Goal: Task Accomplishment & Management: Complete application form

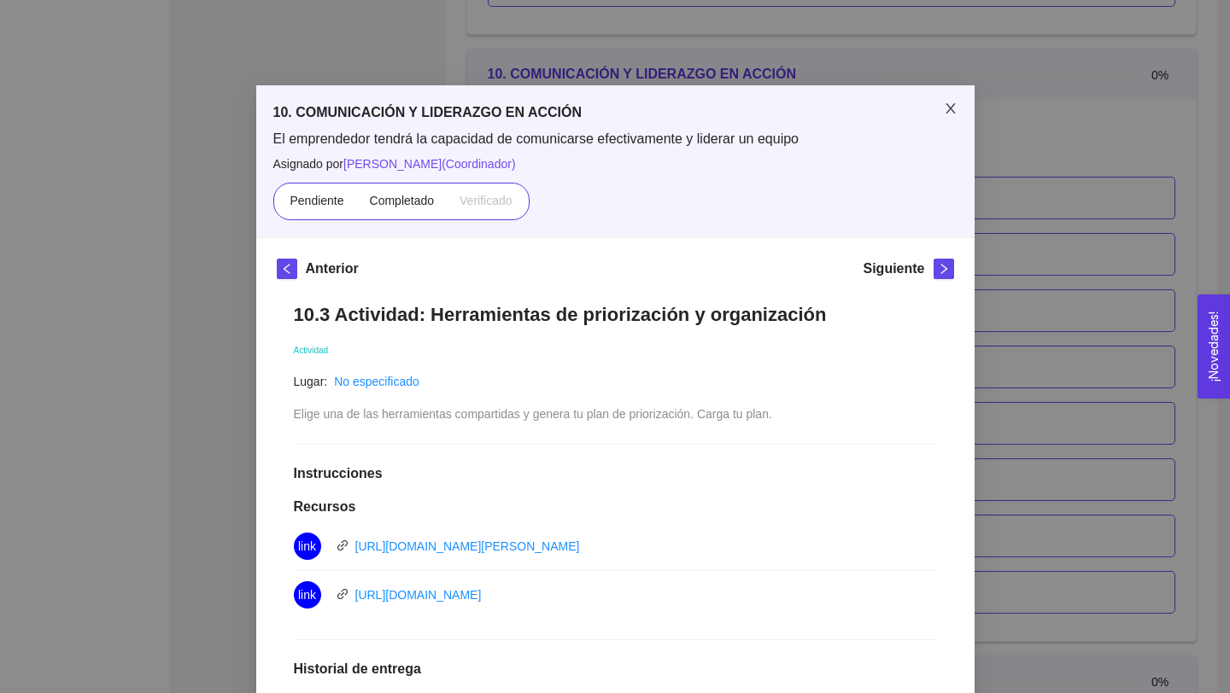
click at [952, 102] on icon "close" at bounding box center [951, 109] width 14 height 14
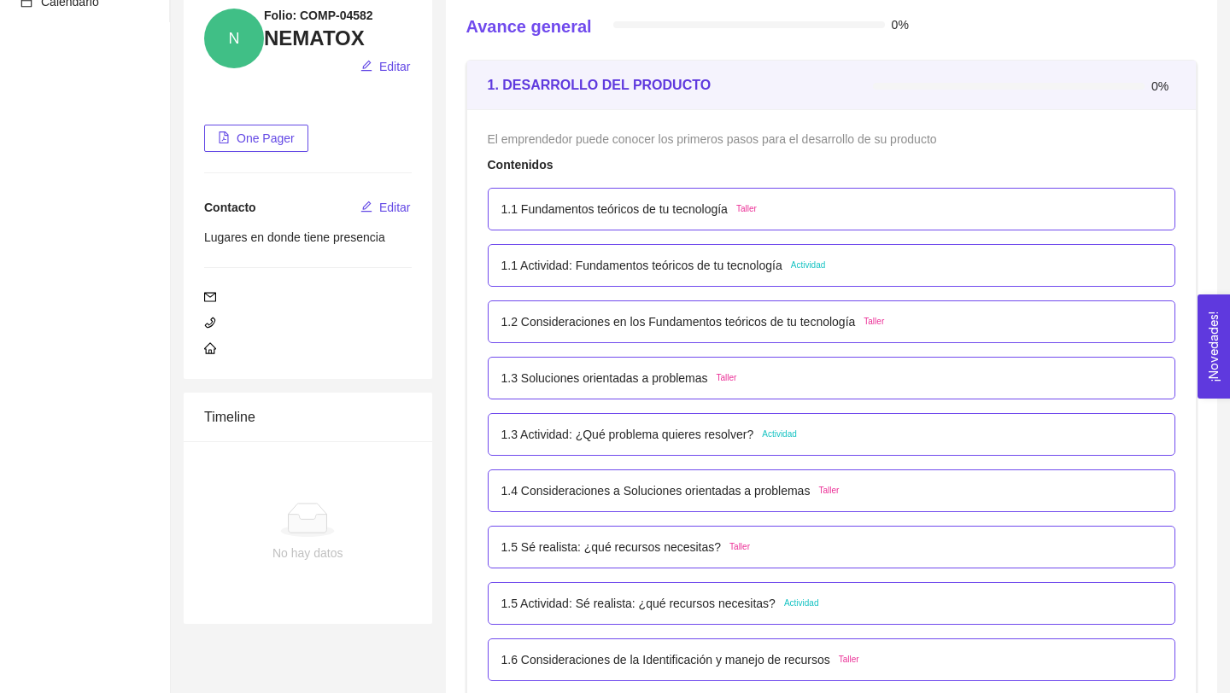
scroll to position [202, 0]
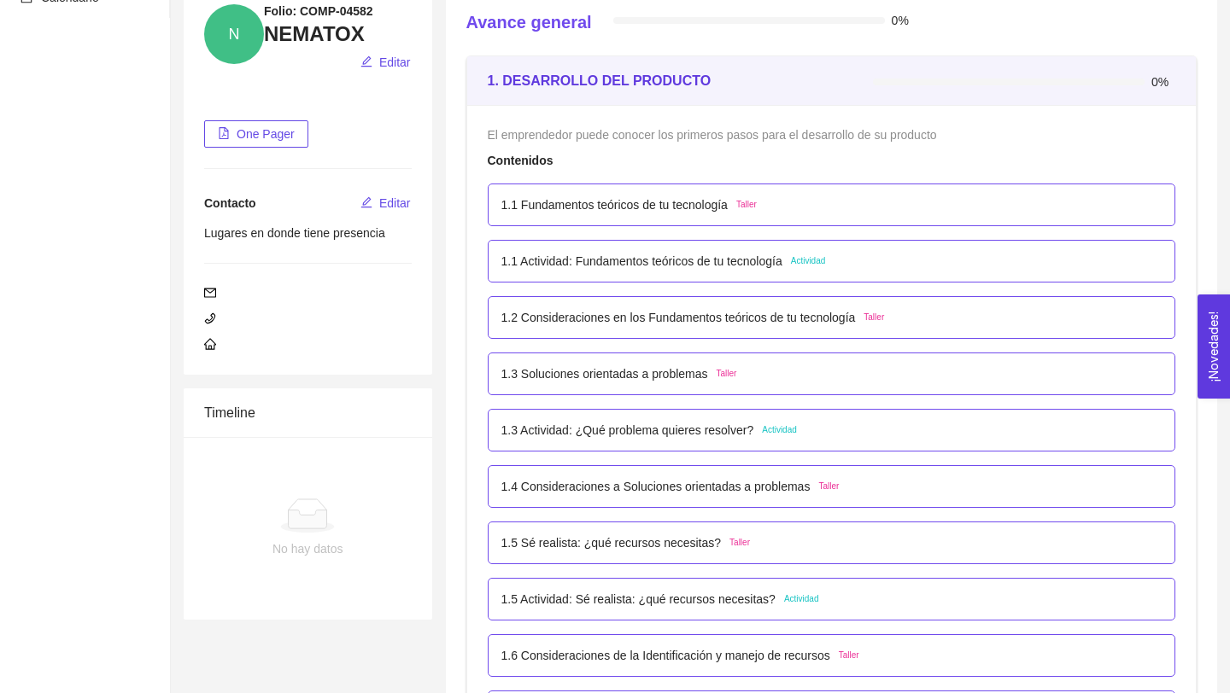
click at [734, 428] on p "1.3 Actividad: ¿Qué problema quieres resolver?" at bounding box center [627, 430] width 253 height 19
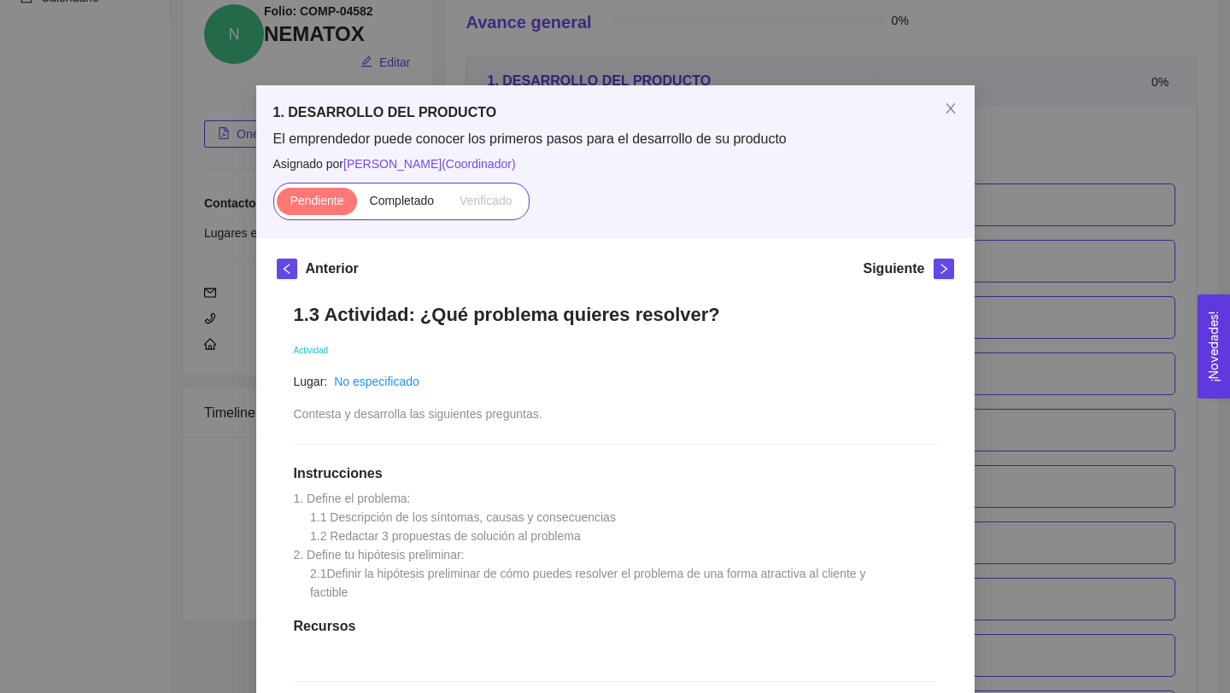
scroll to position [385, 0]
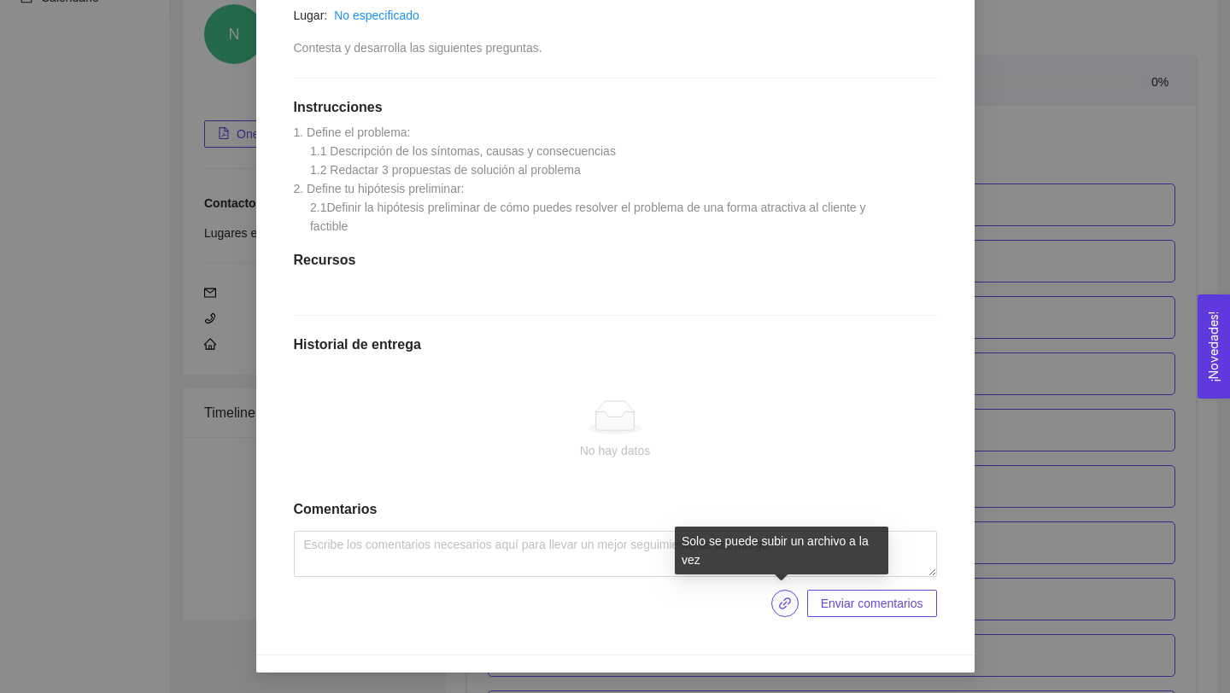
click at [778, 602] on icon "link" at bounding box center [785, 604] width 14 height 14
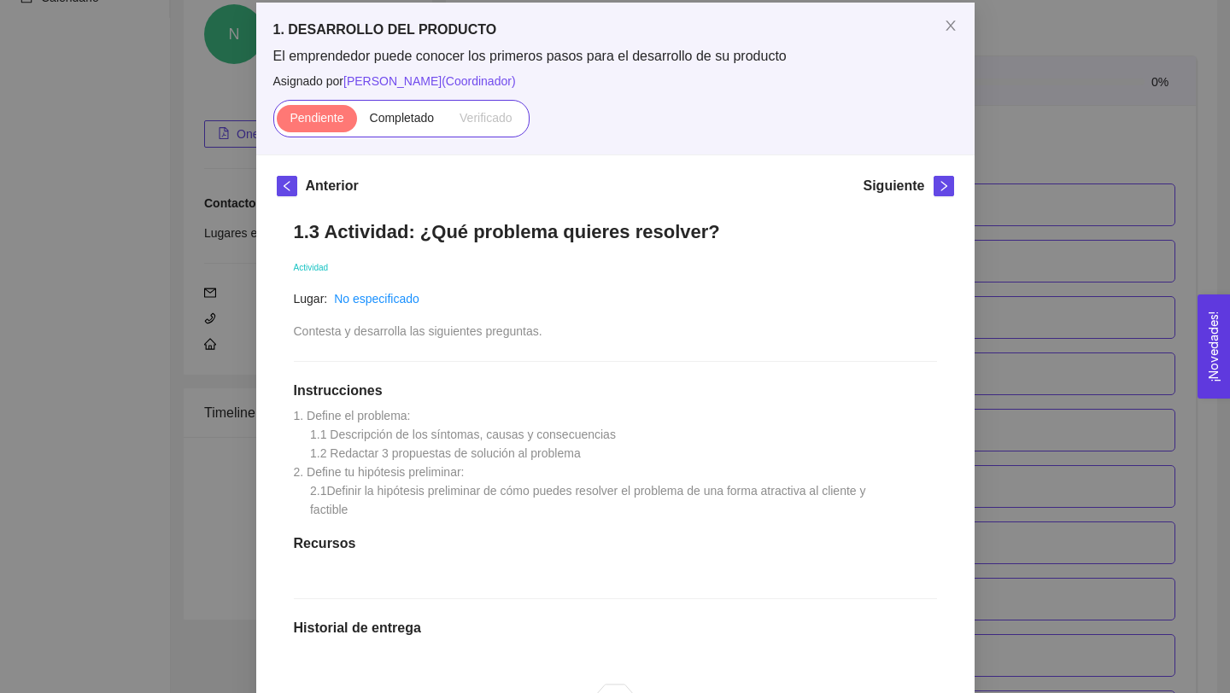
scroll to position [101, 0]
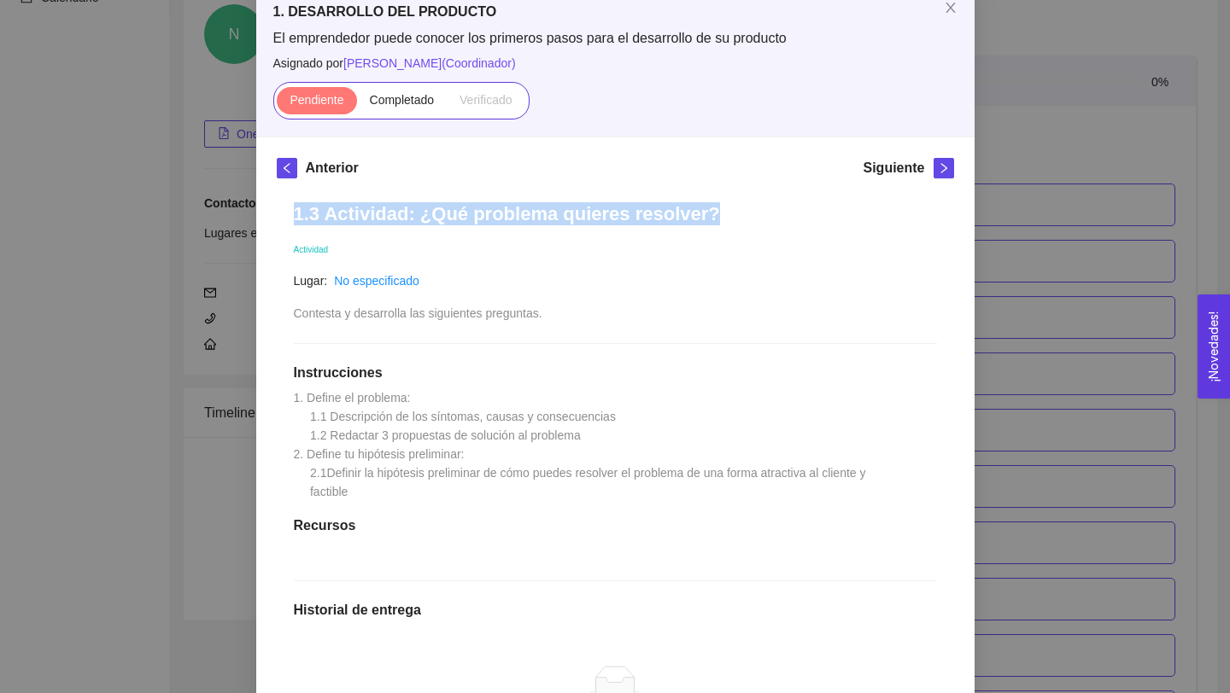
drag, startPoint x: 703, startPoint y: 213, endPoint x: 208, endPoint y: 203, distance: 495.4
click at [208, 203] on div "1. DESARROLLO DEL PRODUCTO El emprendedor puede conocer los primeros pasos para…" at bounding box center [615, 346] width 1230 height 693
copy h1 "1.3 Actividad: ¿Qué problema quieres resolver?"
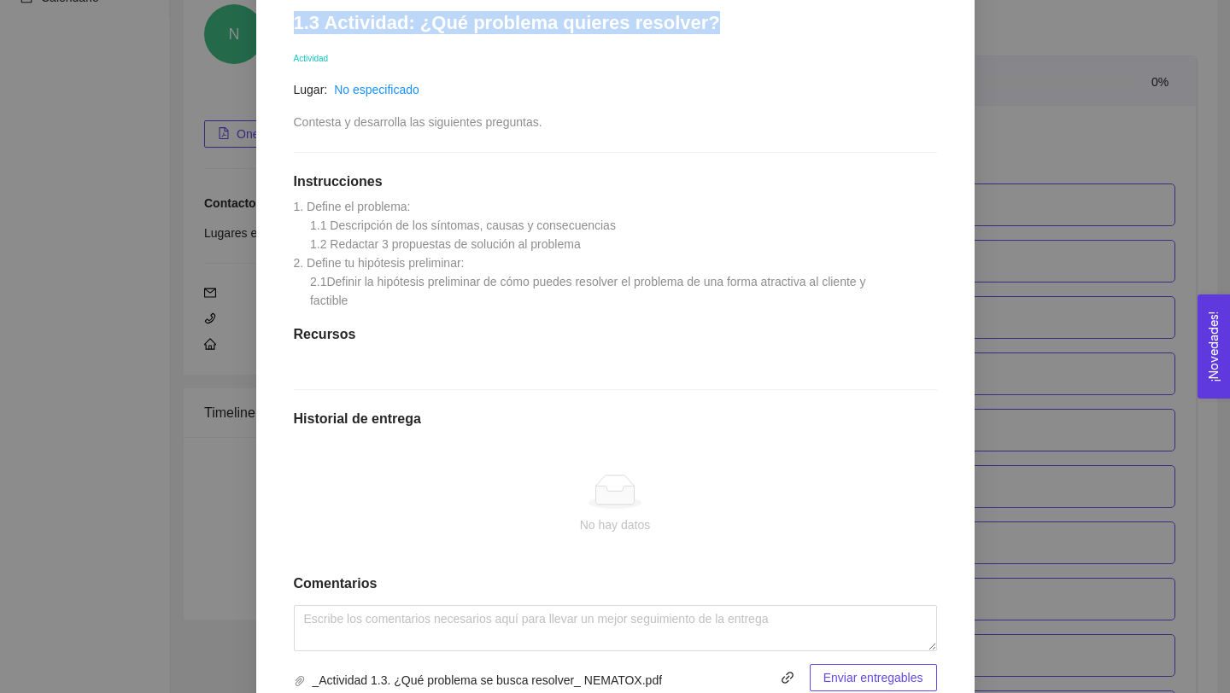
scroll to position [385, 0]
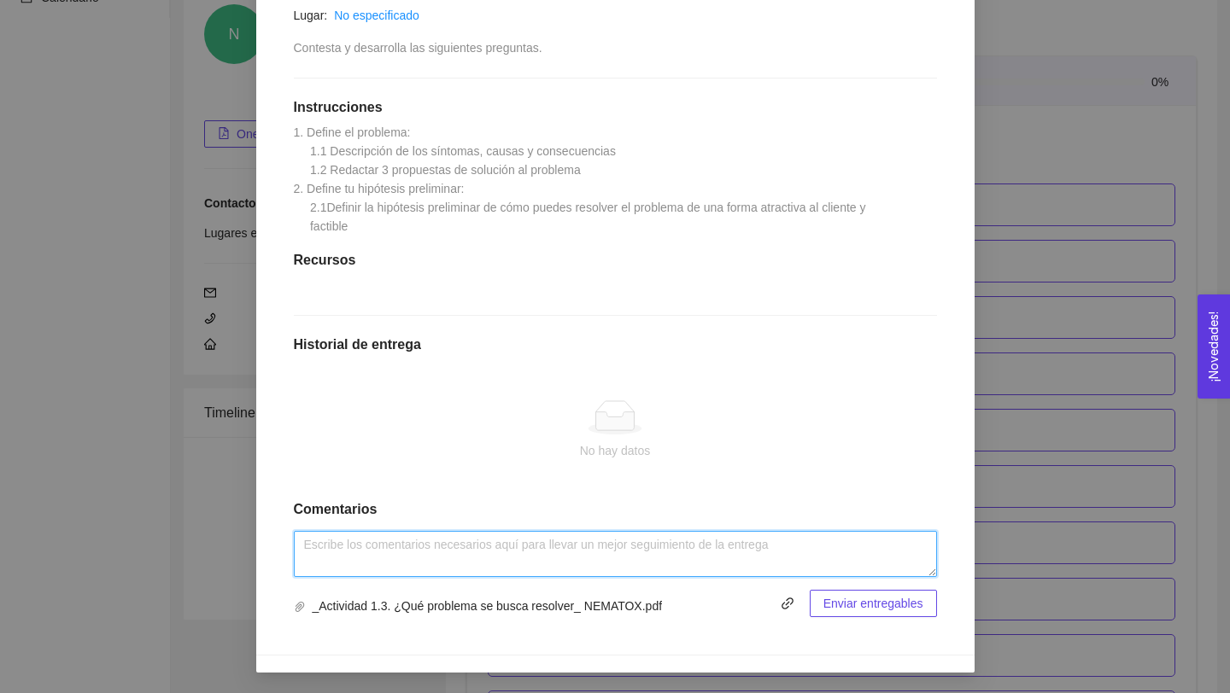
click at [465, 549] on textarea at bounding box center [615, 554] width 643 height 46
paste textarea "1.3 Actividad: ¿Qué problema quieres resolver?"
type textarea "1.3 Actividad: ¿Qué problema quieres resolver?"
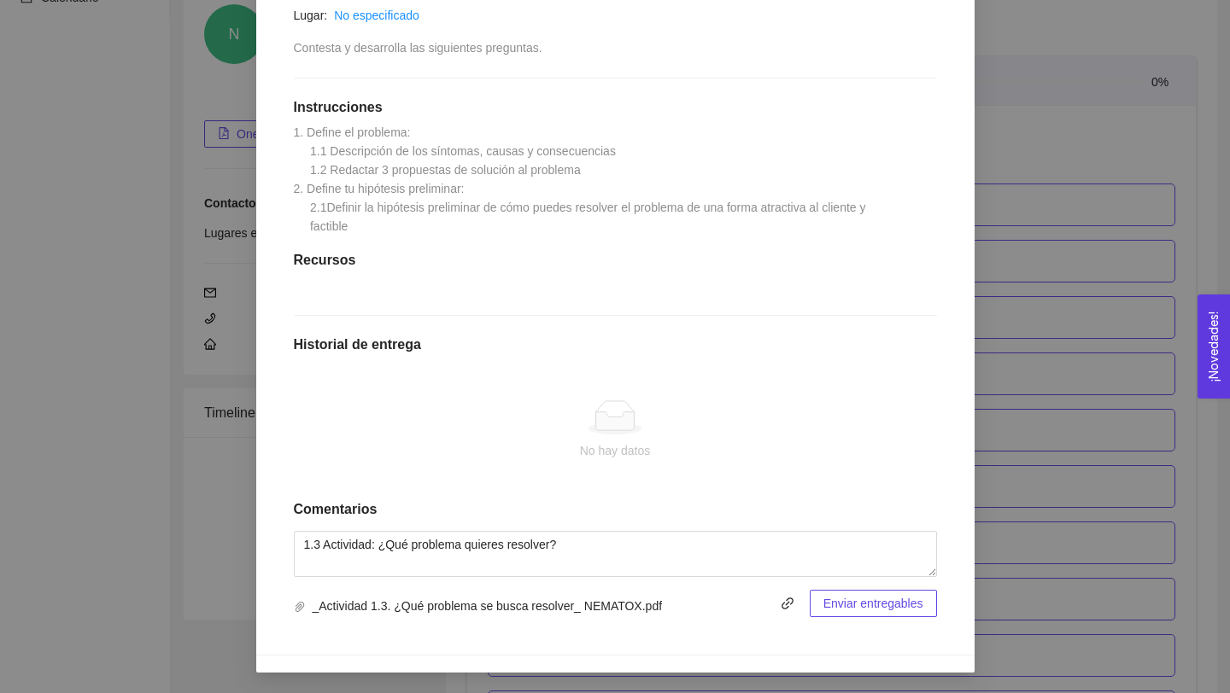
click at [859, 605] on span "Enviar entregables" at bounding box center [873, 603] width 100 height 19
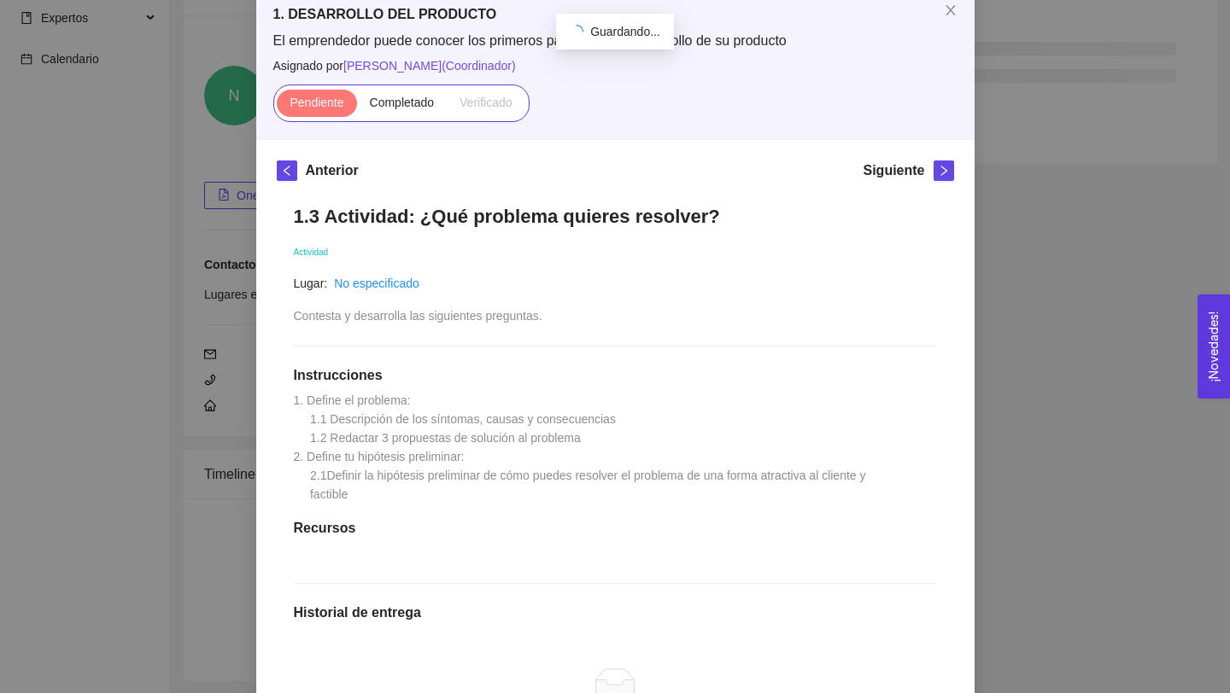
scroll to position [0, 0]
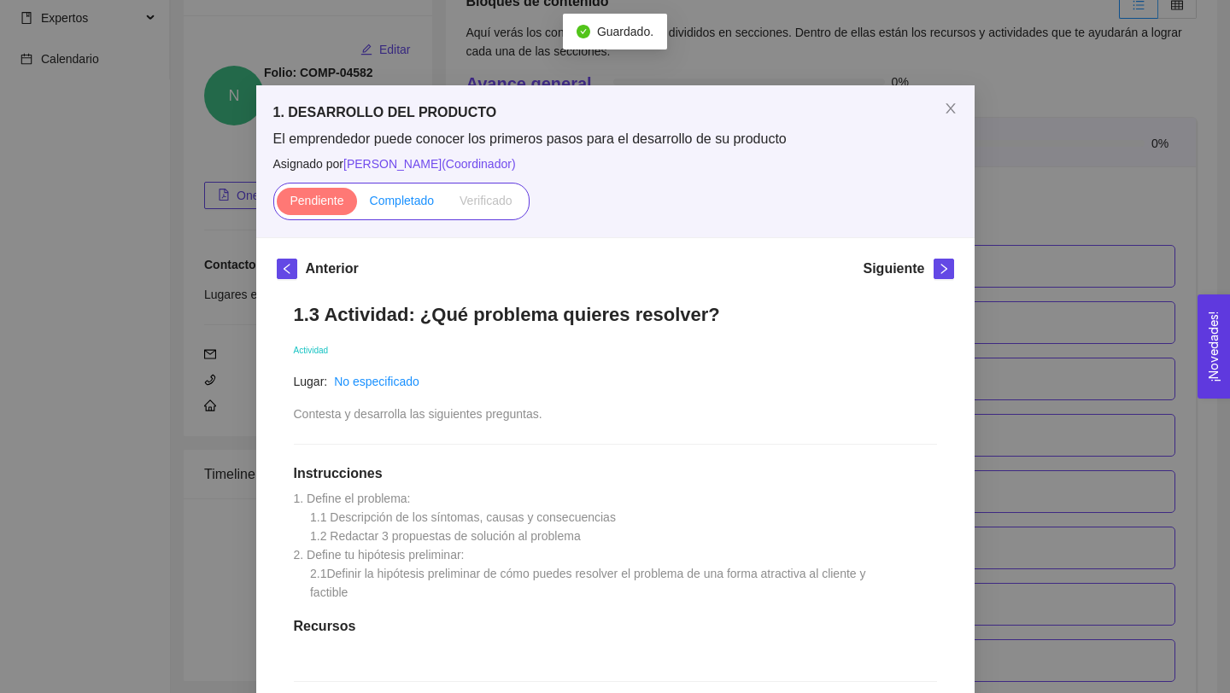
click at [418, 198] on span "Completado" at bounding box center [402, 201] width 65 height 14
click at [357, 205] on input "Completado" at bounding box center [357, 205] width 0 height 0
click at [954, 107] on icon "close" at bounding box center [951, 109] width 14 height 14
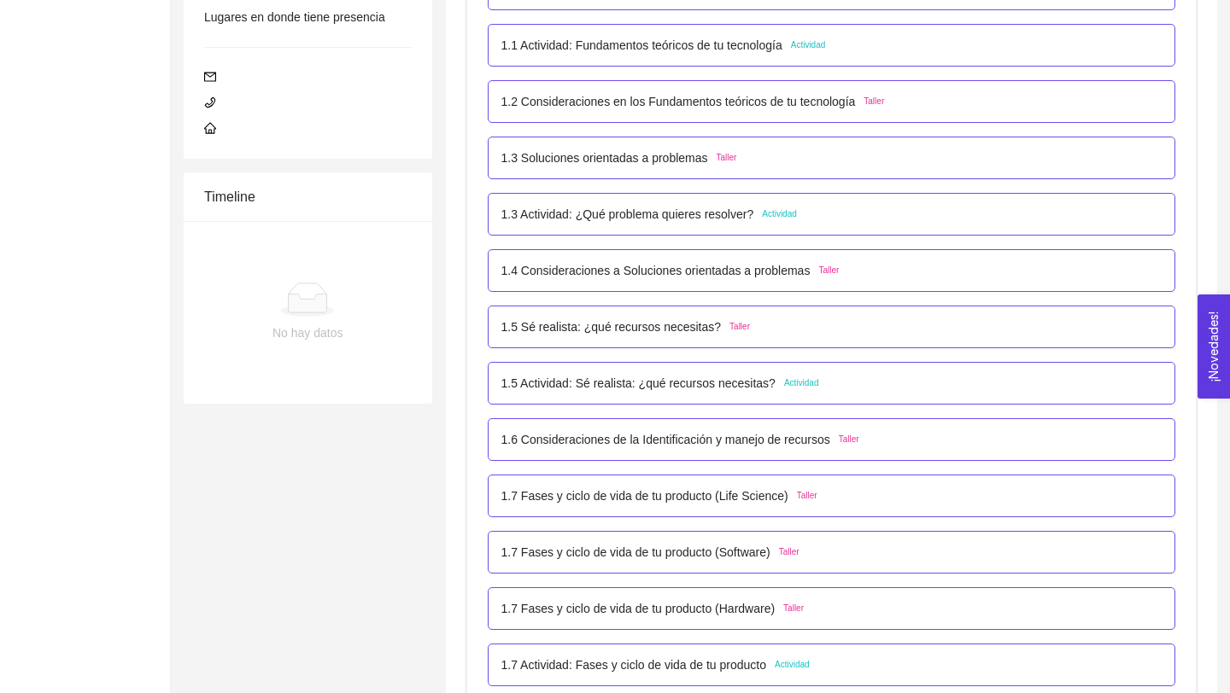
scroll to position [423, 0]
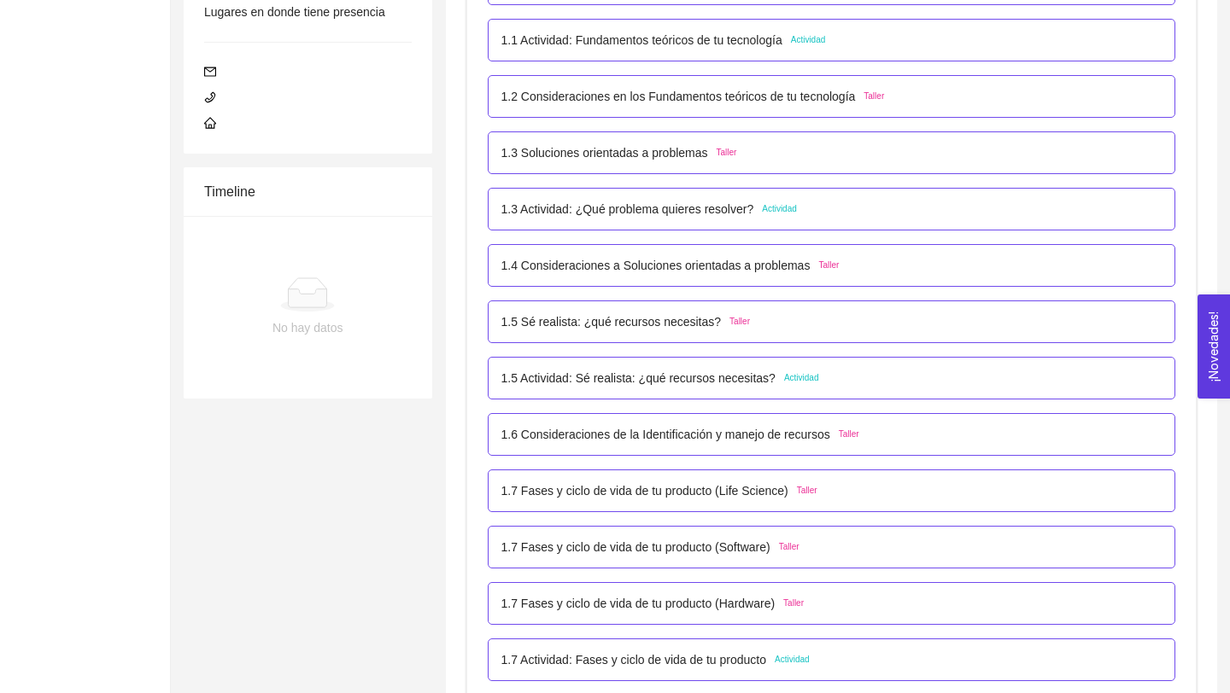
click at [684, 213] on p "1.3 Actividad: ¿Qué problema quieres resolver?" at bounding box center [627, 209] width 253 height 19
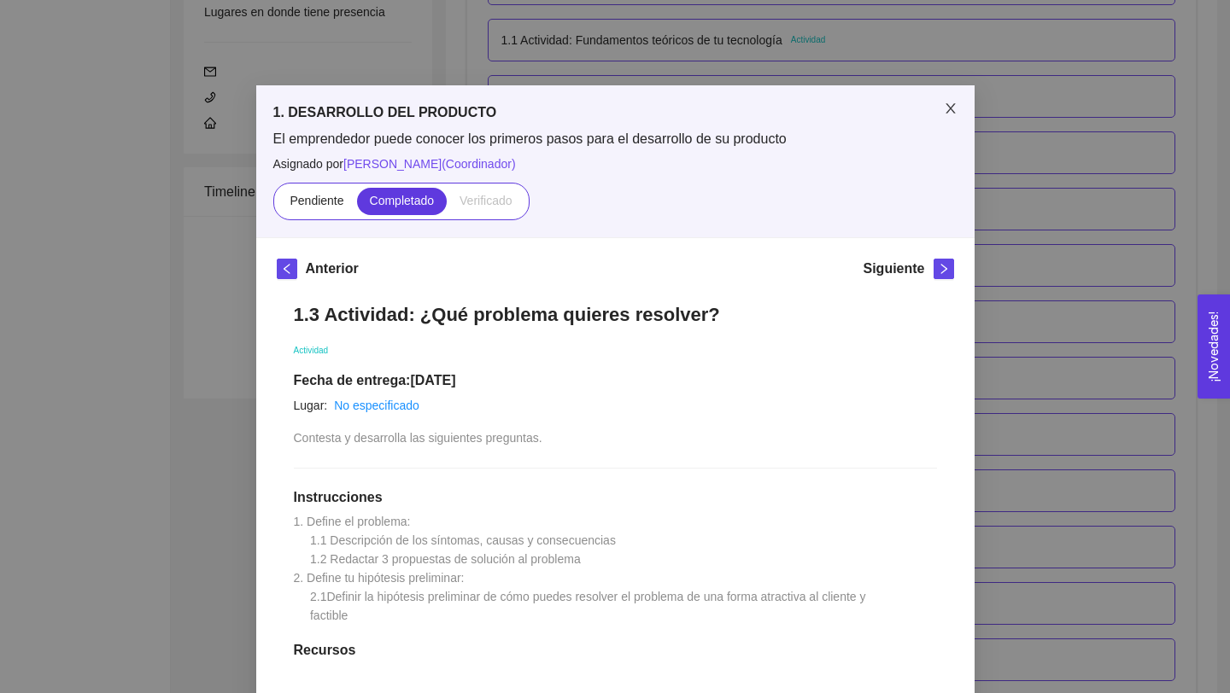
click at [944, 104] on icon "close" at bounding box center [951, 109] width 14 height 14
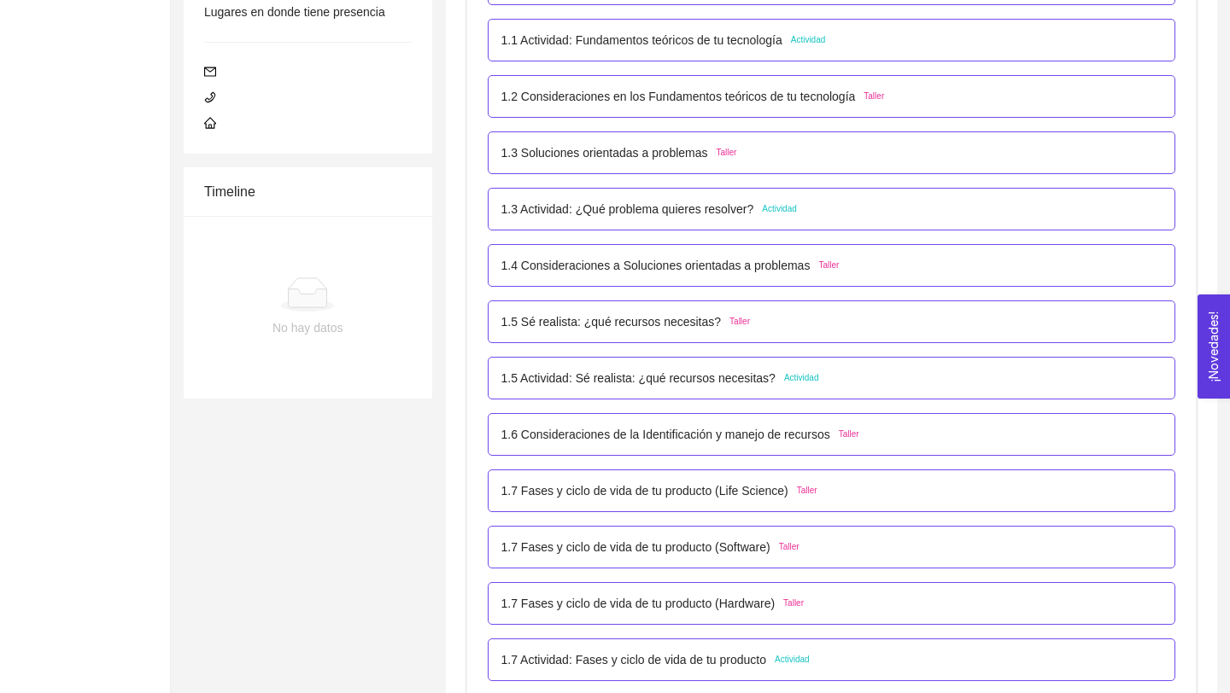
click at [688, 381] on p "1.5 Actividad: Sé realista: ¿qué recursos necesitas?" at bounding box center [638, 378] width 274 height 19
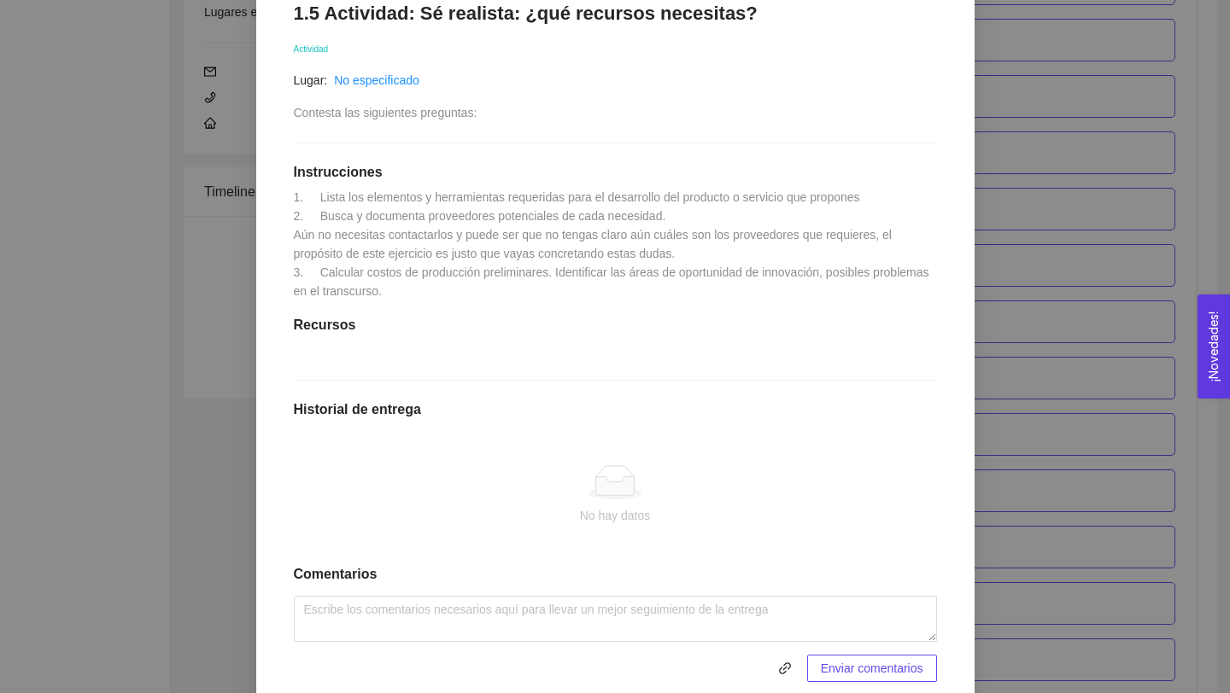
scroll to position [385, 0]
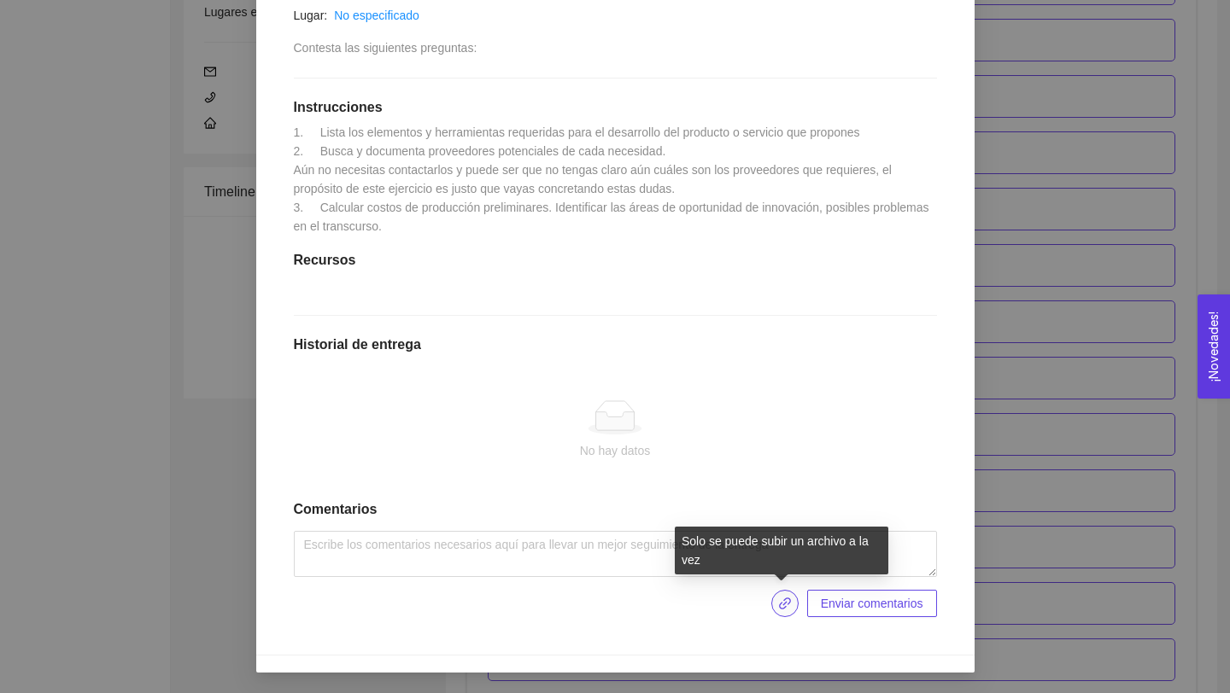
click at [778, 599] on icon "link" at bounding box center [785, 604] width 14 height 14
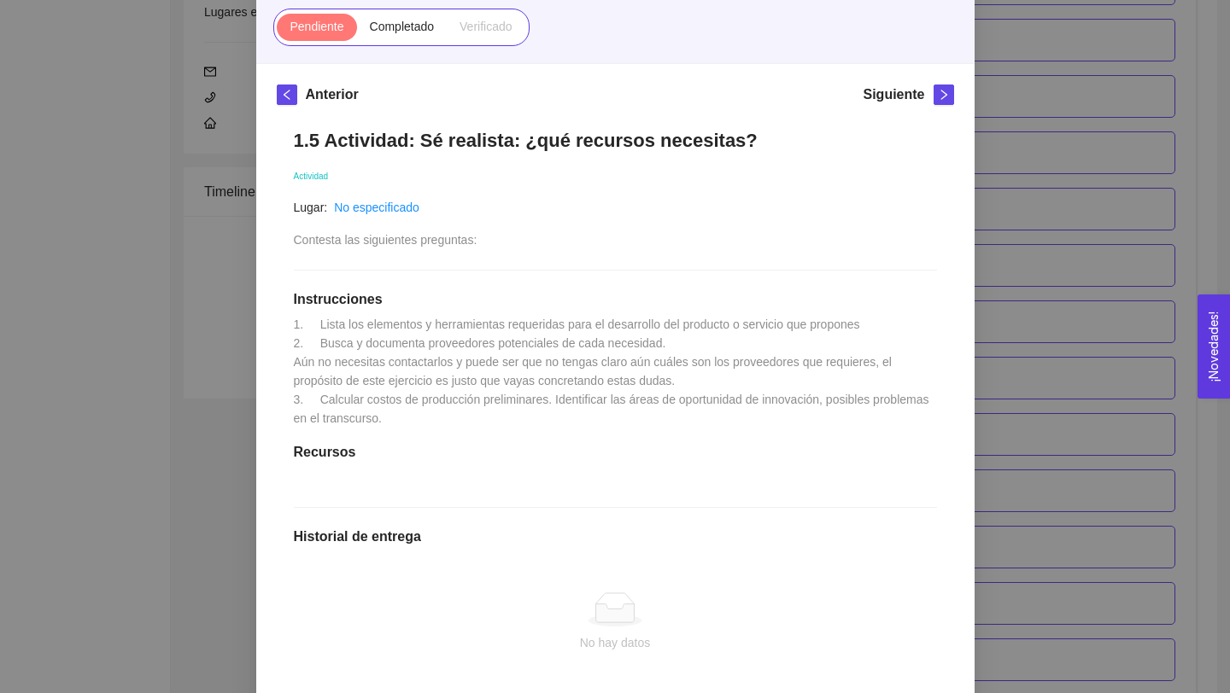
scroll to position [0, 0]
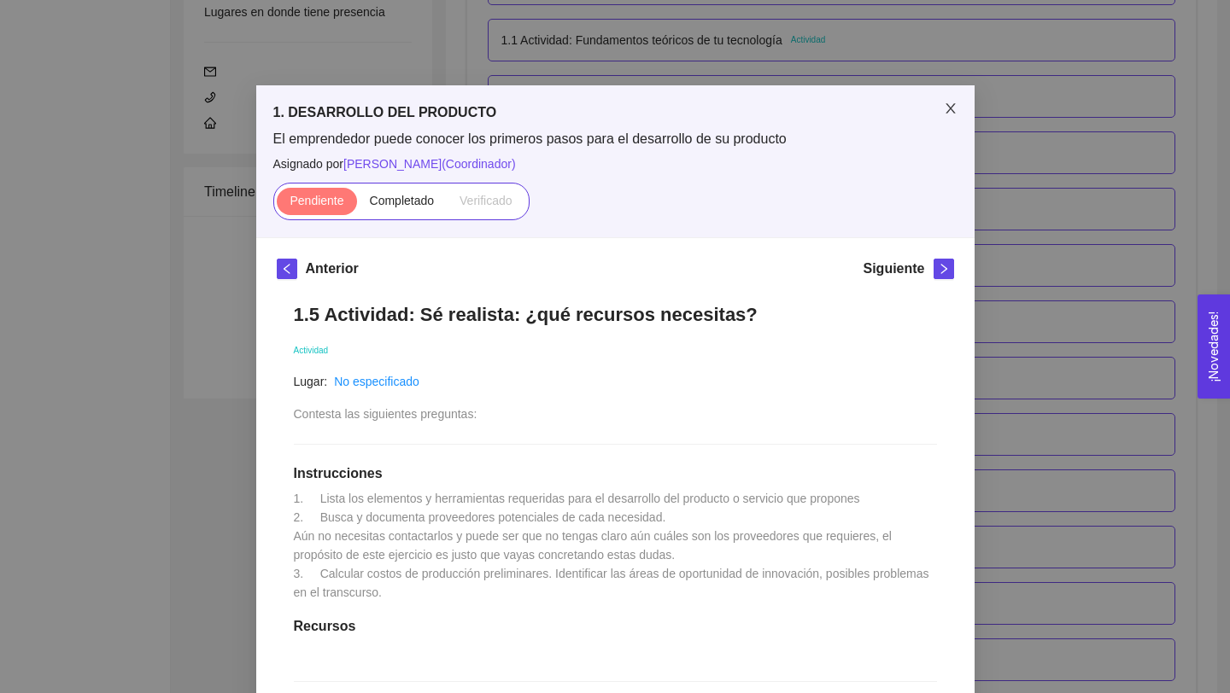
click at [942, 109] on span "Close" at bounding box center [951, 109] width 48 height 48
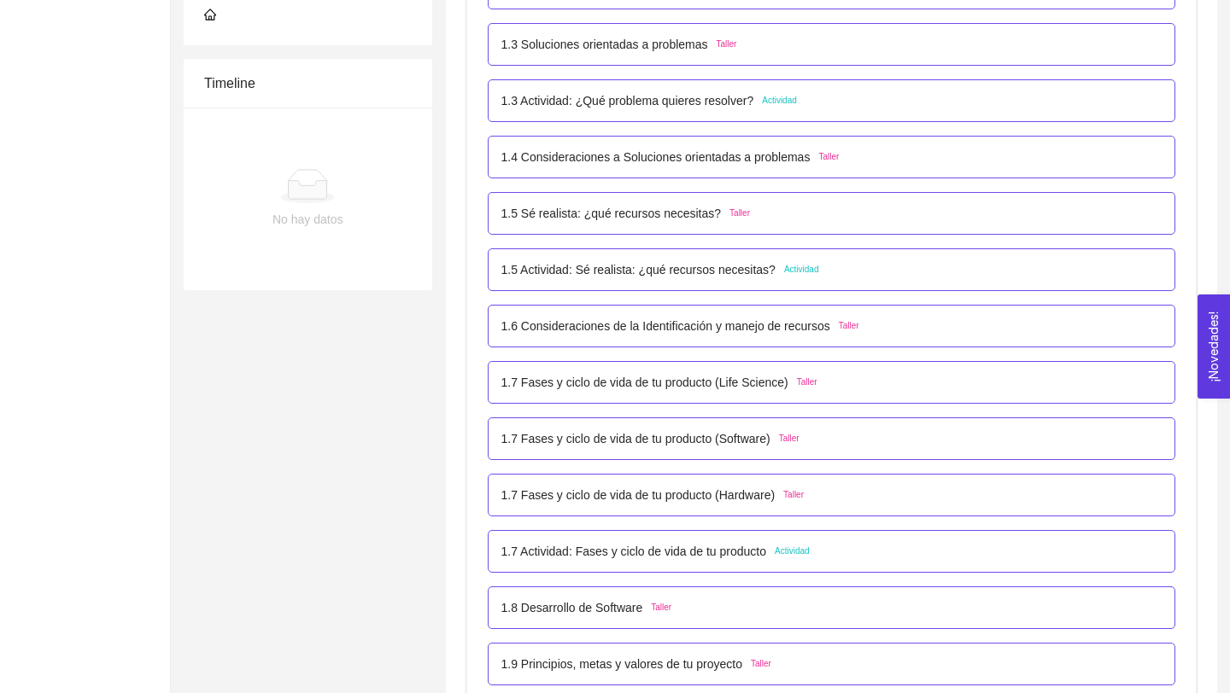
scroll to position [514, 0]
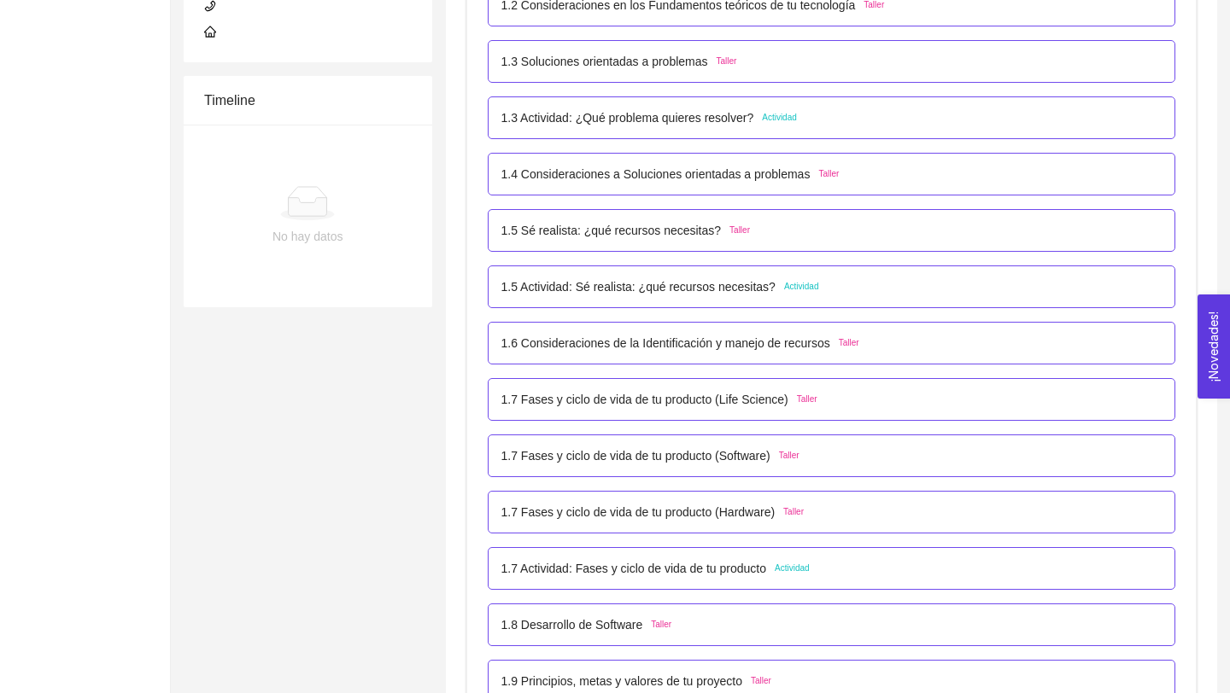
click at [673, 287] on p "1.5 Actividad: Sé realista: ¿qué recursos necesitas?" at bounding box center [638, 287] width 274 height 19
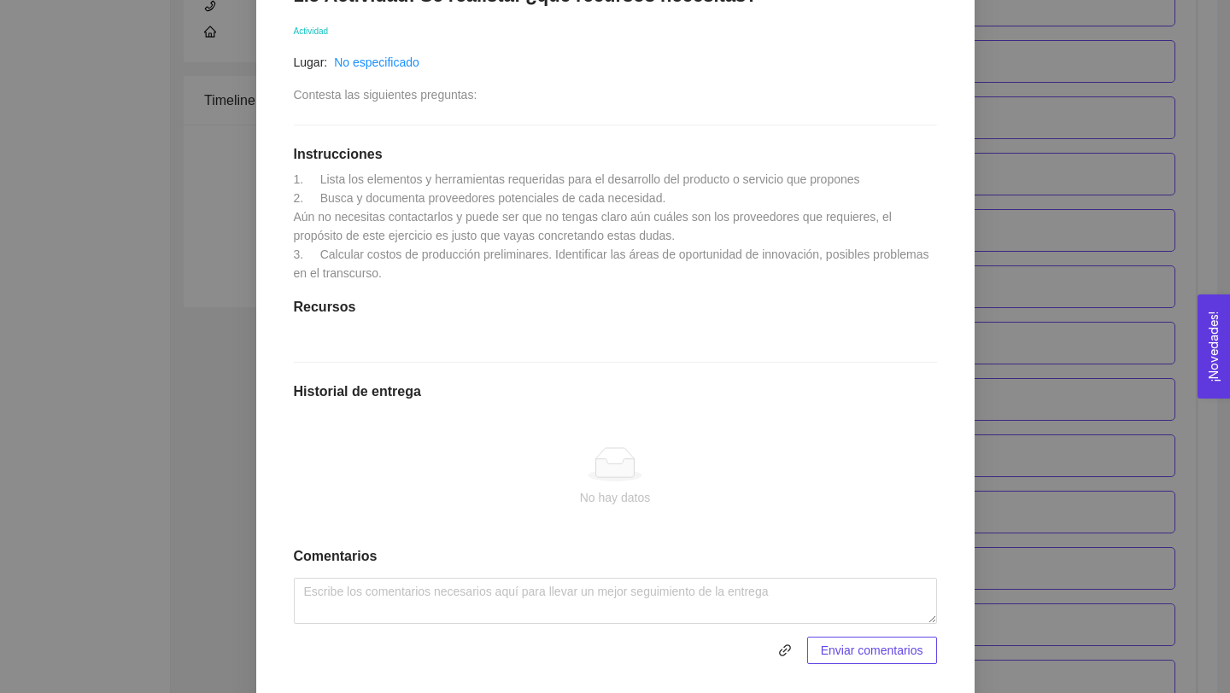
scroll to position [385, 0]
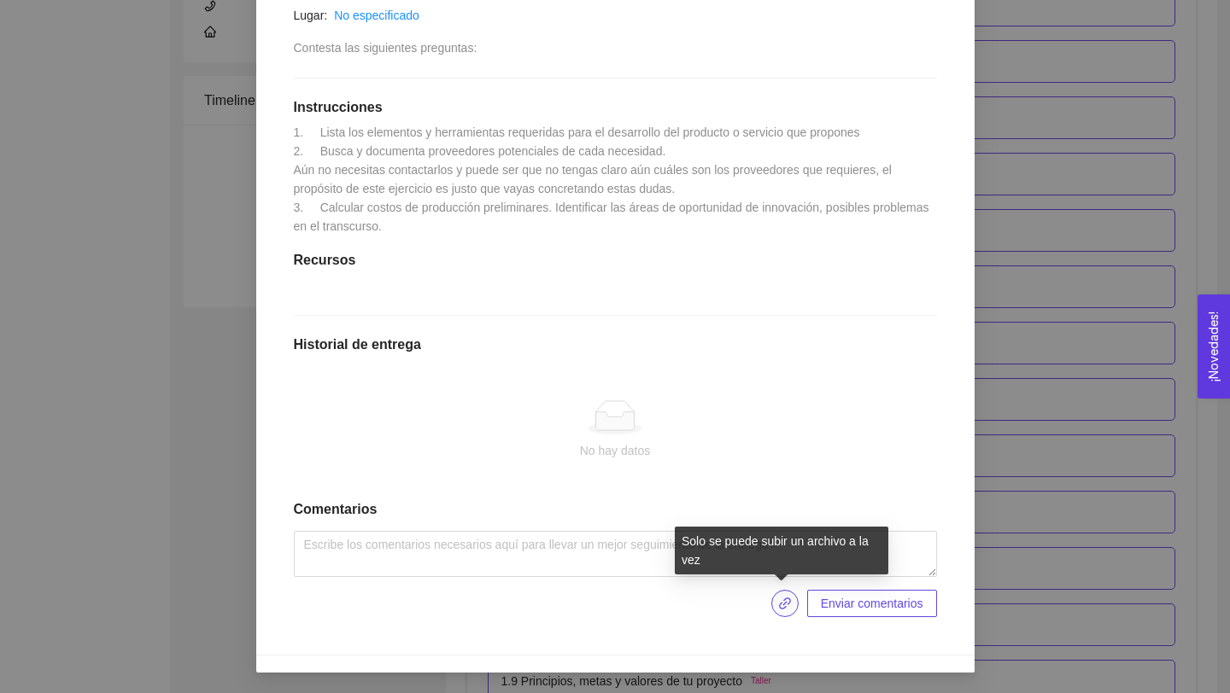
click at [781, 600] on icon "link" at bounding box center [785, 604] width 12 height 12
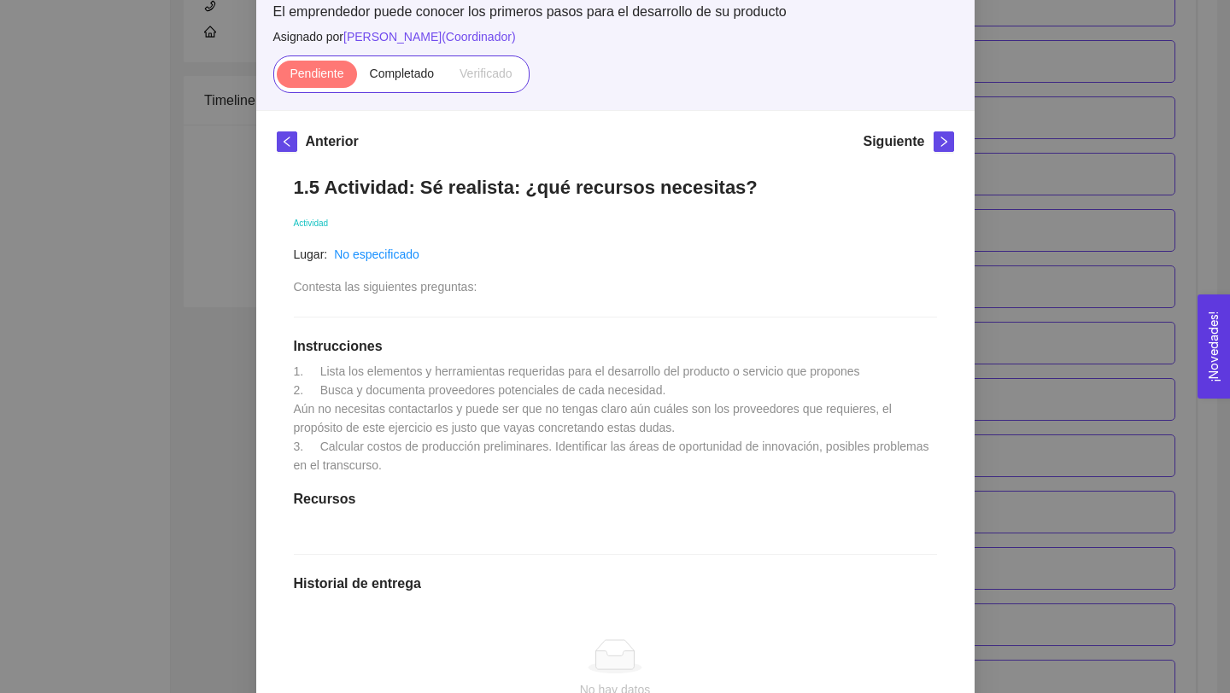
scroll to position [0, 0]
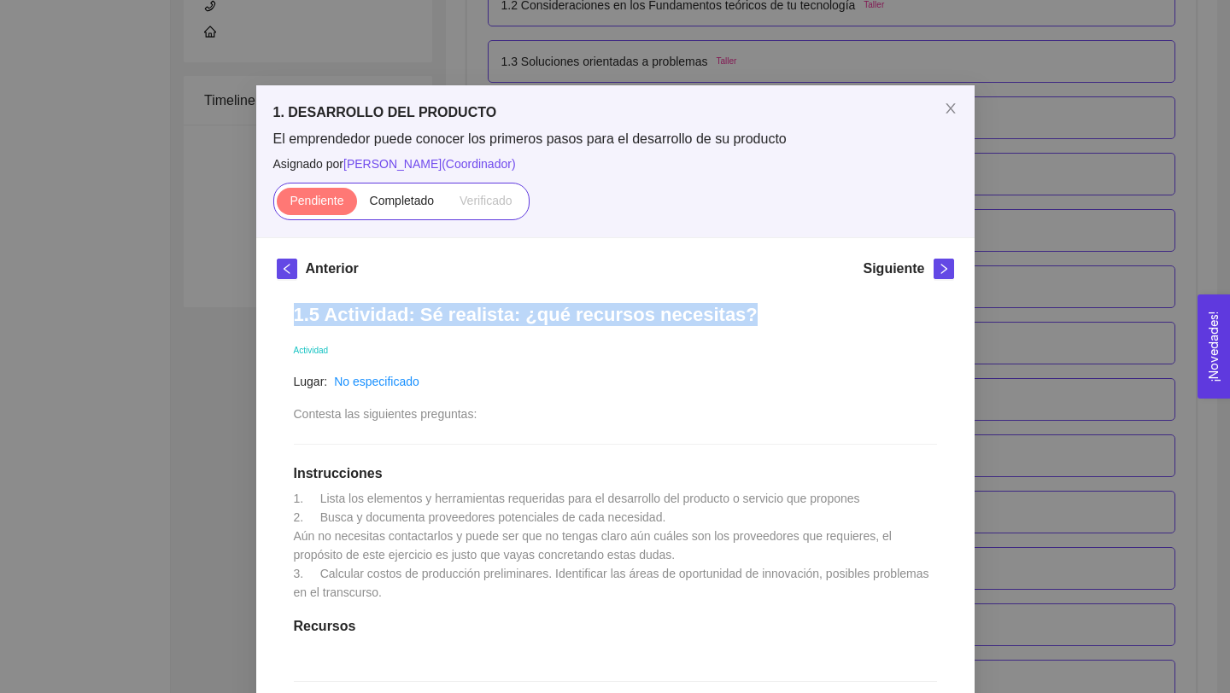
drag, startPoint x: 290, startPoint y: 308, endPoint x: 862, endPoint y: 326, distance: 572.4
click at [862, 326] on div "1.5 Actividad: Sé realista: ¿qué recursos necesitas? Actividad Lugar: No especi…" at bounding box center [615, 643] width 677 height 715
copy h1 "1.5 Actividad: Sé realista: ¿qué recursos necesitas?"
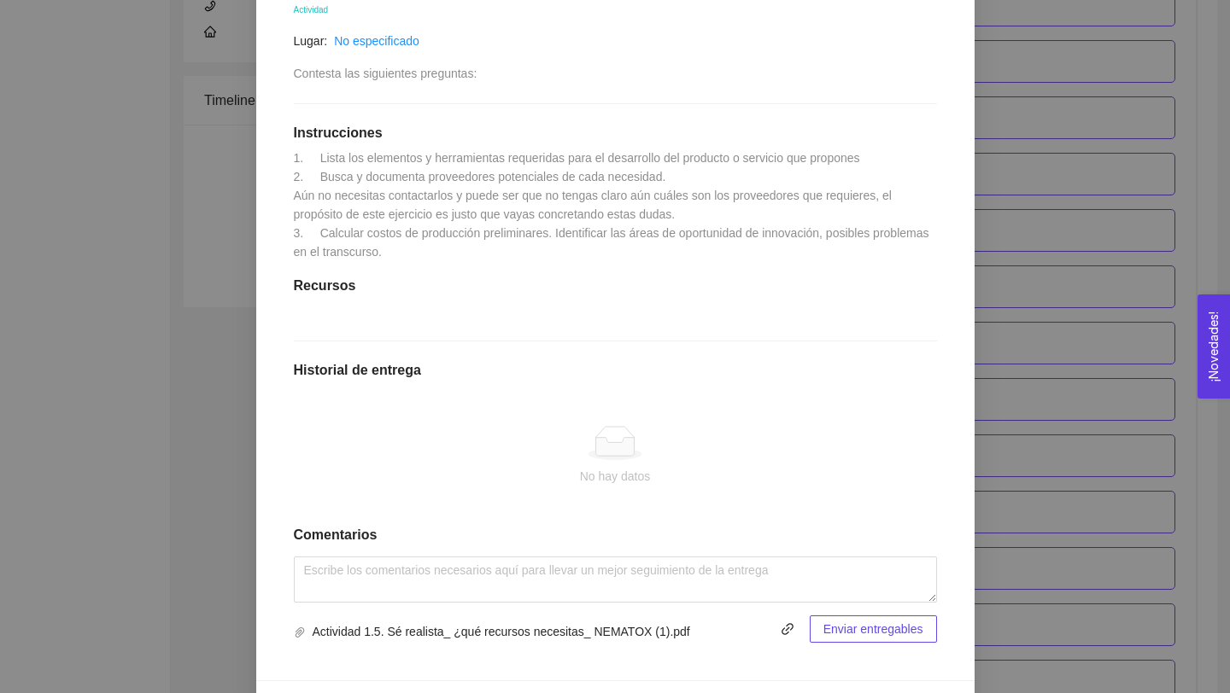
scroll to position [385, 0]
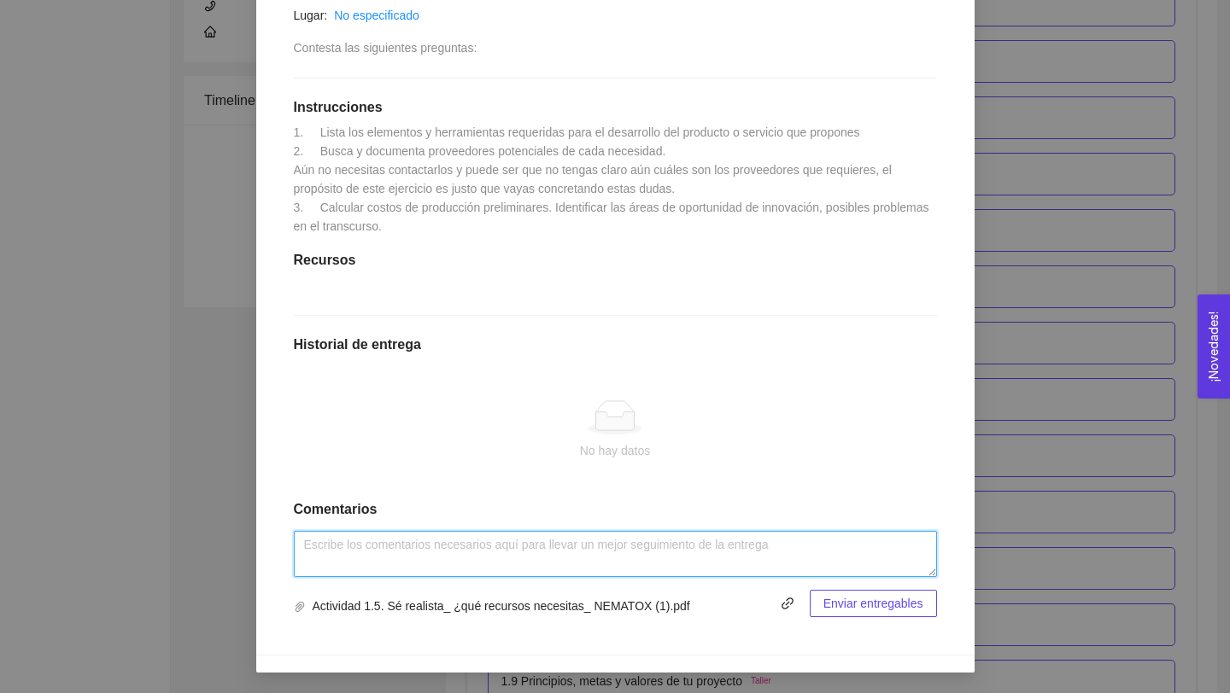
click at [700, 541] on textarea at bounding box center [615, 554] width 643 height 46
paste textarea "1.5 Actividad: Sé realista: ¿qué recursos necesitas?"
type textarea "1.5 Actividad: Sé realista: ¿qué recursos necesitas?"
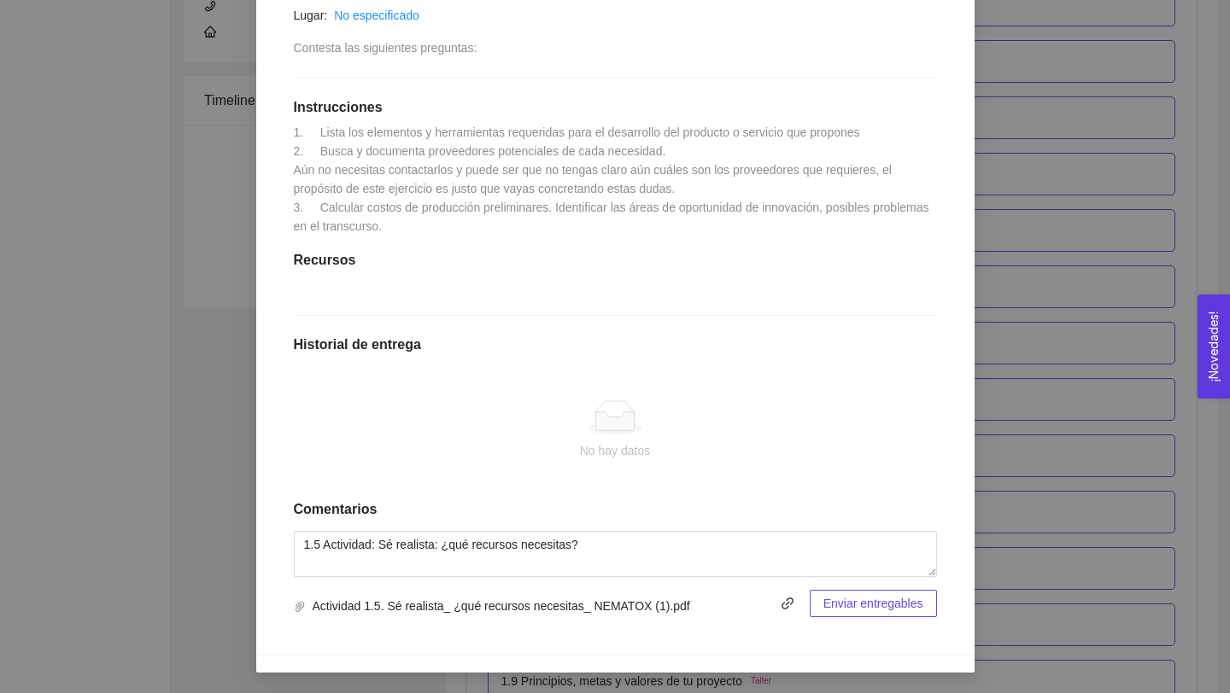
click at [861, 602] on span "Enviar entregables" at bounding box center [873, 603] width 100 height 19
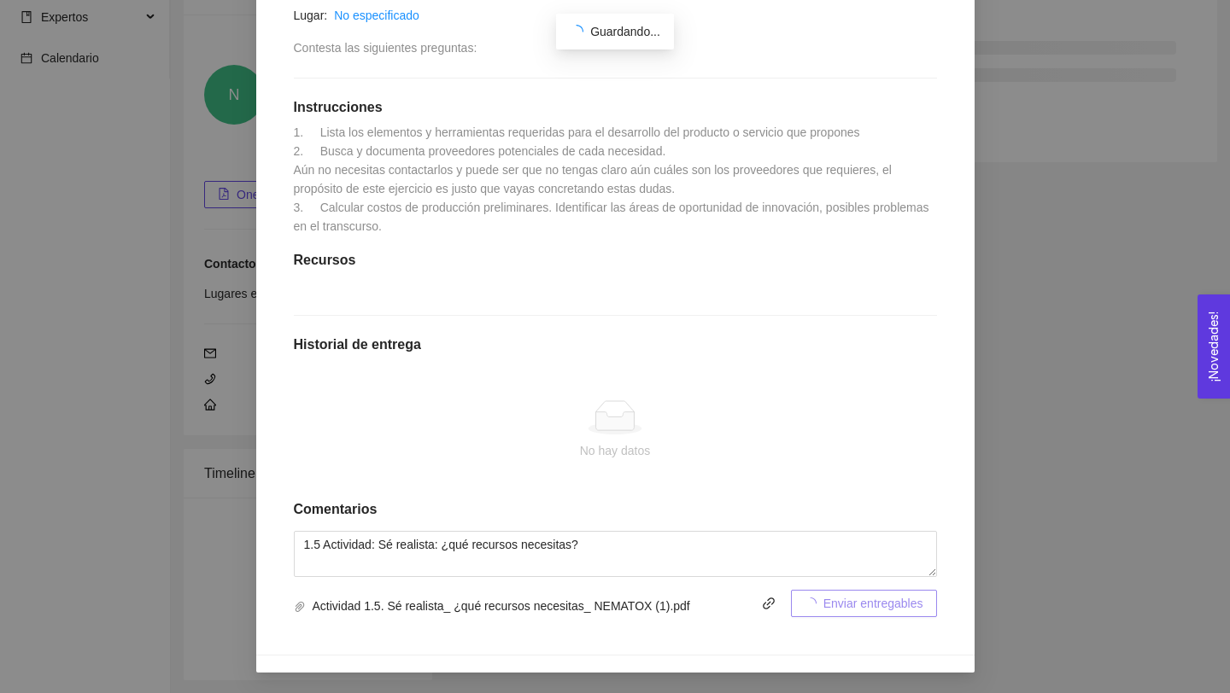
scroll to position [0, 0]
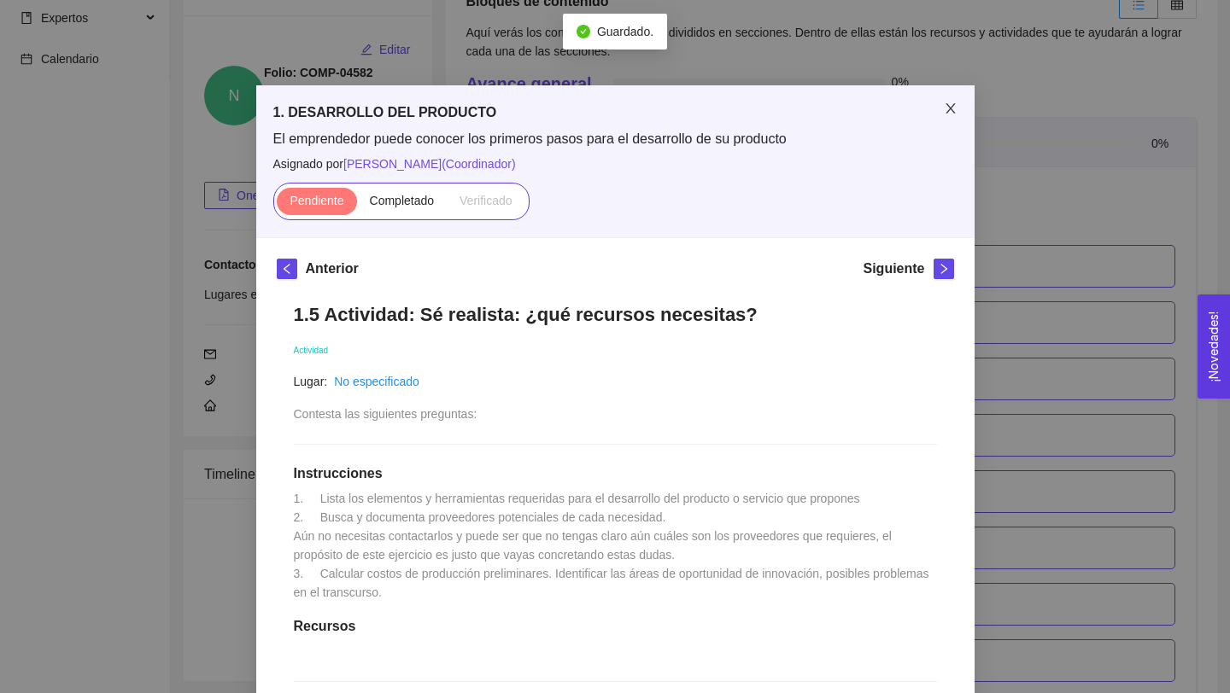
click at [949, 104] on icon "close" at bounding box center [951, 109] width 14 height 14
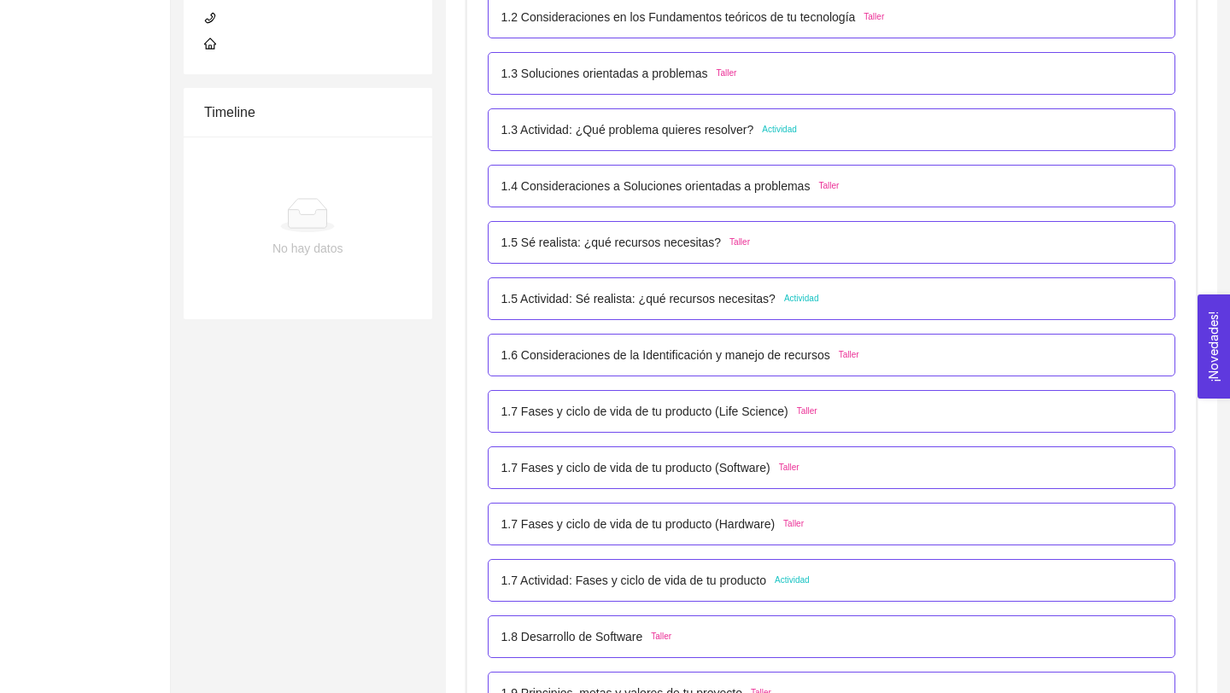
scroll to position [493, 0]
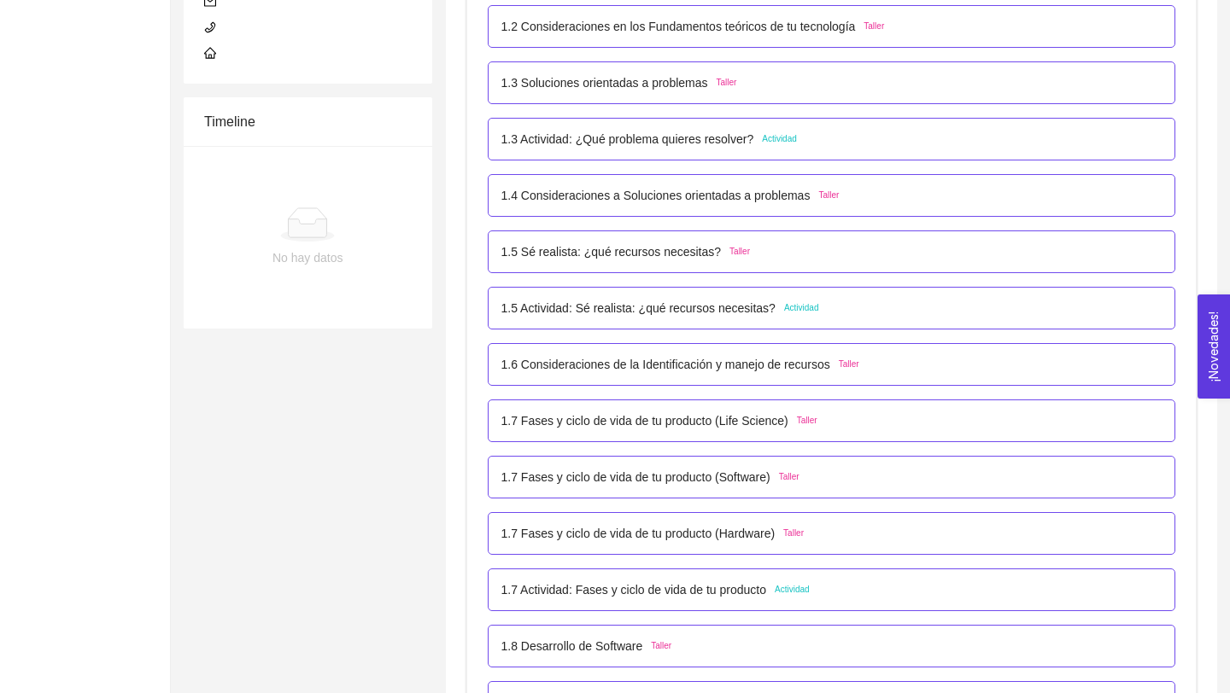
click at [761, 308] on p "1.5 Actividad: Sé realista: ¿qué recursos necesitas?" at bounding box center [638, 308] width 274 height 19
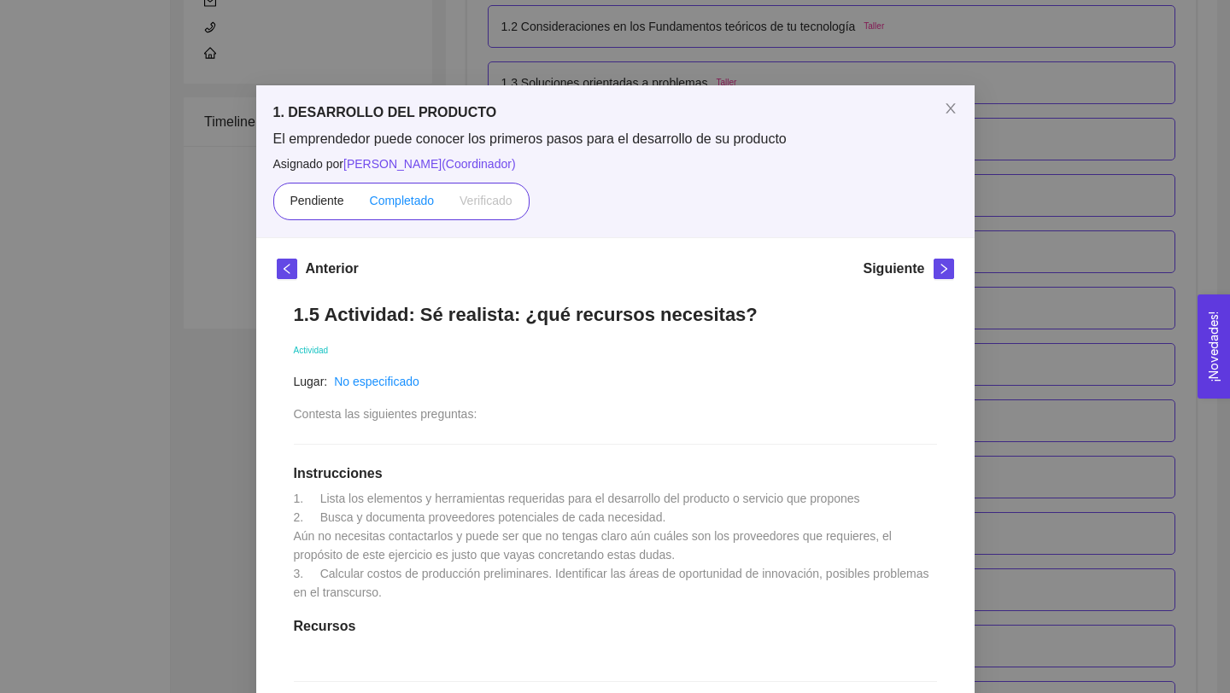
click at [410, 201] on span "Completado" at bounding box center [402, 201] width 65 height 14
click at [357, 205] on input "Completado" at bounding box center [357, 205] width 0 height 0
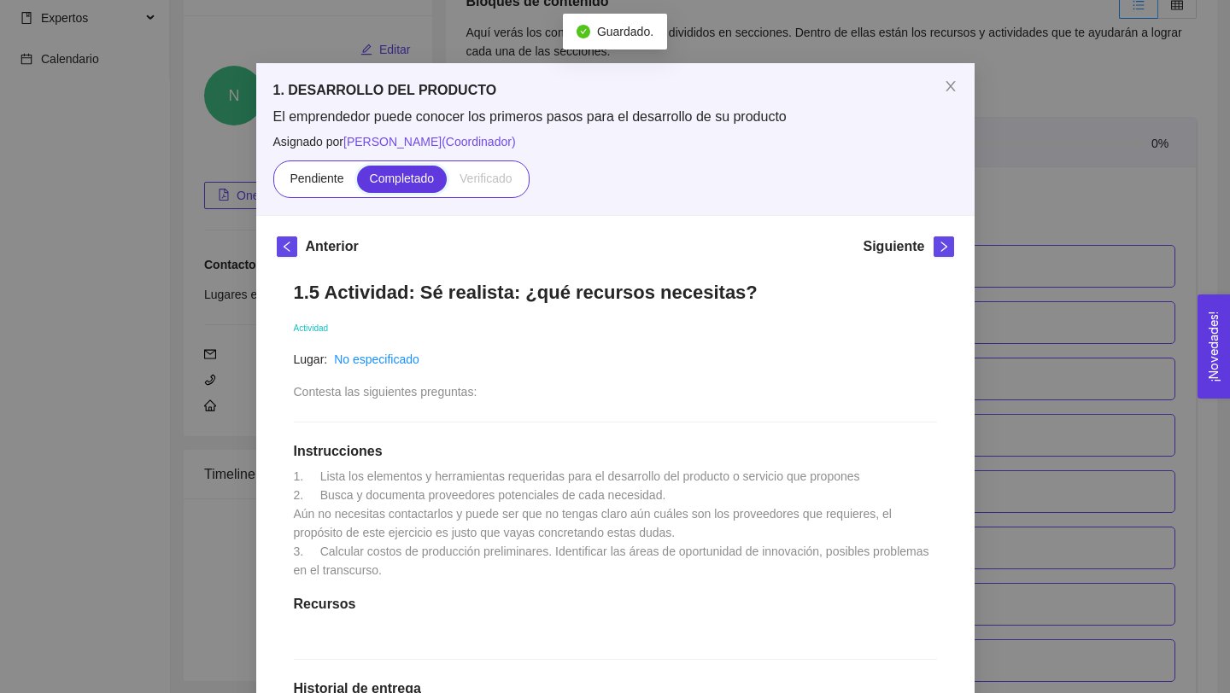
scroll to position [0, 0]
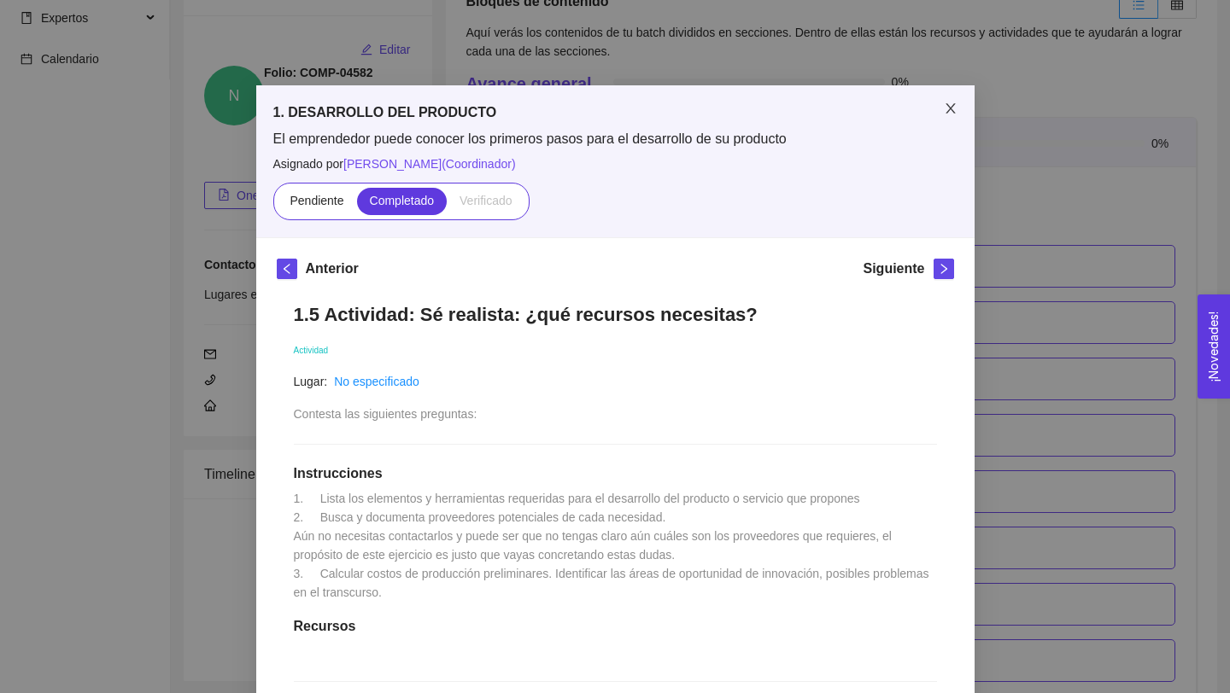
click at [950, 105] on icon "close" at bounding box center [951, 109] width 14 height 14
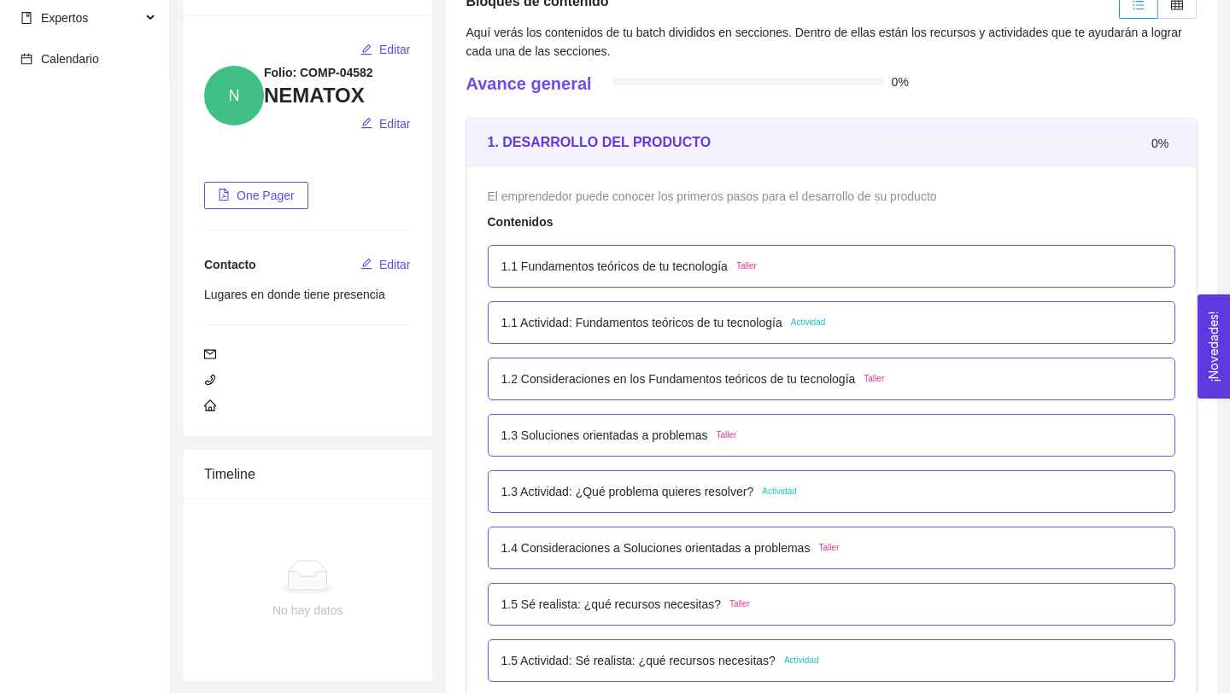
click at [647, 426] on p "1.3 Soluciones orientadas a problemas" at bounding box center [604, 435] width 207 height 19
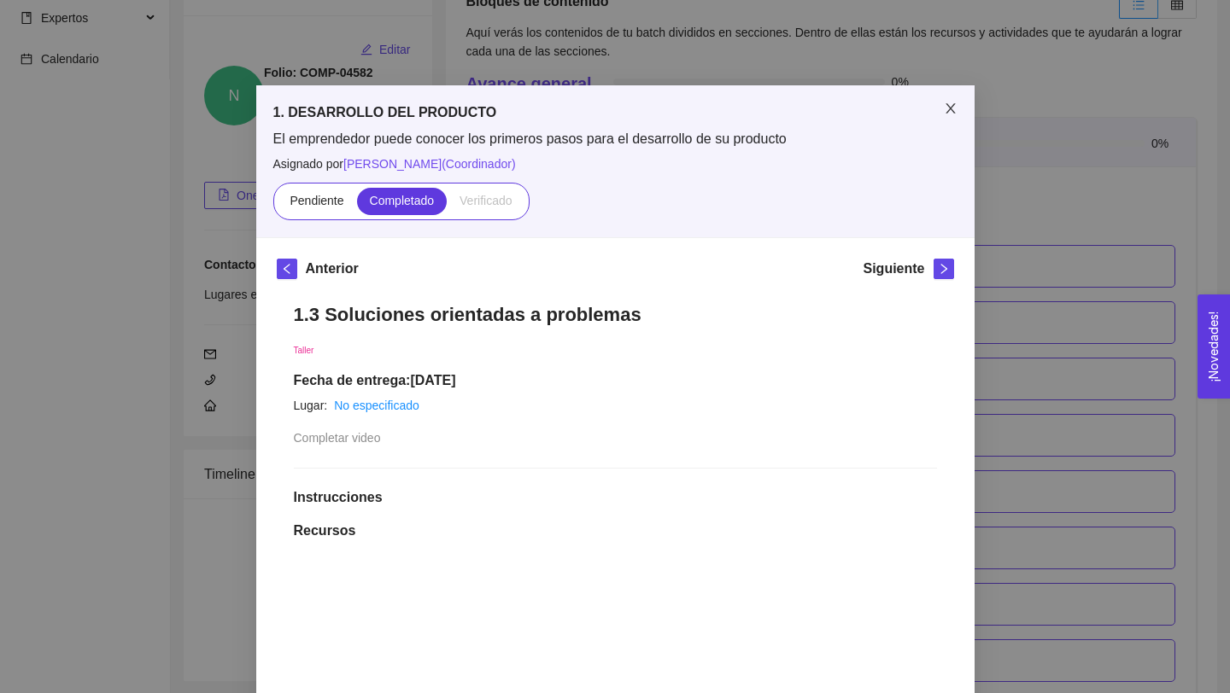
click at [939, 107] on span "Close" at bounding box center [951, 109] width 48 height 48
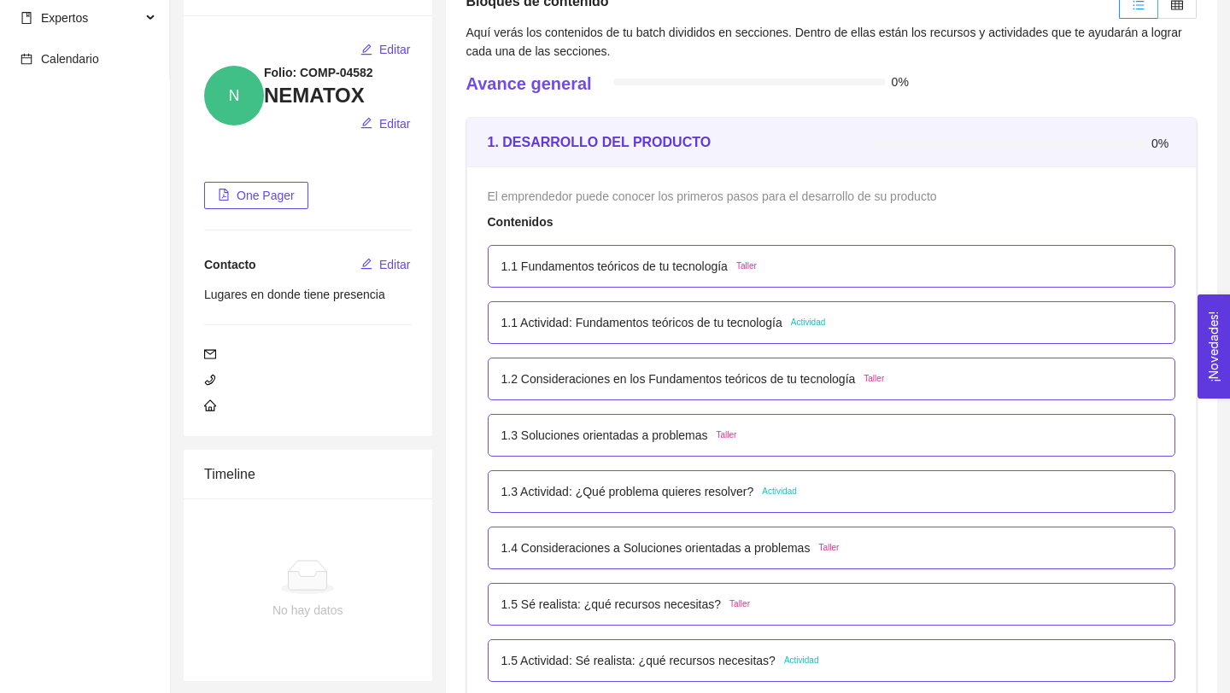
click at [639, 498] on p "1.3 Actividad: ¿Qué problema quieres resolver?" at bounding box center [627, 491] width 253 height 19
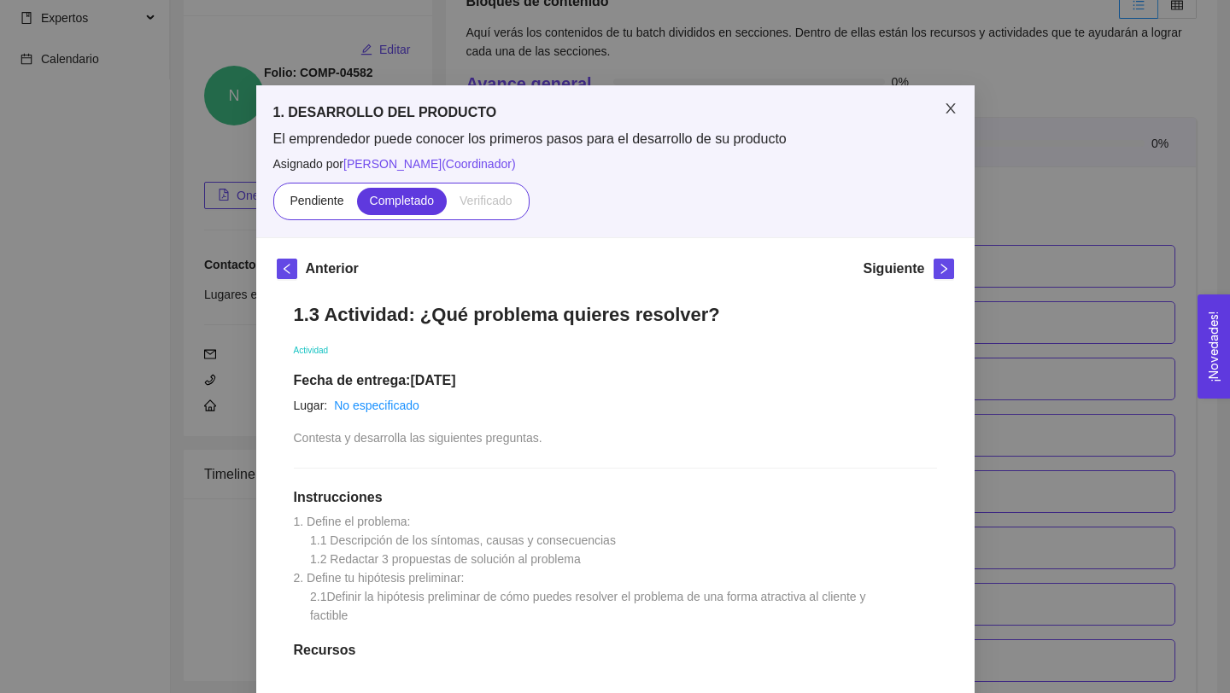
click at [949, 102] on icon "close" at bounding box center [951, 109] width 14 height 14
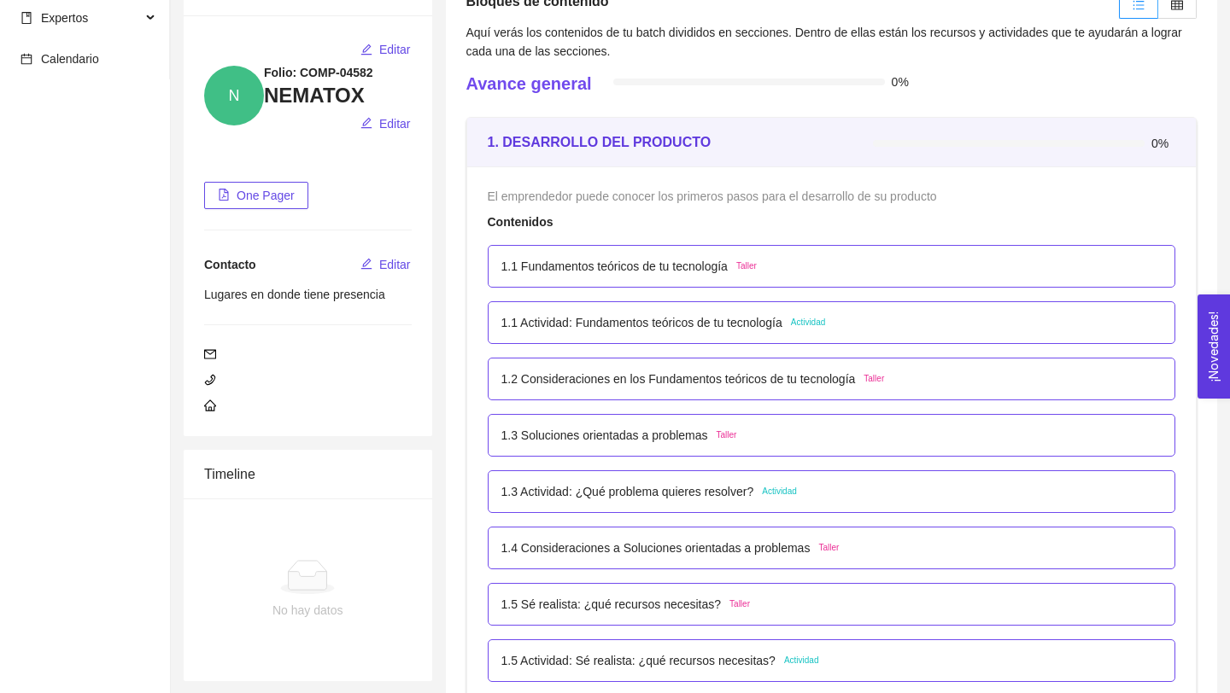
click at [669, 278] on div "1.1 Fundamentos teóricos de tu tecnología Taller" at bounding box center [832, 266] width 688 height 43
click at [689, 266] on p "1.1 Fundamentos teóricos de tu tecnología" at bounding box center [614, 266] width 226 height 19
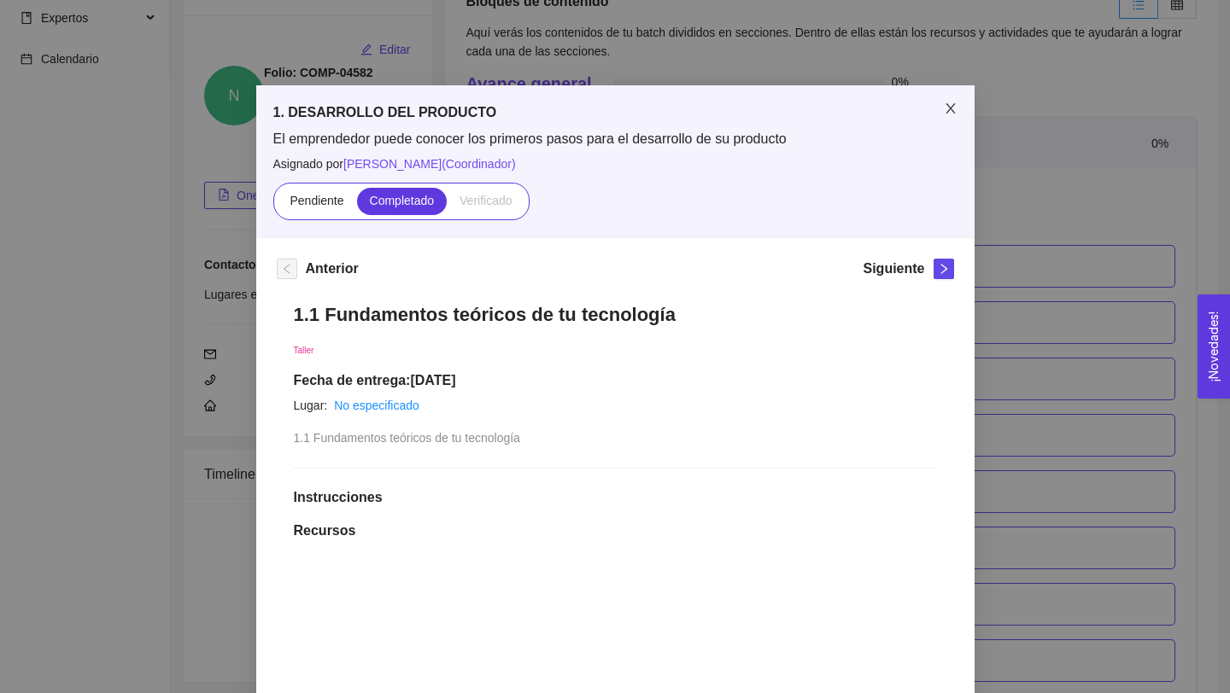
click at [949, 108] on icon "close" at bounding box center [951, 109] width 14 height 14
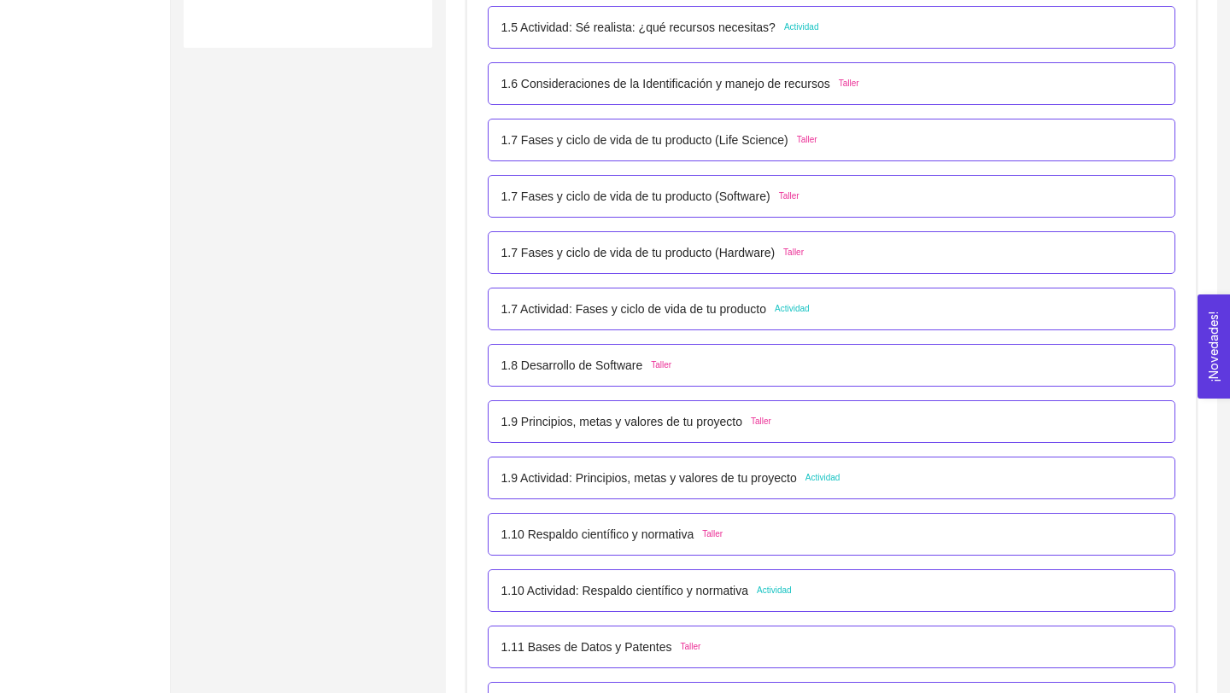
scroll to position [781, 0]
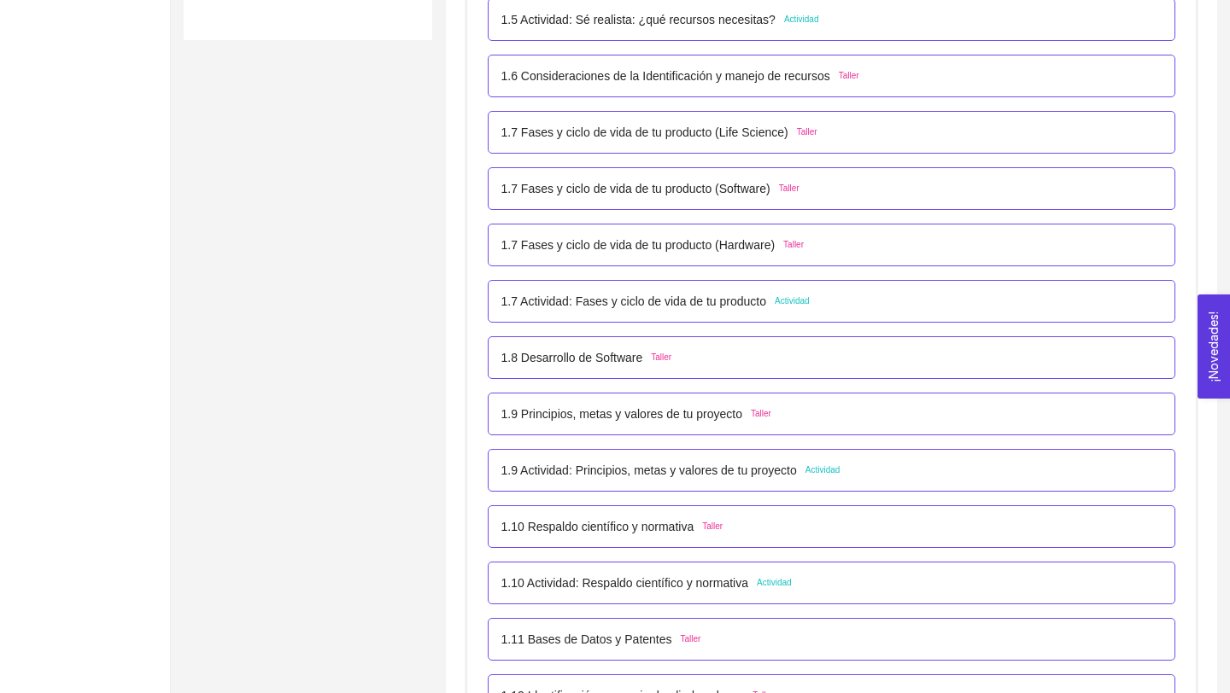
click at [593, 354] on p "1.8 Desarrollo de Software" at bounding box center [572, 357] width 142 height 19
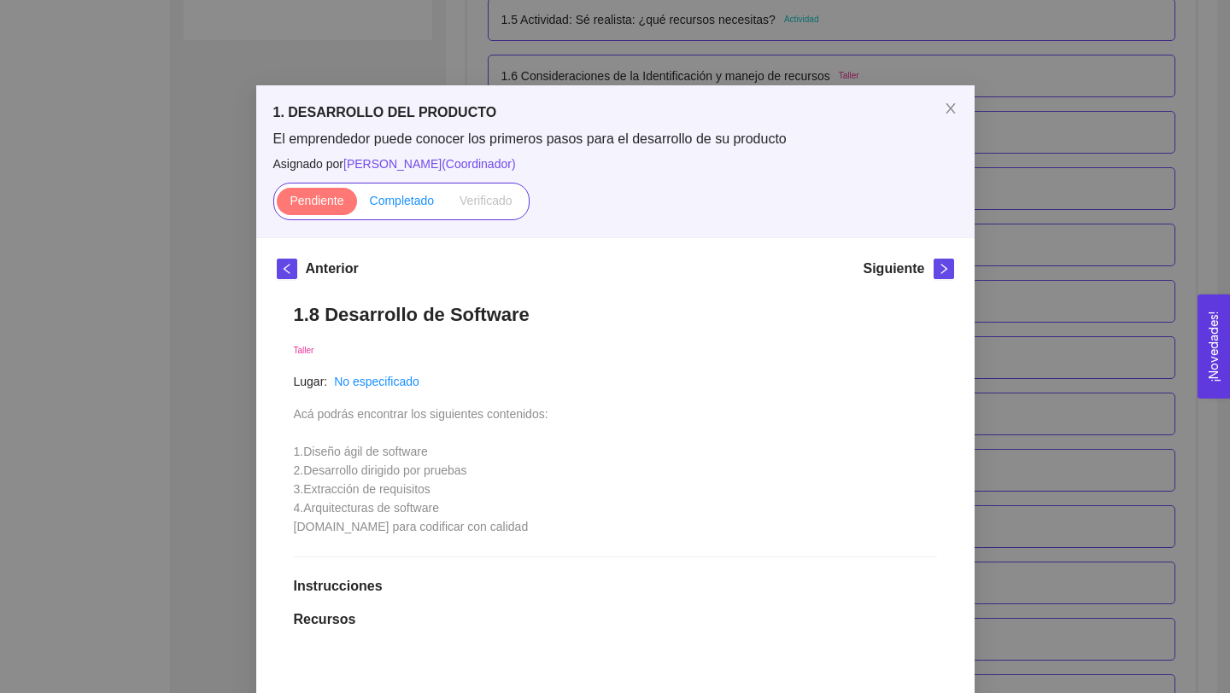
click at [407, 202] on span "Completado" at bounding box center [402, 201] width 65 height 14
click at [357, 205] on input "Completado" at bounding box center [357, 205] width 0 height 0
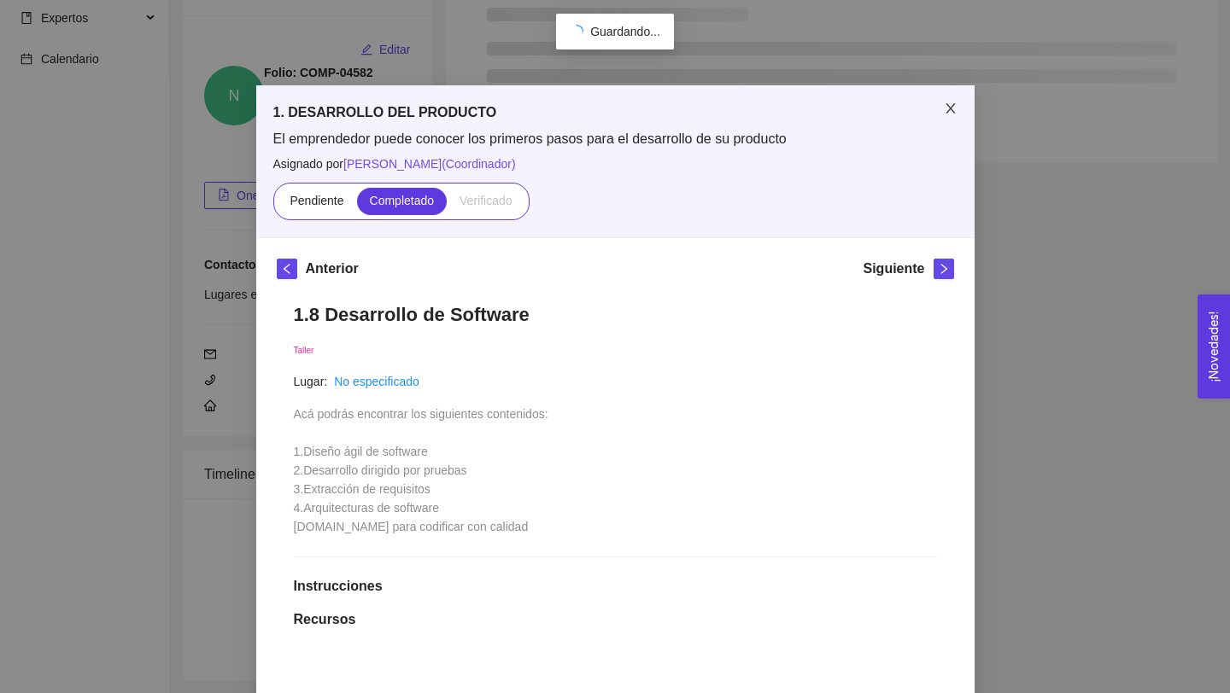
click at [939, 106] on span "Close" at bounding box center [951, 109] width 48 height 48
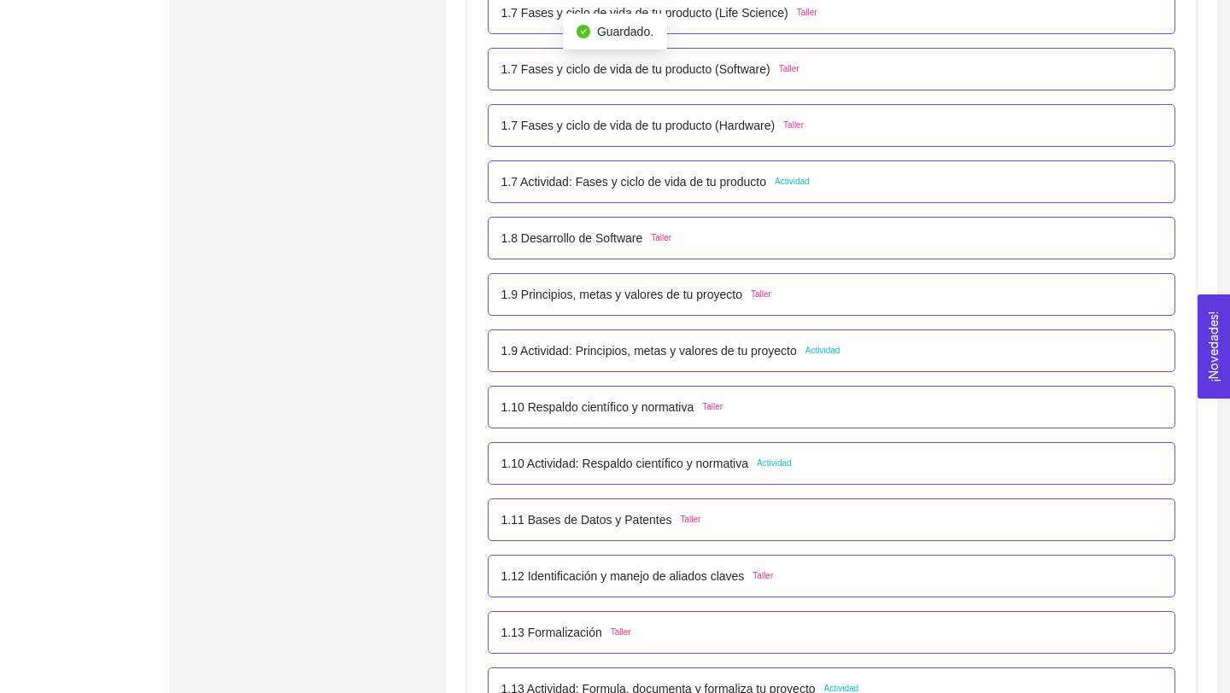
scroll to position [857, 0]
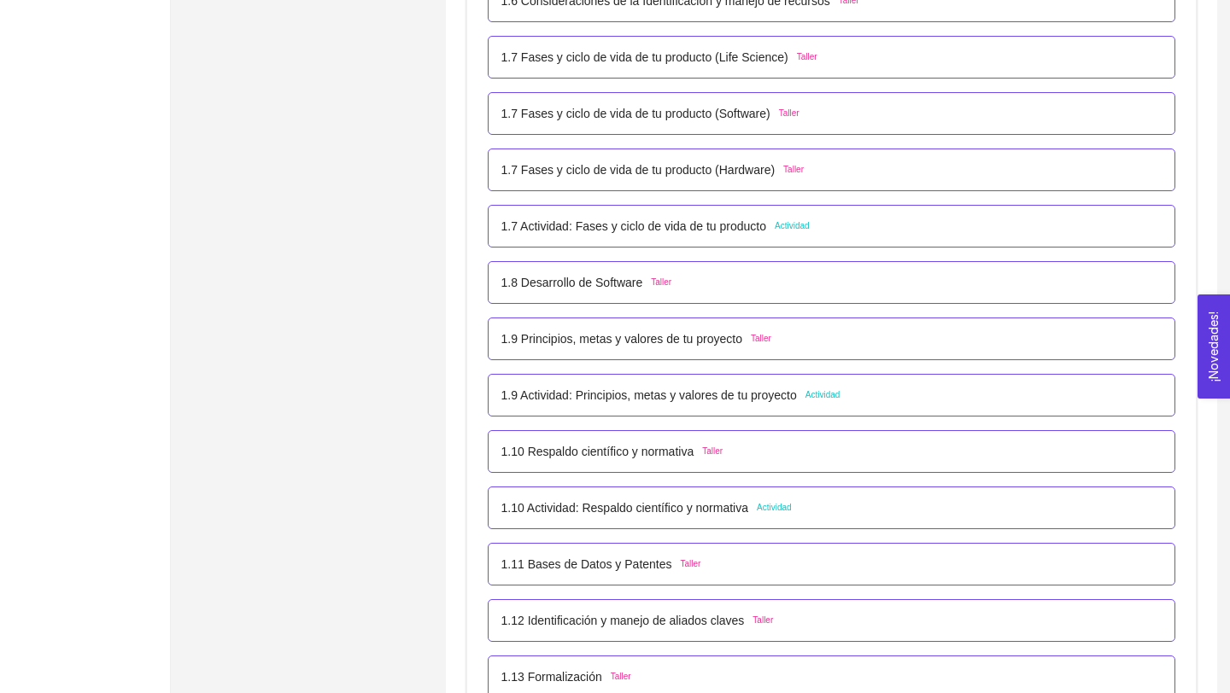
click at [693, 351] on div "1.9 Principios, metas y valores de tu proyecto Taller" at bounding box center [832, 339] width 688 height 43
click at [693, 336] on p "1.9 Principios, metas y valores de tu proyecto" at bounding box center [621, 339] width 241 height 19
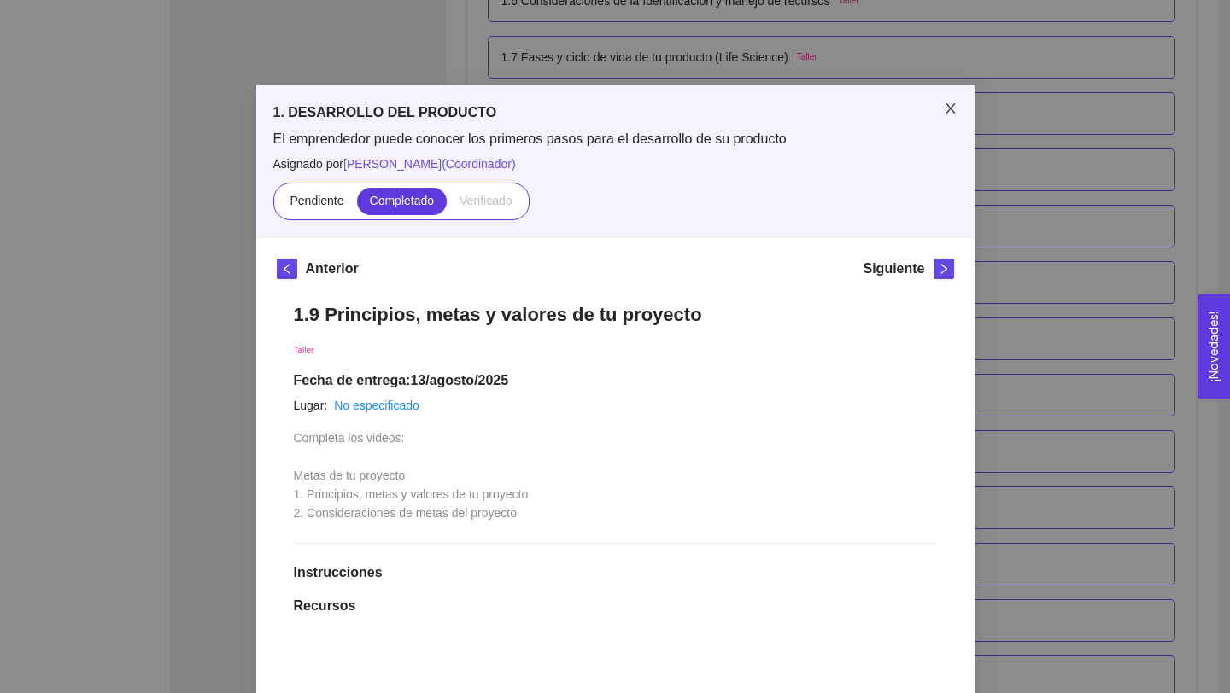
click at [945, 107] on icon "close" at bounding box center [951, 109] width 14 height 14
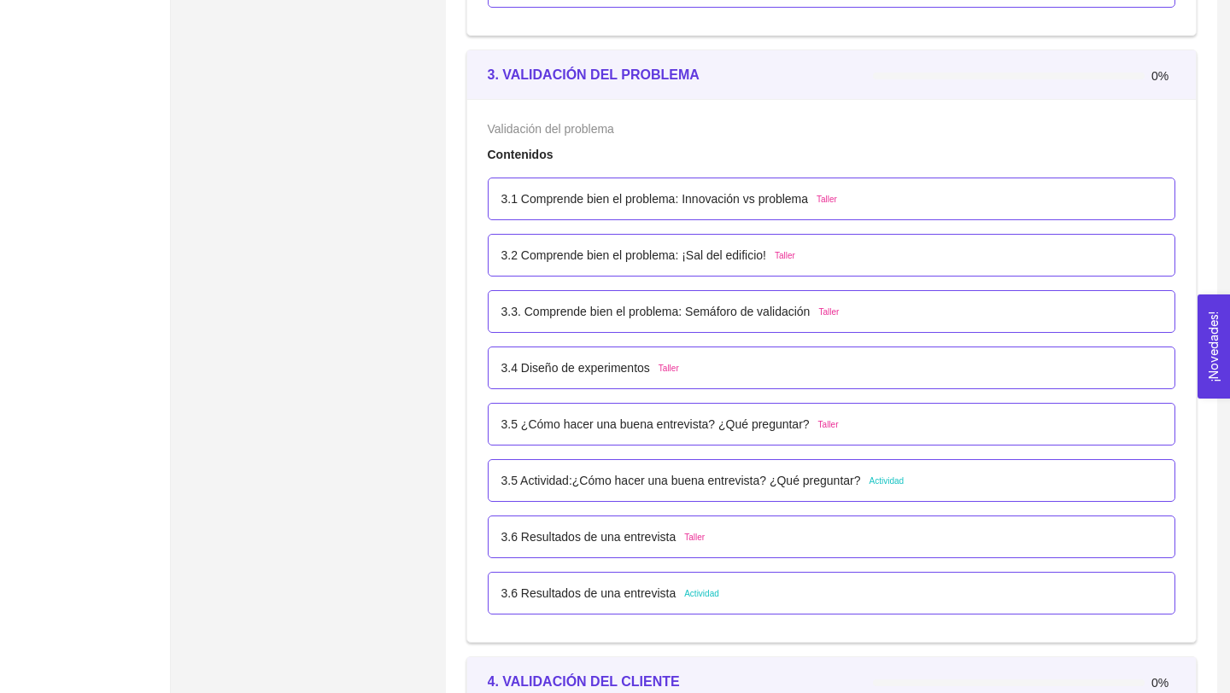
scroll to position [2167, 0]
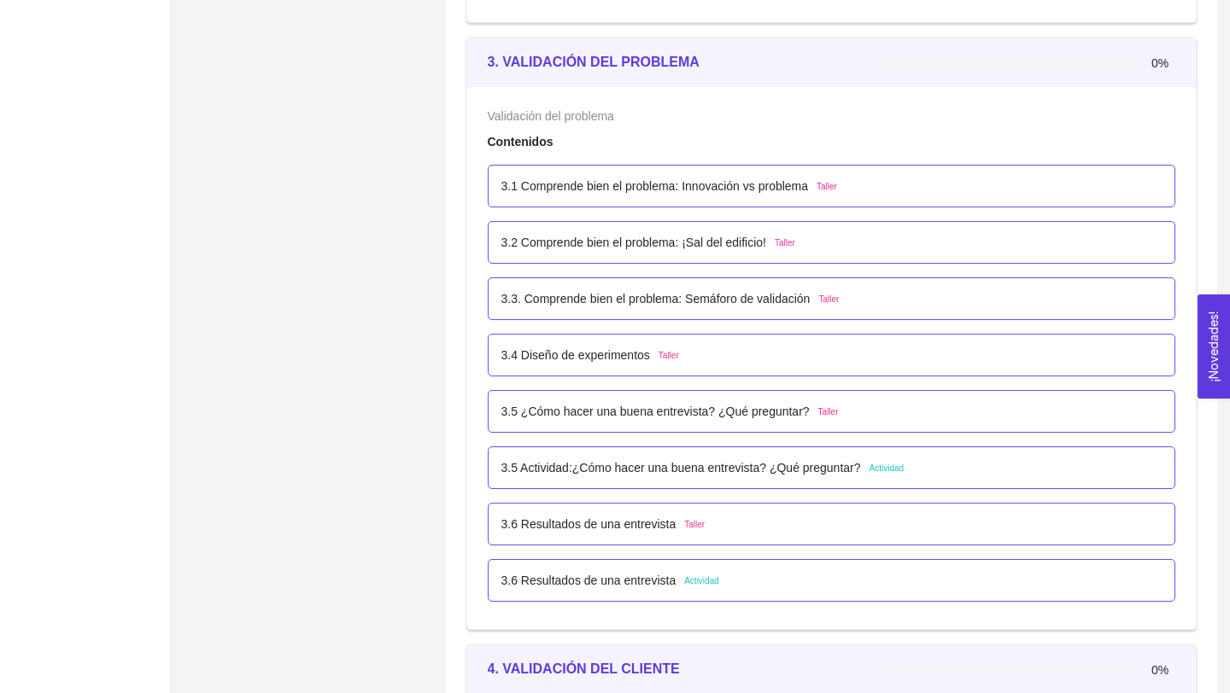
click at [740, 469] on p "3.5 Actividad:¿Cómo hacer una buena entrevista? ¿Qué preguntar?" at bounding box center [681, 468] width 360 height 19
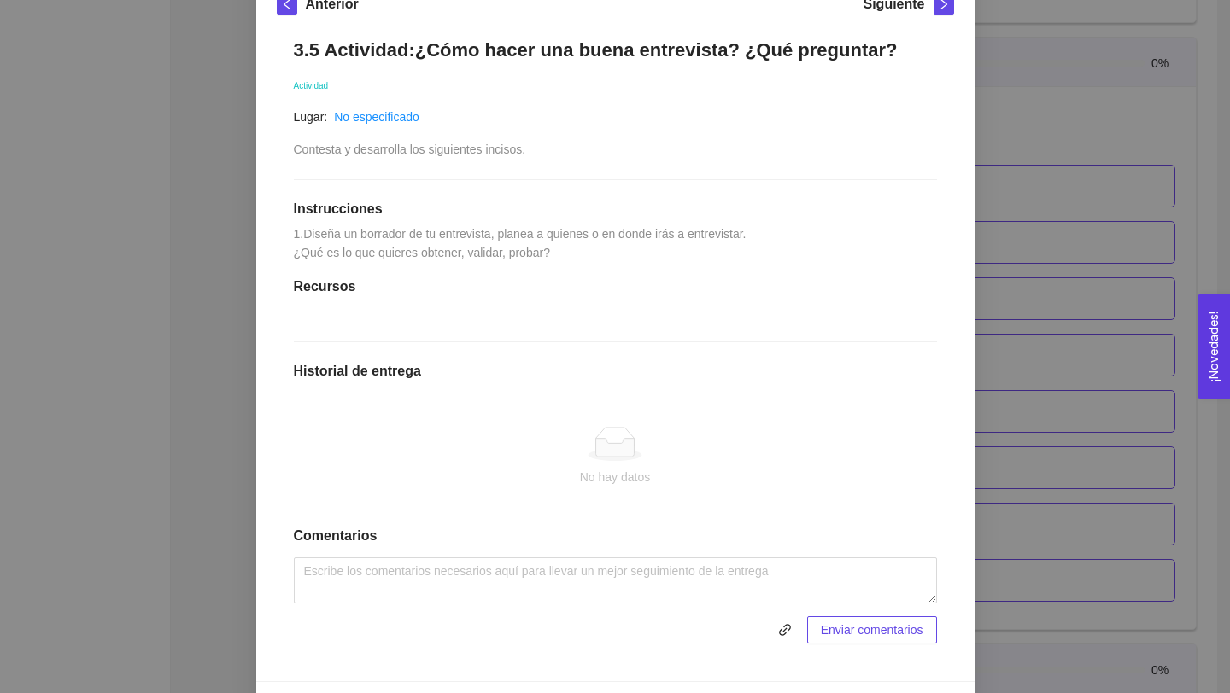
scroll to position [348, 0]
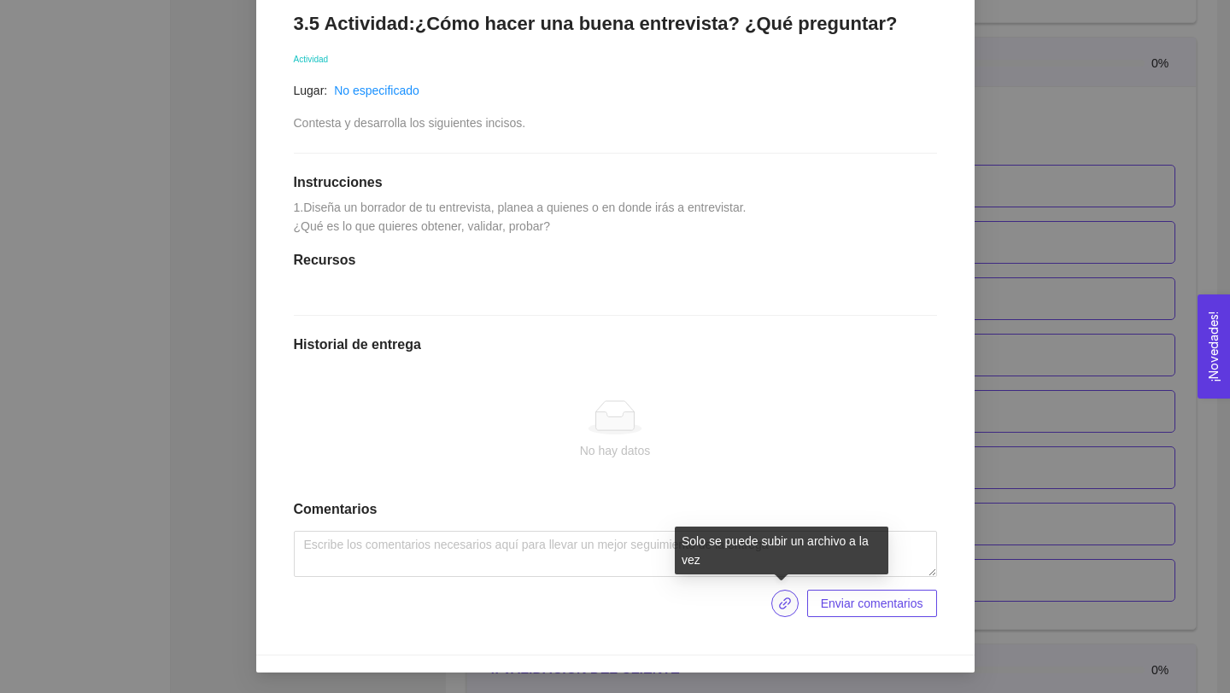
click at [781, 604] on icon "link" at bounding box center [785, 604] width 12 height 12
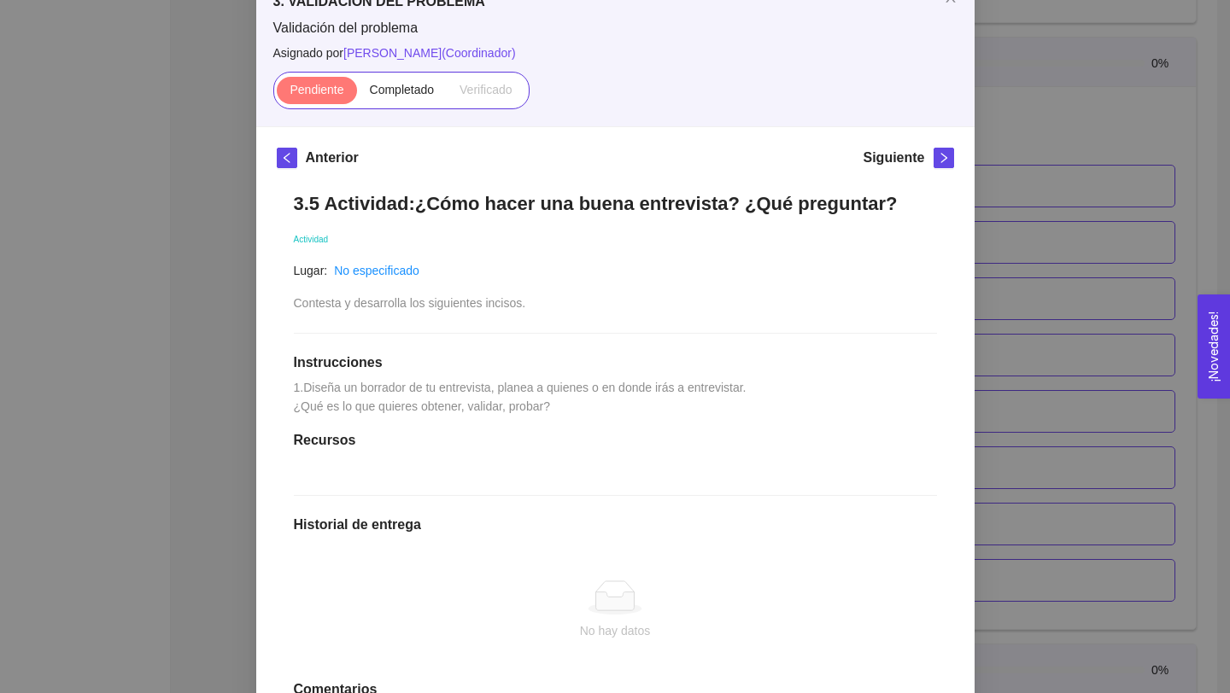
scroll to position [102, 0]
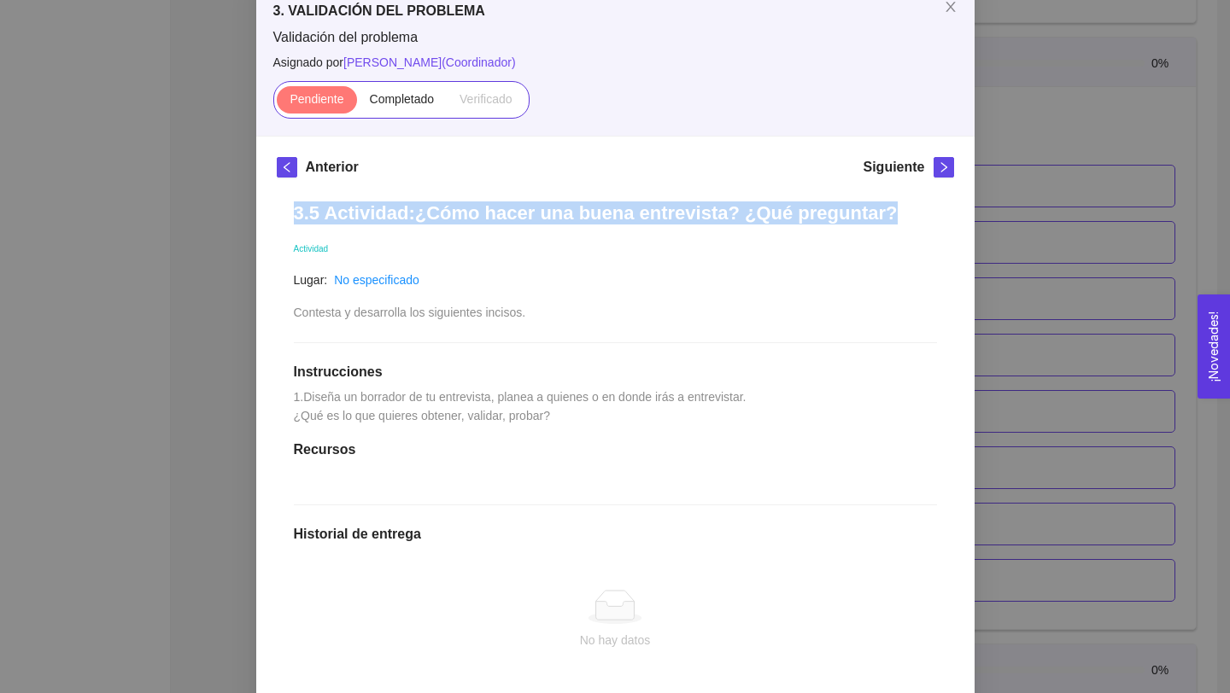
drag, startPoint x: 292, startPoint y: 209, endPoint x: 1013, endPoint y: 216, distance: 720.8
click at [1013, 212] on div "3. VALIDACIÓN DEL PROBLEMA Validación del problema Asignado por [PERSON_NAME] (…" at bounding box center [615, 346] width 1230 height 693
copy h1 "3.5 Actividad:¿Cómo hacer una buena entrevista? ¿Qué preguntar?"
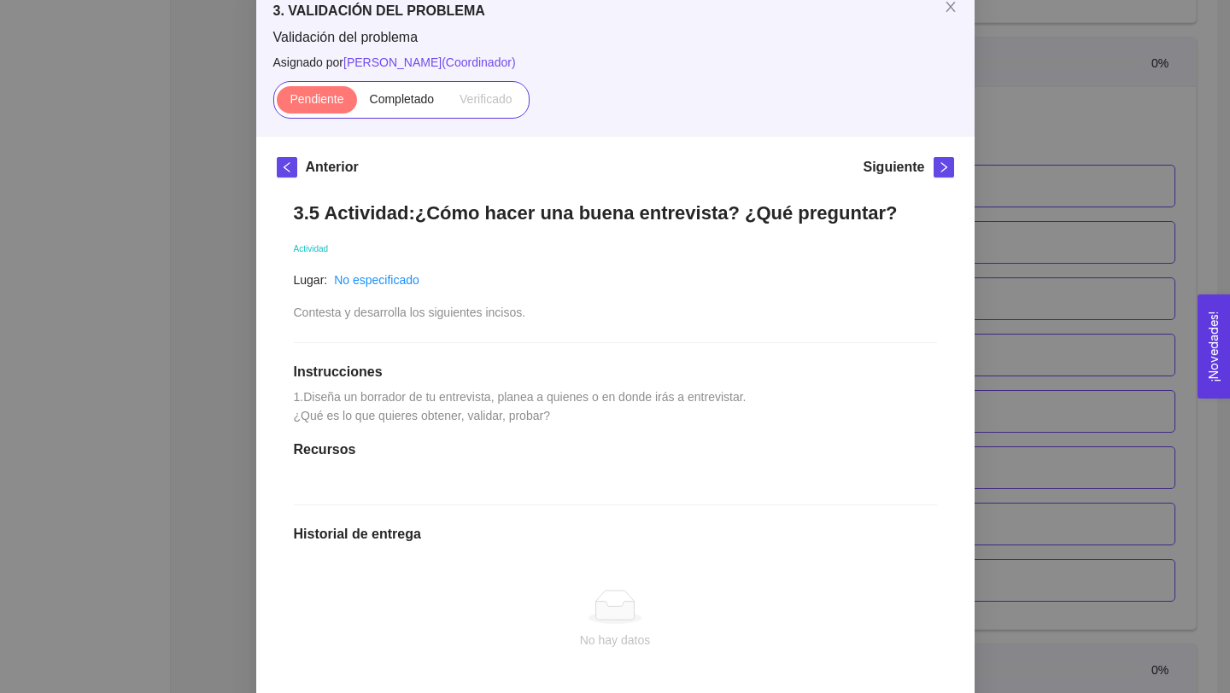
click at [827, 317] on div "3.5 Actividad:¿Cómo hacer una buena entrevista? ¿Qué preguntar? Actividad Lugar…" at bounding box center [615, 504] width 677 height 640
click at [864, 356] on div "3.5 Actividad:¿Cómo hacer una buena entrevista? ¿Qué preguntar? Actividad Lugar…" at bounding box center [615, 504] width 677 height 640
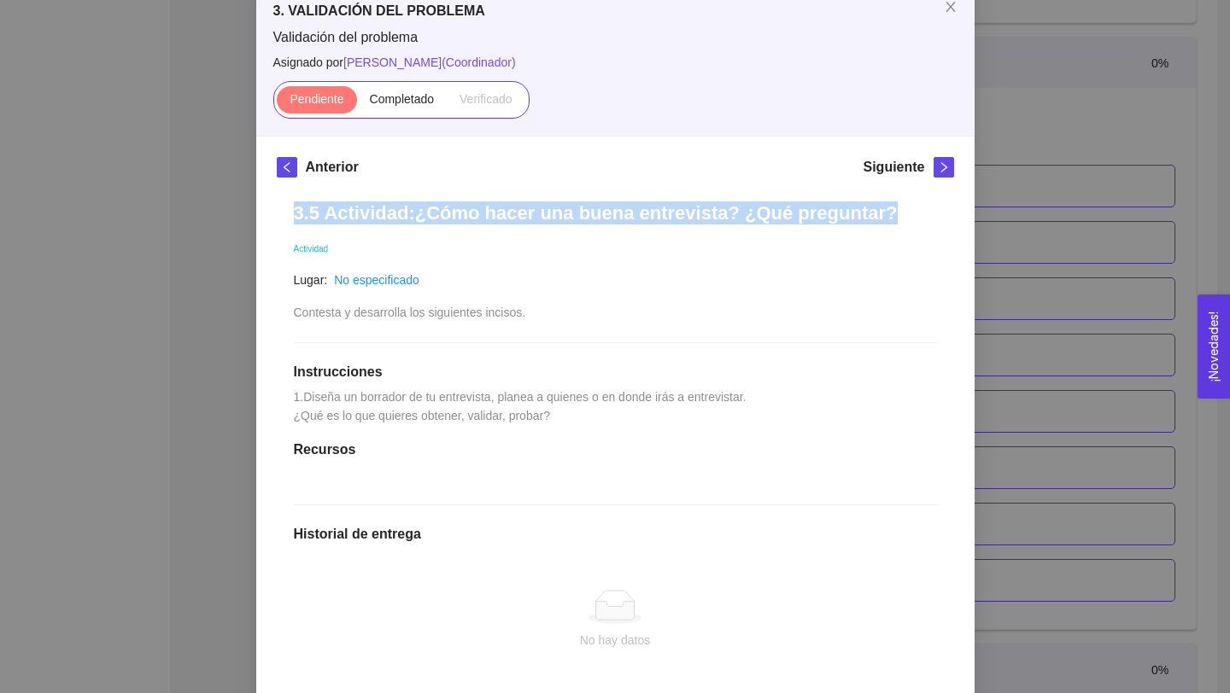
drag, startPoint x: 883, startPoint y: 228, endPoint x: 181, endPoint y: 190, distance: 703.0
click at [181, 190] on div "3. VALIDACIÓN DEL PROBLEMA Validación del problema Asignado por [PERSON_NAME] (…" at bounding box center [615, 346] width 1230 height 693
copy h1 "3.5 Actividad:¿Cómo hacer una buena entrevista? ¿Qué preguntar?"
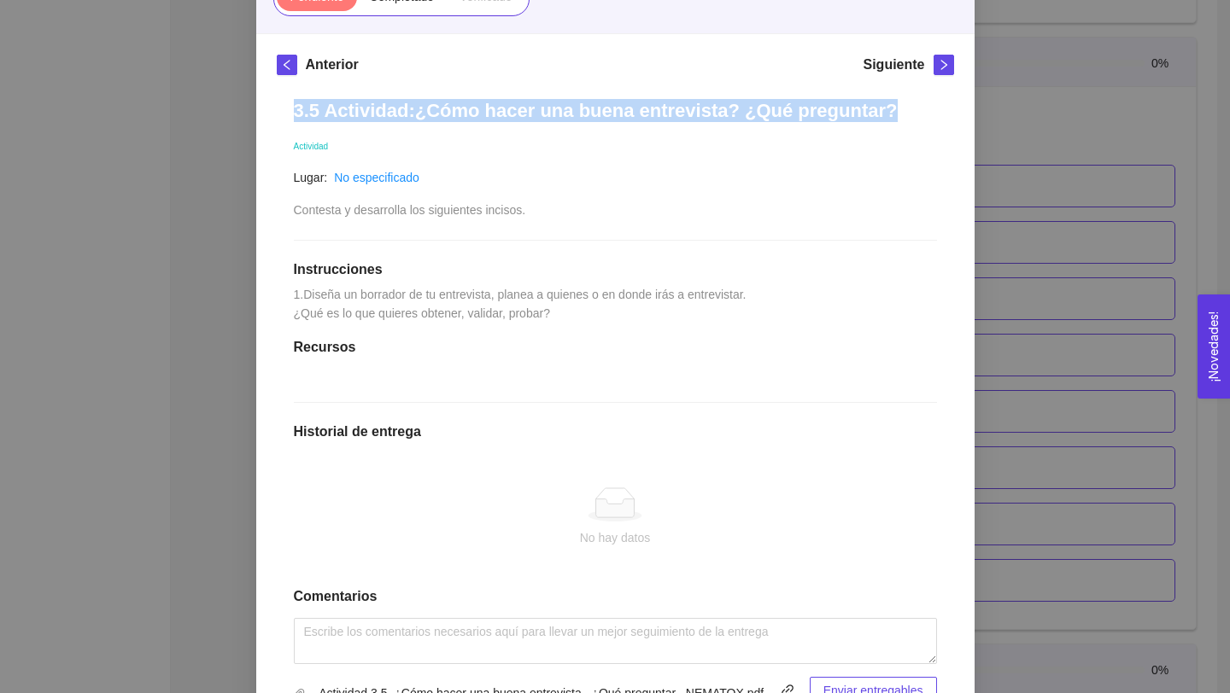
scroll to position [348, 0]
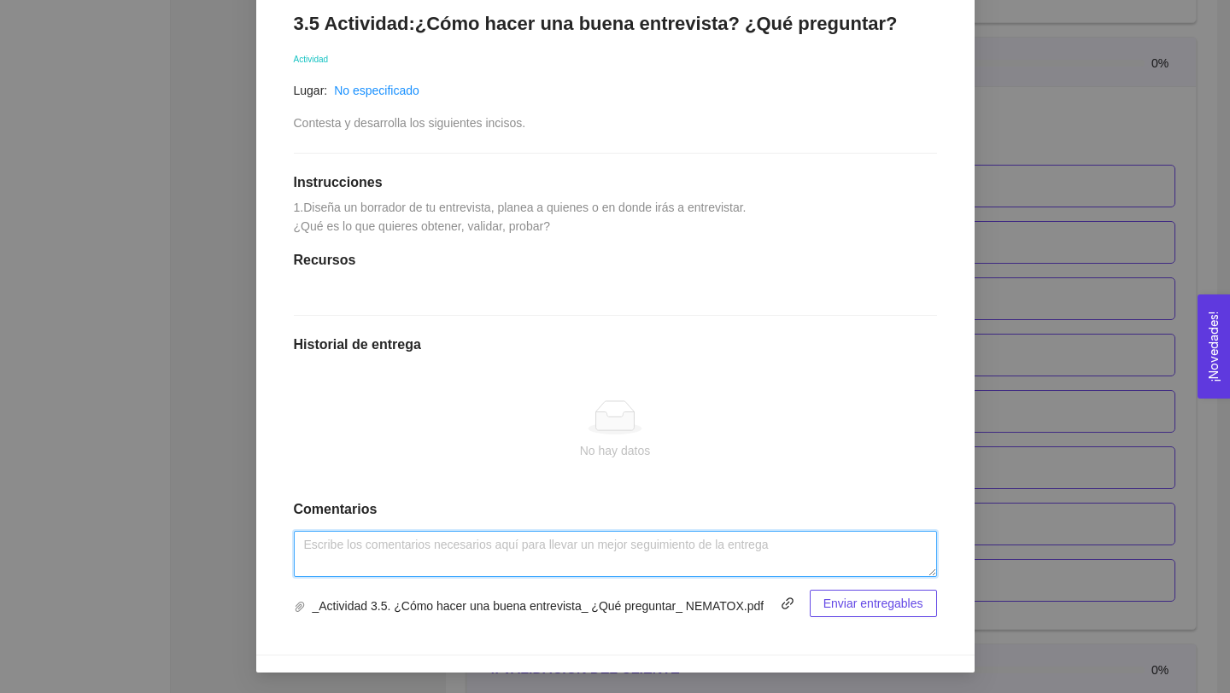
click at [450, 550] on textarea at bounding box center [615, 554] width 643 height 46
paste textarea "3.5 Actividad:¿Cómo hacer una buena entrevista? ¿Qué preguntar?"
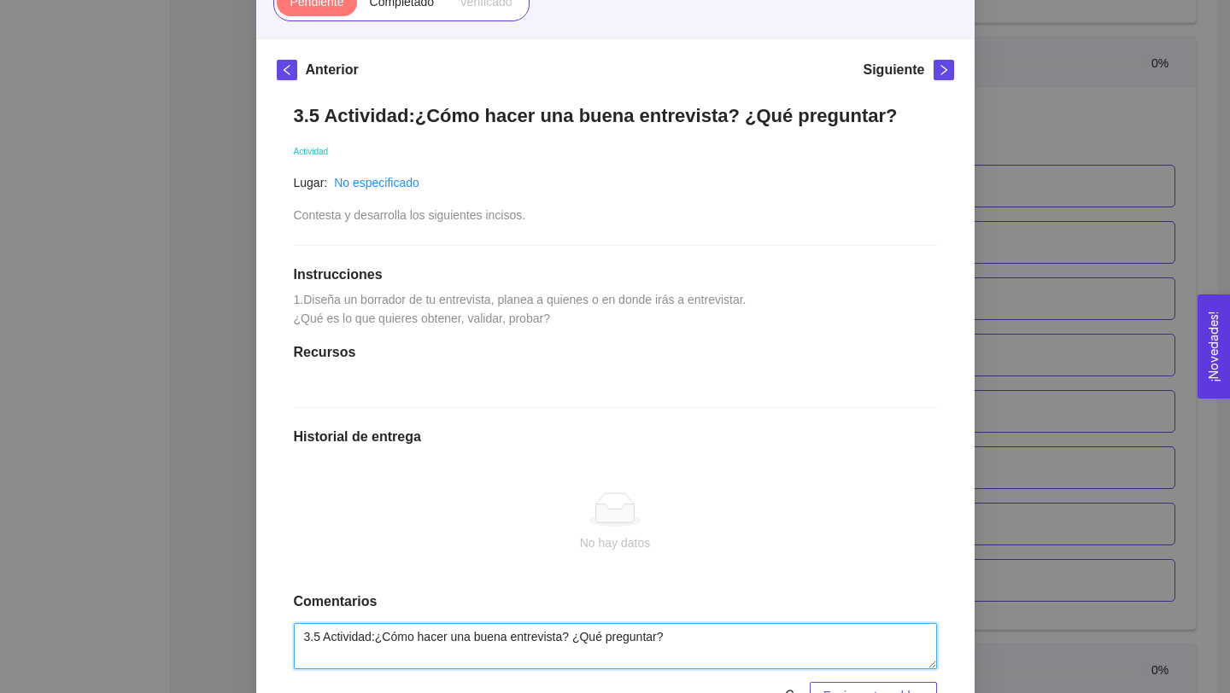
scroll to position [31, 0]
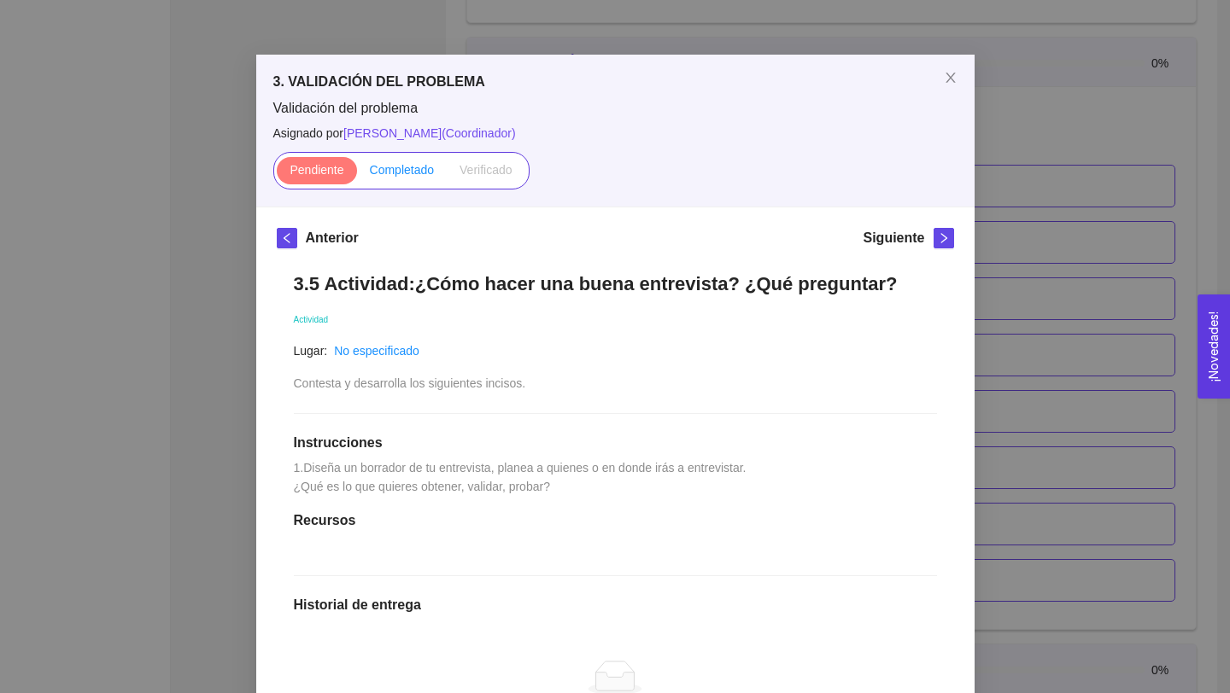
type textarea "3.5 Actividad:¿Cómo hacer una buena entrevista? ¿Qué preguntar?"
click at [405, 180] on label "Completado" at bounding box center [402, 170] width 91 height 27
click at [357, 174] on input "Completado" at bounding box center [357, 174] width 0 height 0
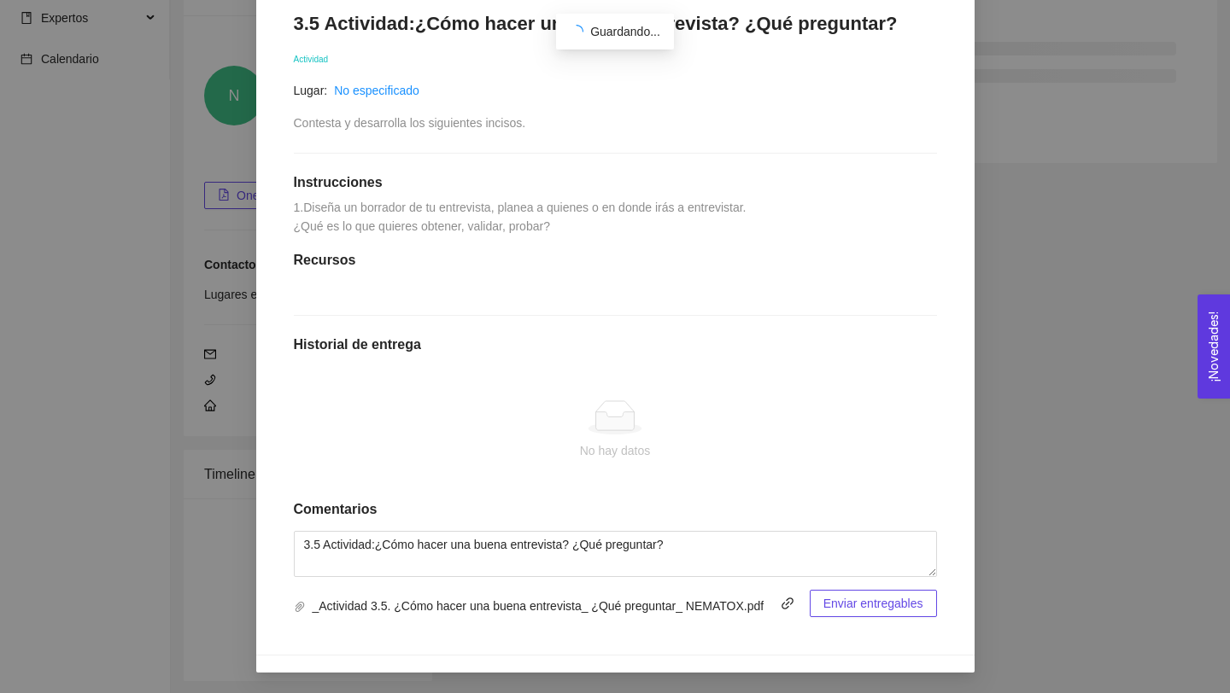
scroll to position [254, 0]
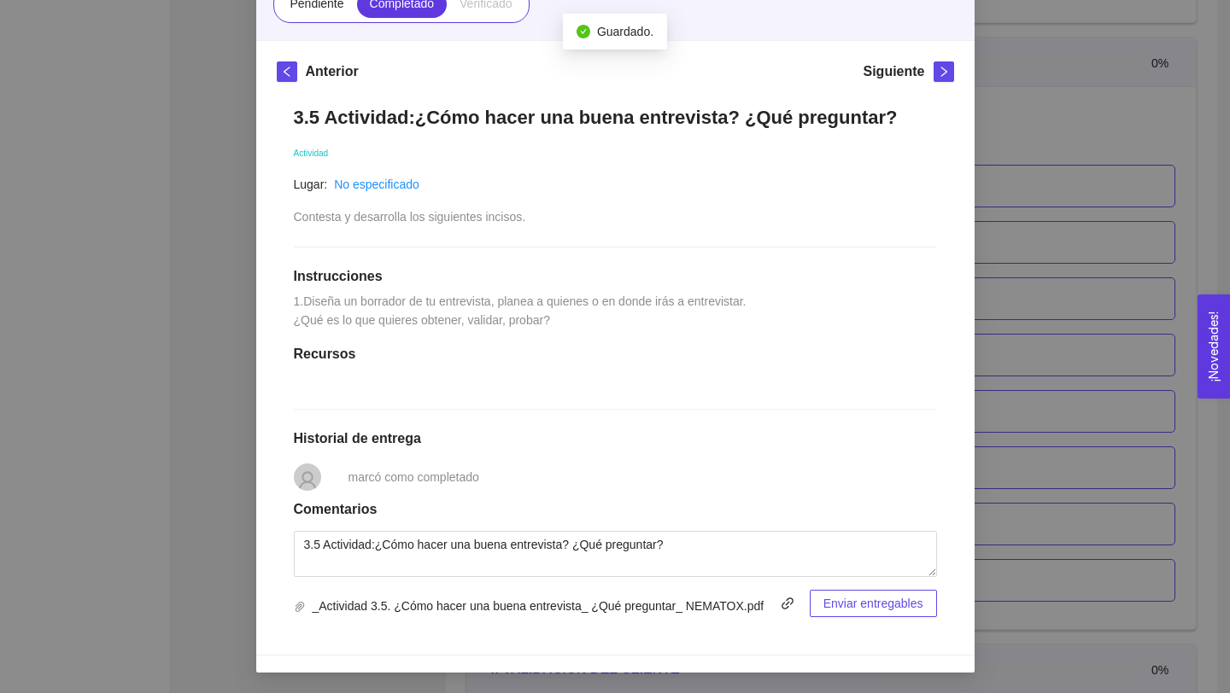
click at [891, 606] on span "Enviar entregables" at bounding box center [873, 603] width 100 height 19
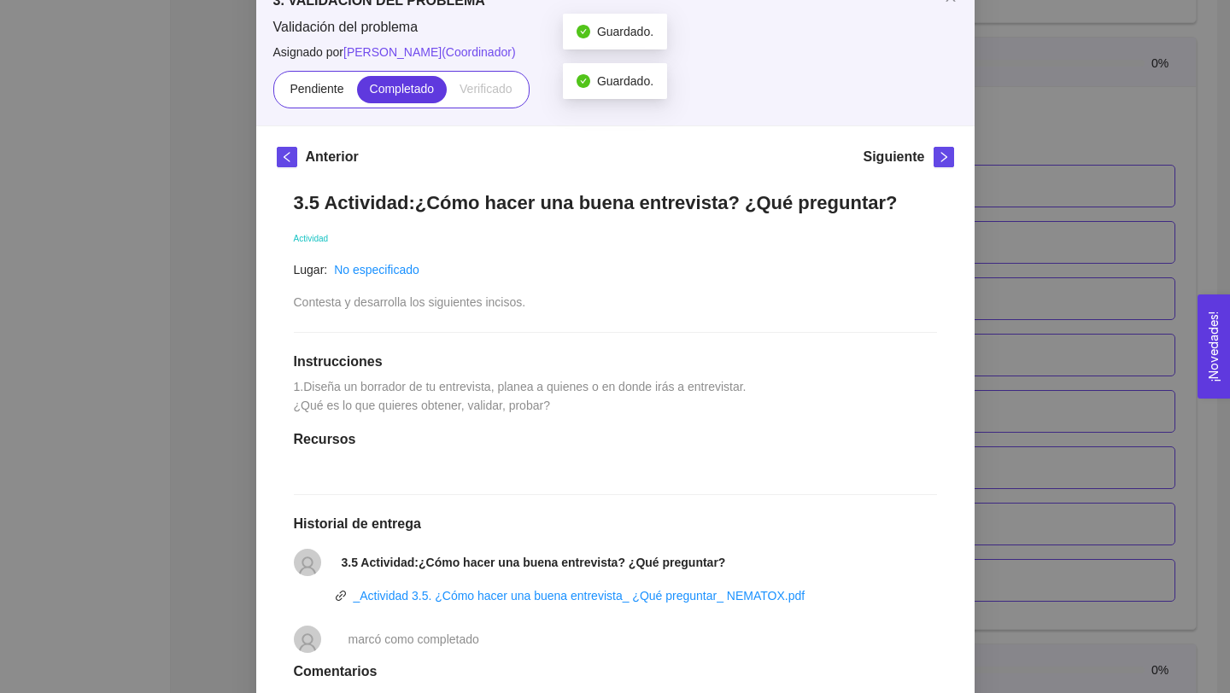
scroll to position [0, 0]
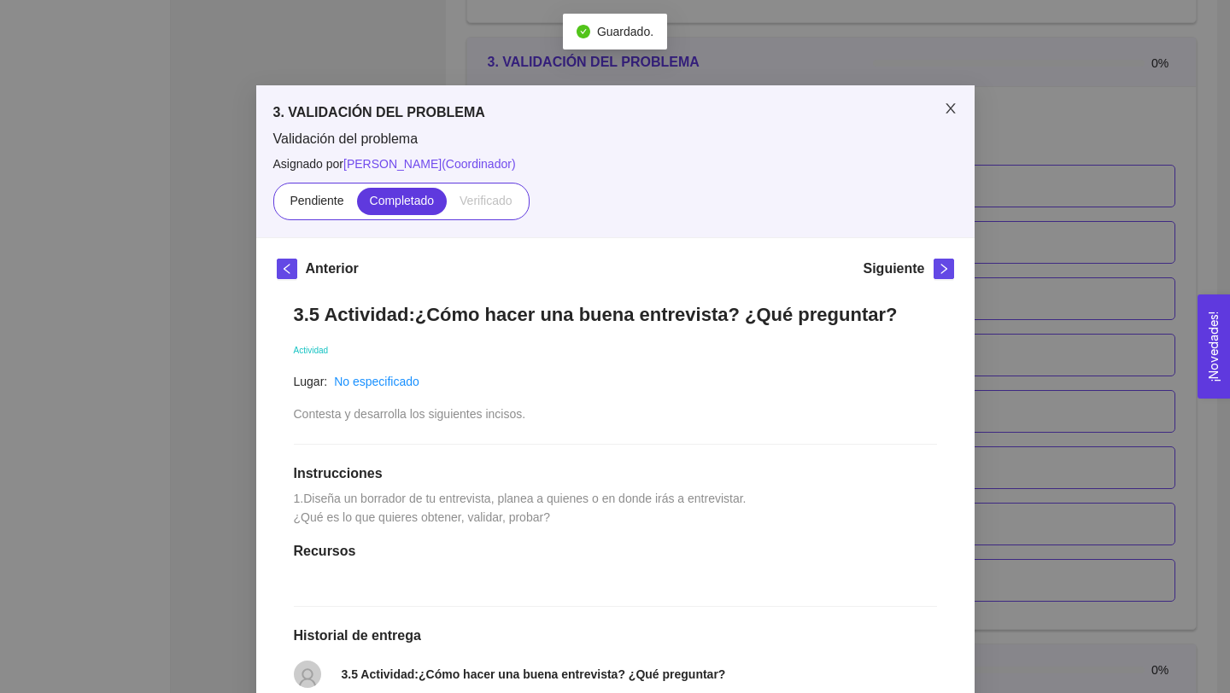
click at [953, 108] on icon "close" at bounding box center [951, 109] width 14 height 14
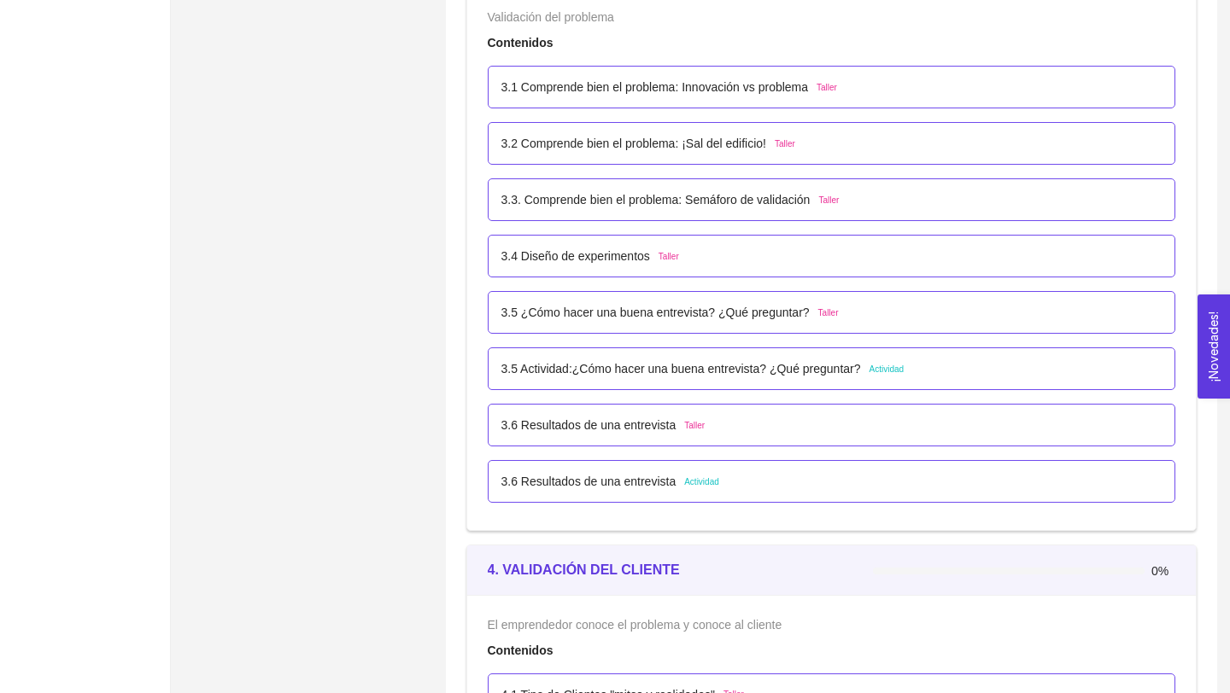
scroll to position [2274, 0]
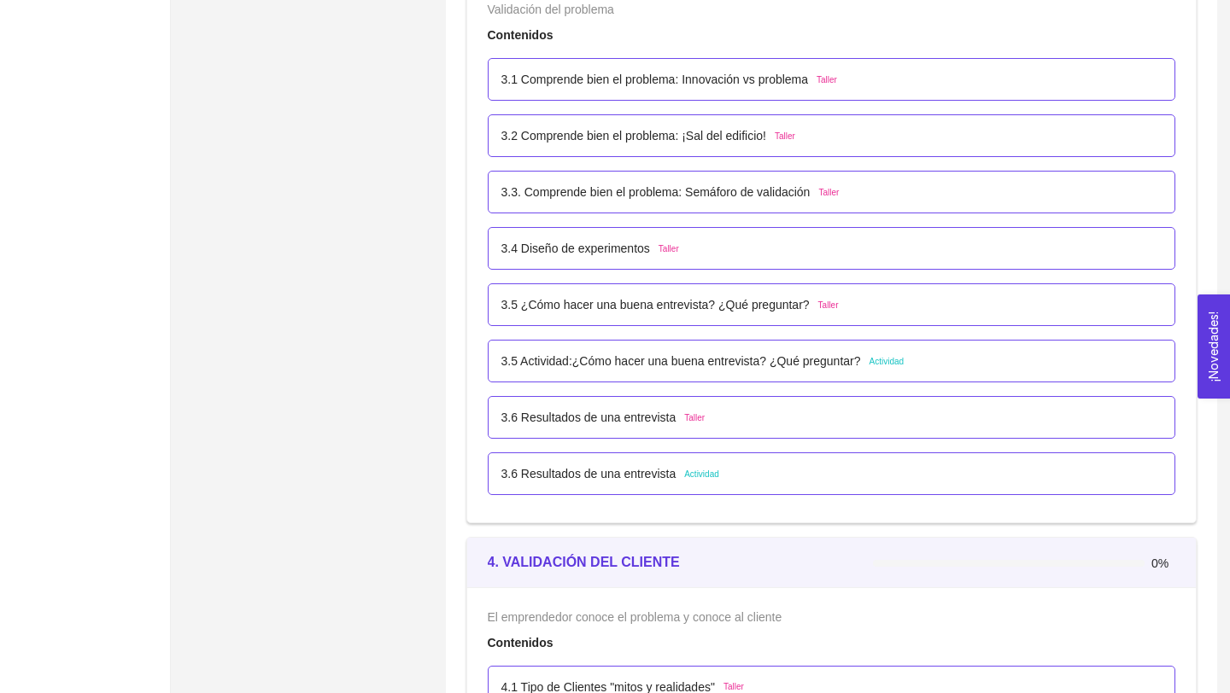
click at [647, 478] on p "3.6 Resultados de una entrevista" at bounding box center [588, 474] width 175 height 19
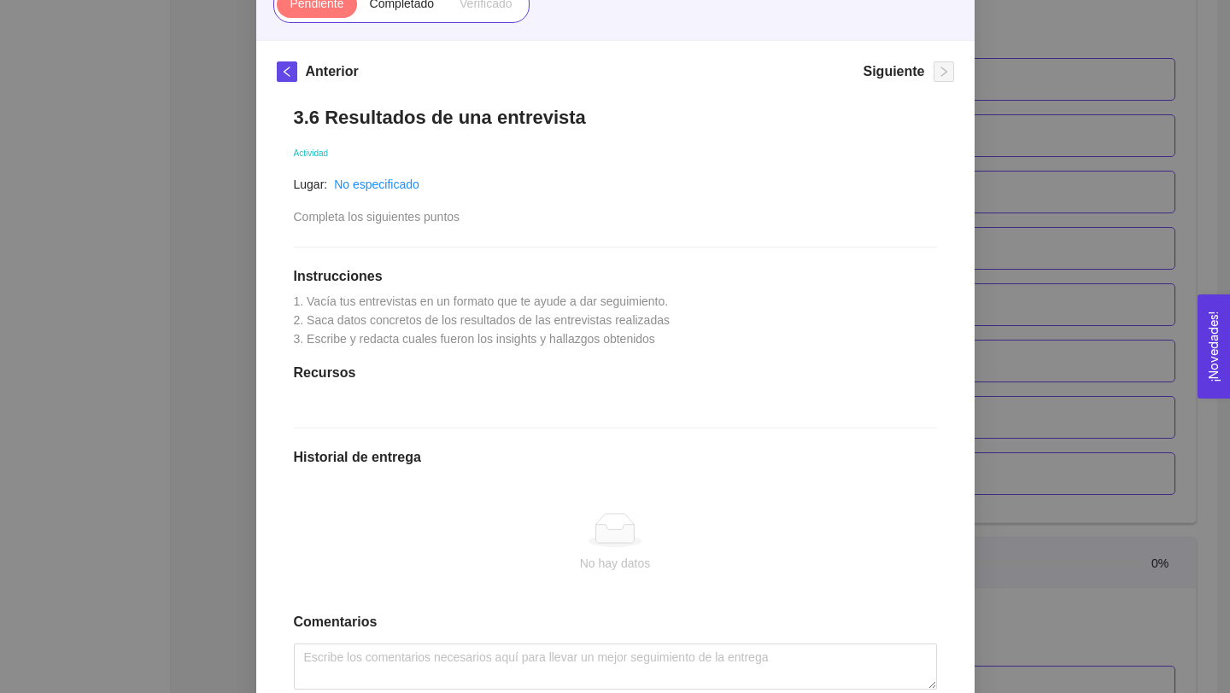
scroll to position [310, 0]
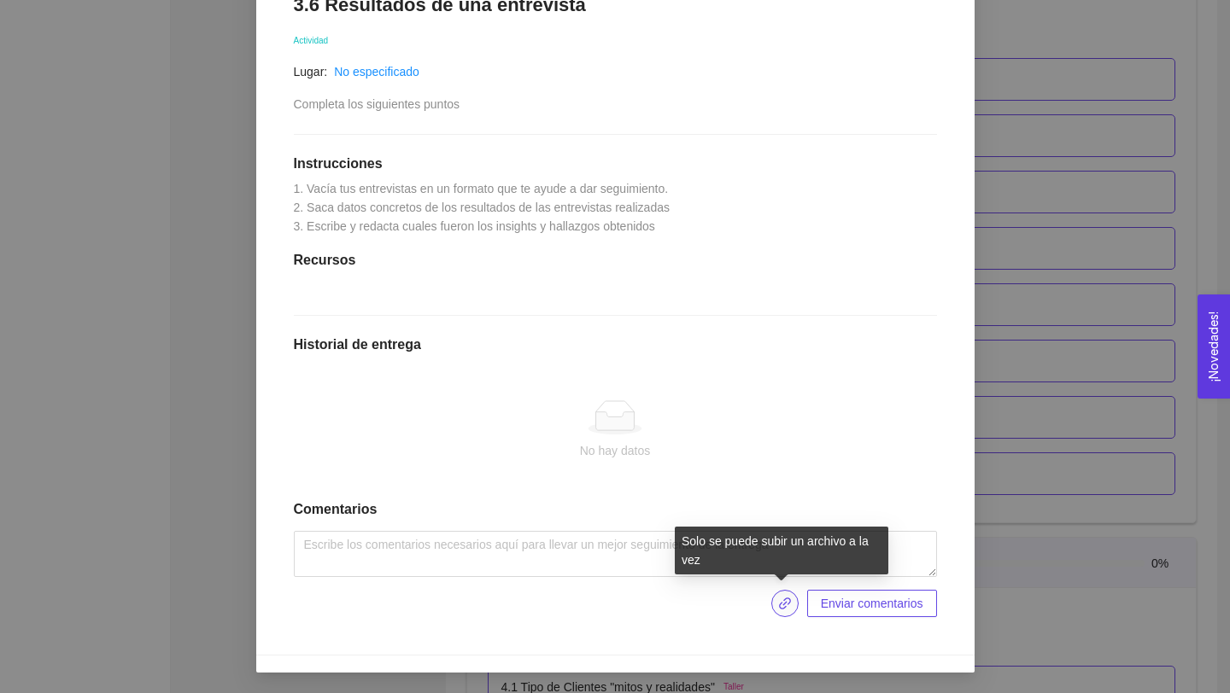
click at [779, 605] on icon "link" at bounding box center [785, 604] width 12 height 12
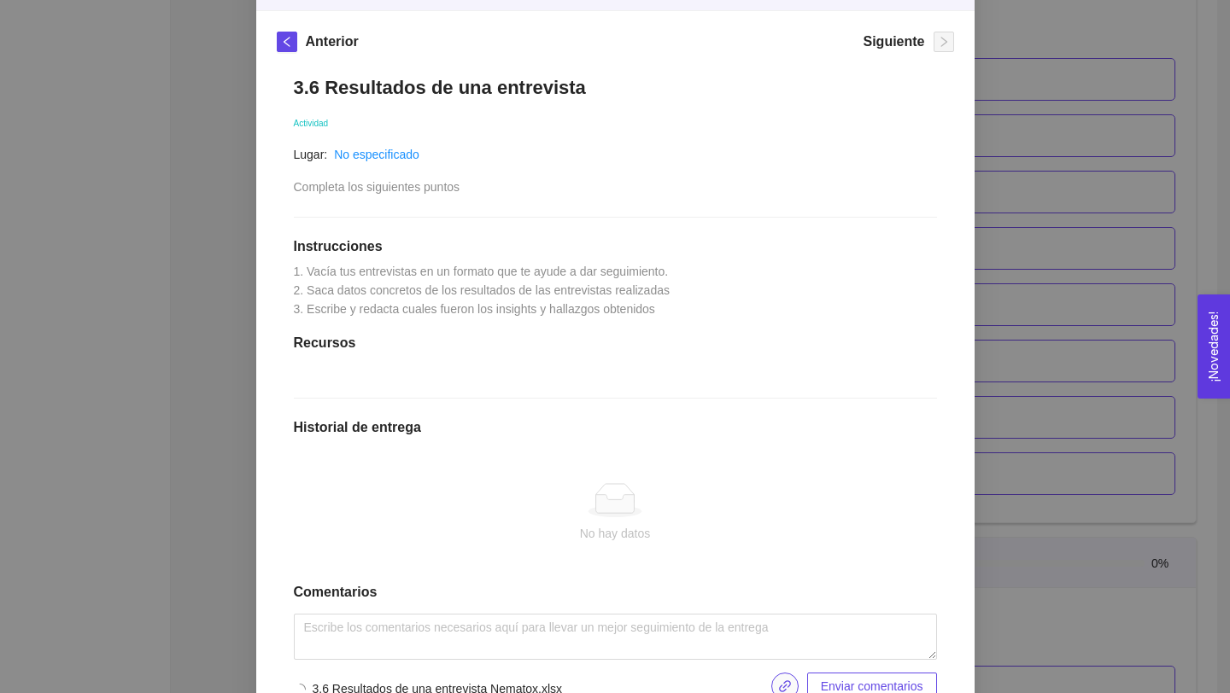
scroll to position [192, 0]
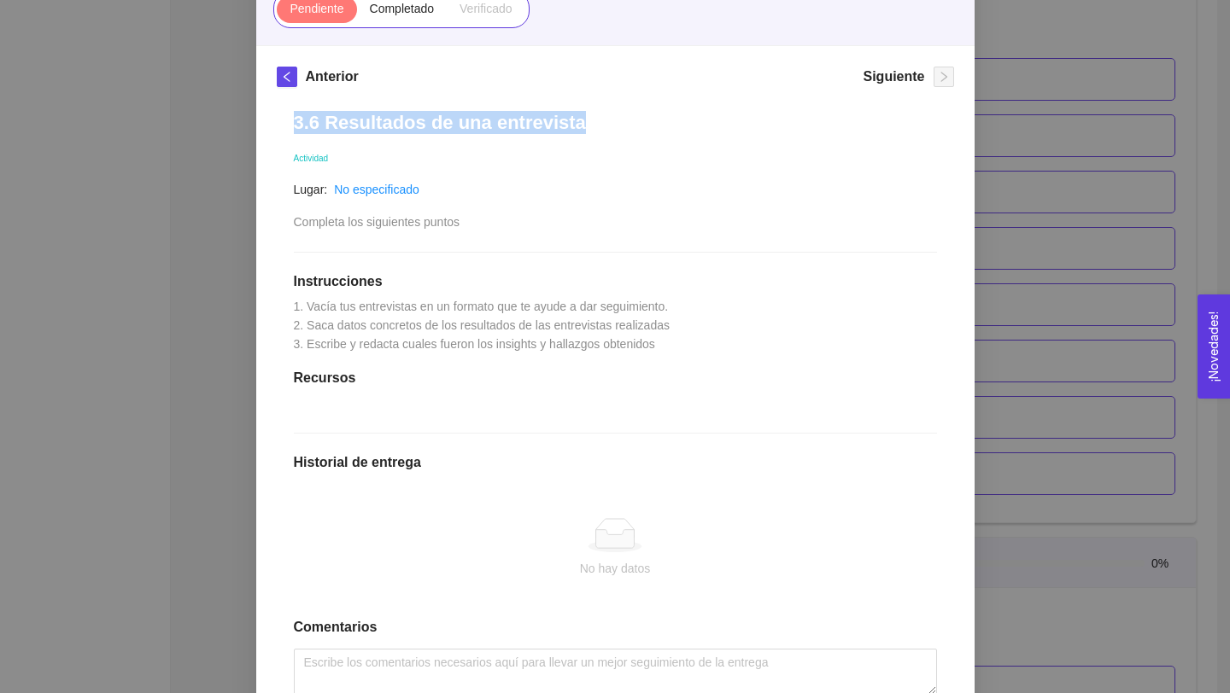
drag, startPoint x: 292, startPoint y: 123, endPoint x: 728, endPoint y: 142, distance: 436.8
click at [728, 142] on div "3.6 Resultados de una entrevista Actividad Lugar: No especificado Completa los …" at bounding box center [615, 425] width 677 height 662
copy h1 "3.6 Resultados de una entrevista"
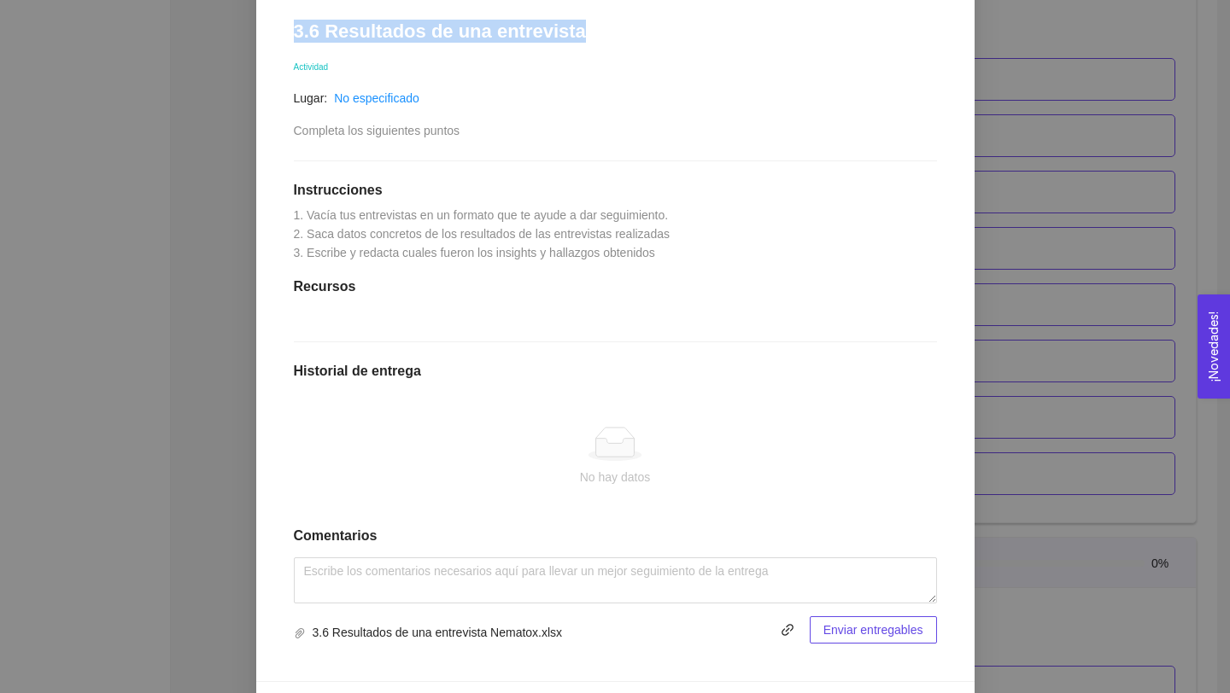
scroll to position [310, 0]
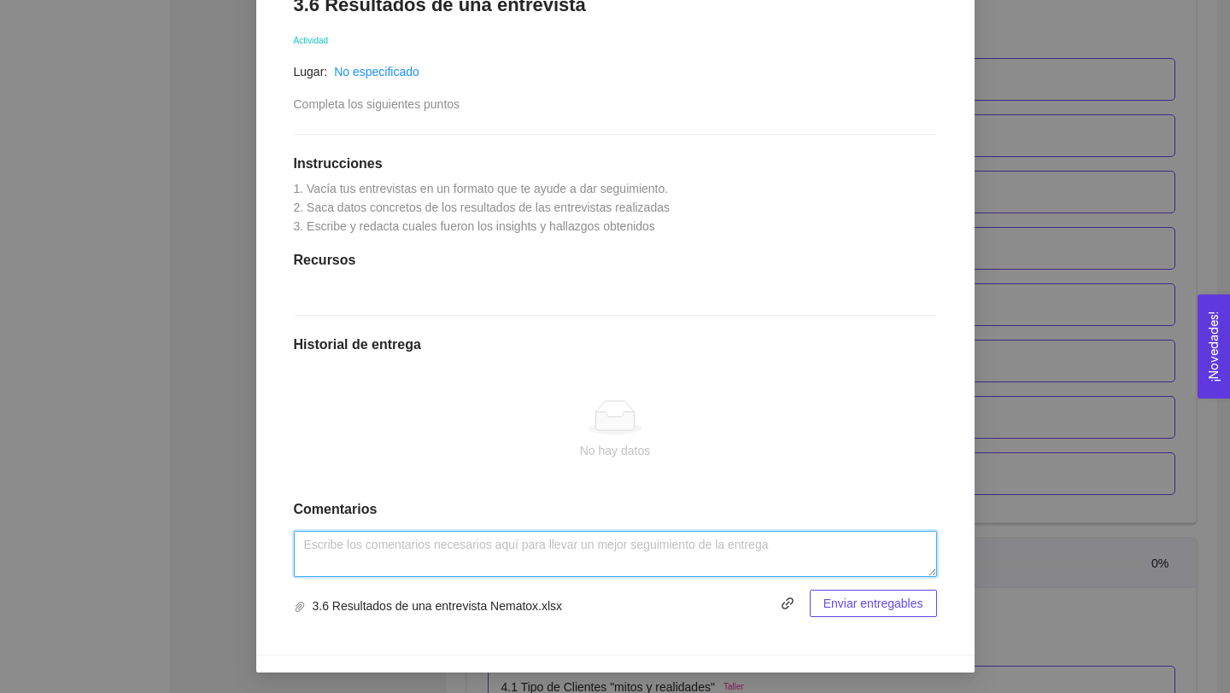
click at [573, 540] on textarea at bounding box center [615, 554] width 643 height 46
paste textarea "3.6 Resultados de una entrevista"
type textarea "3.6 Resultados de una entrevista"
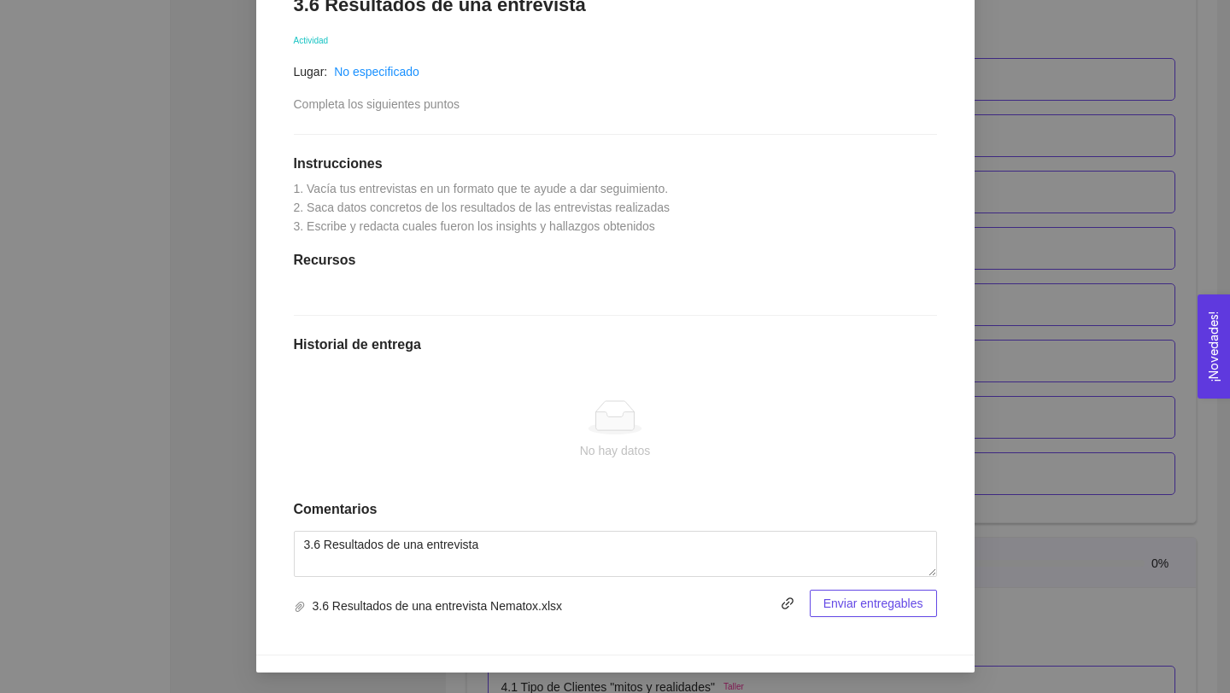
click at [893, 596] on span "Enviar entregables" at bounding box center [873, 603] width 100 height 19
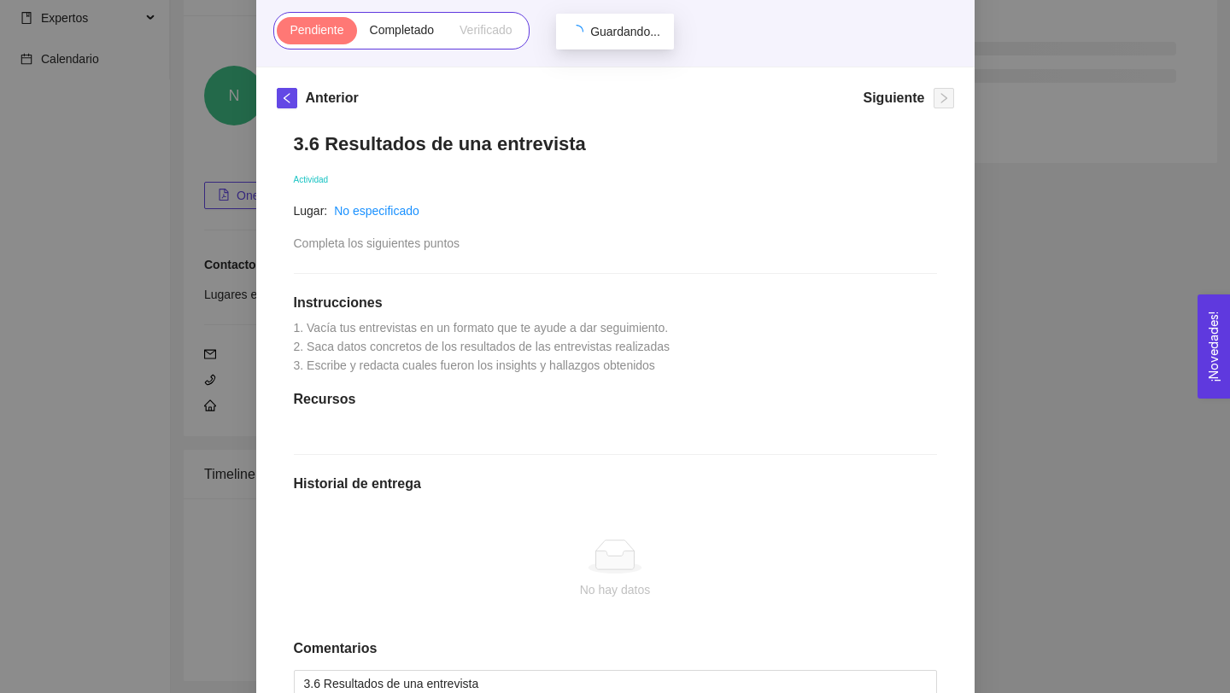
scroll to position [168, 0]
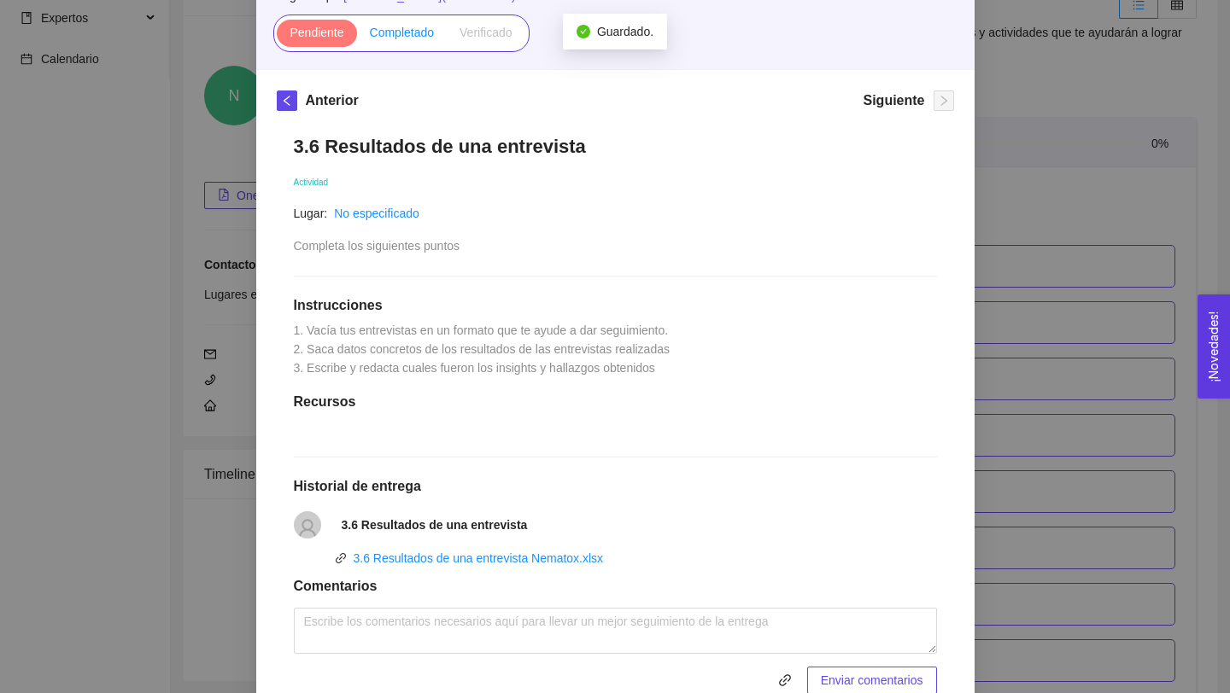
click at [420, 29] on span "Completado" at bounding box center [402, 33] width 65 height 14
click at [357, 37] on input "Completado" at bounding box center [357, 37] width 0 height 0
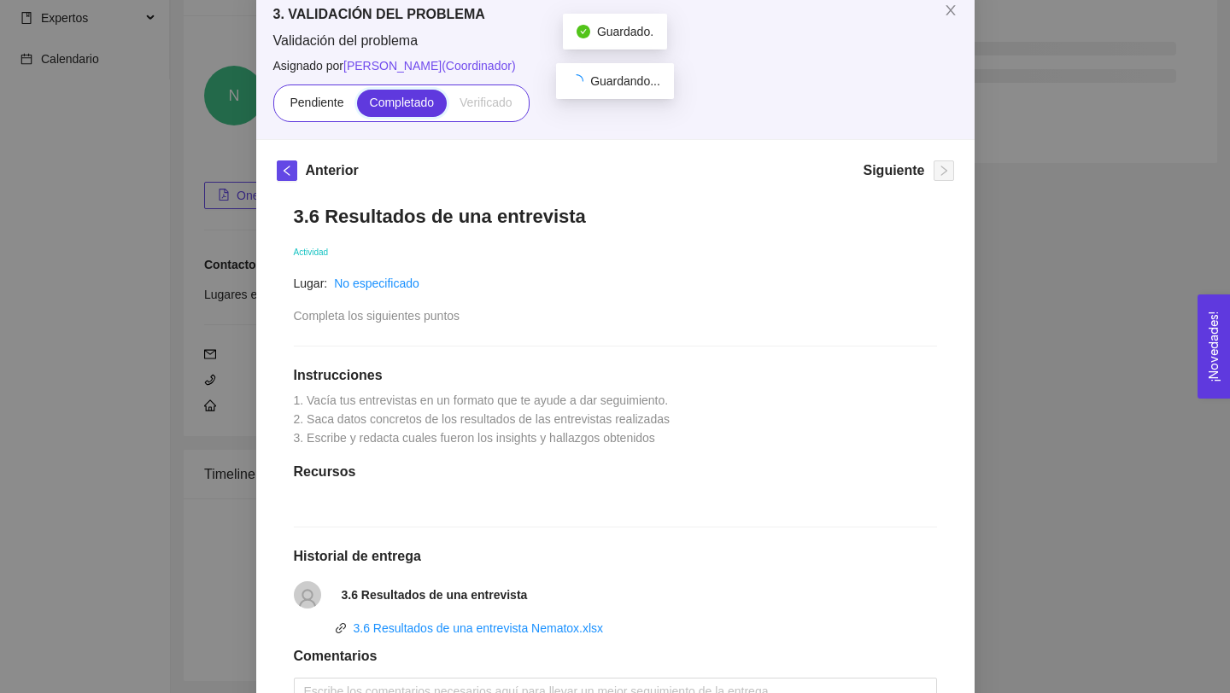
scroll to position [0, 0]
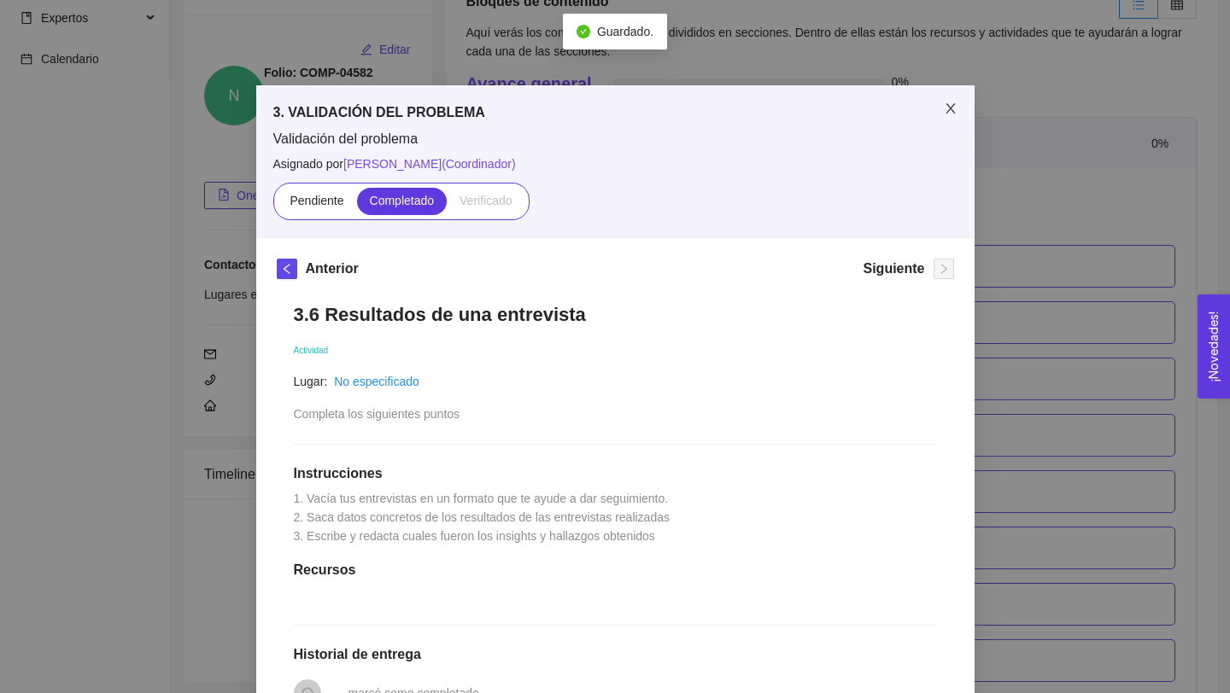
click at [950, 109] on icon "close" at bounding box center [949, 108] width 9 height 10
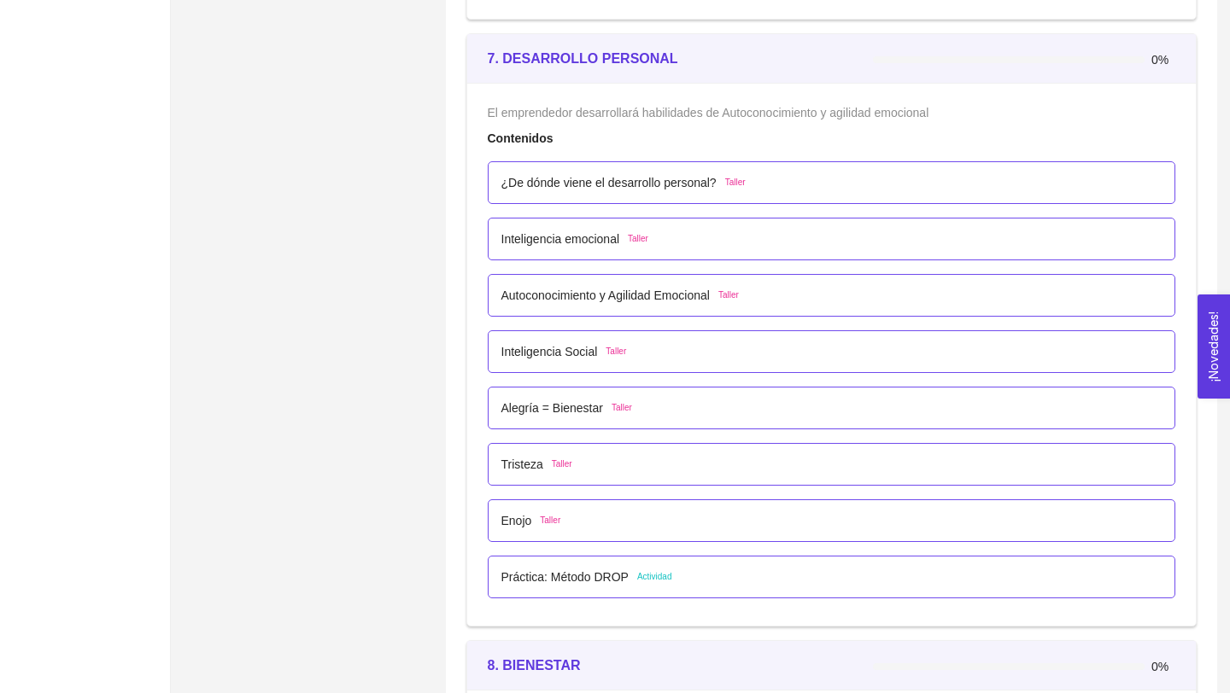
scroll to position [4611, 0]
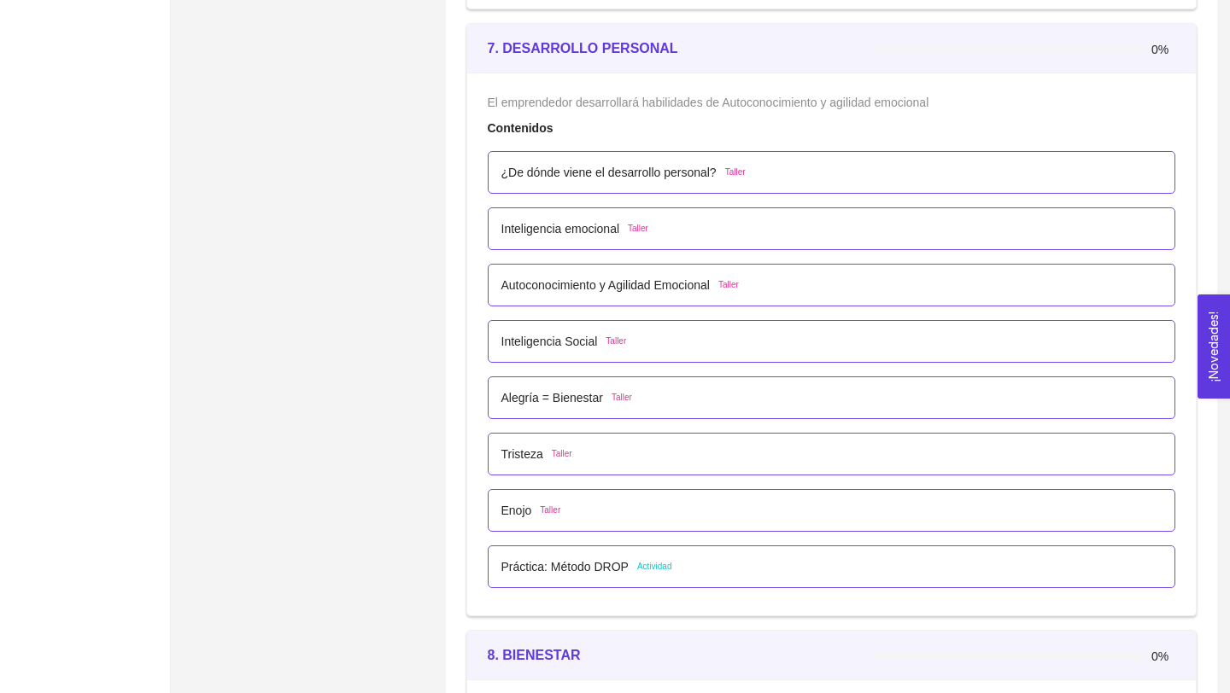
click at [605, 566] on p "Práctica: Método DROP" at bounding box center [564, 567] width 127 height 19
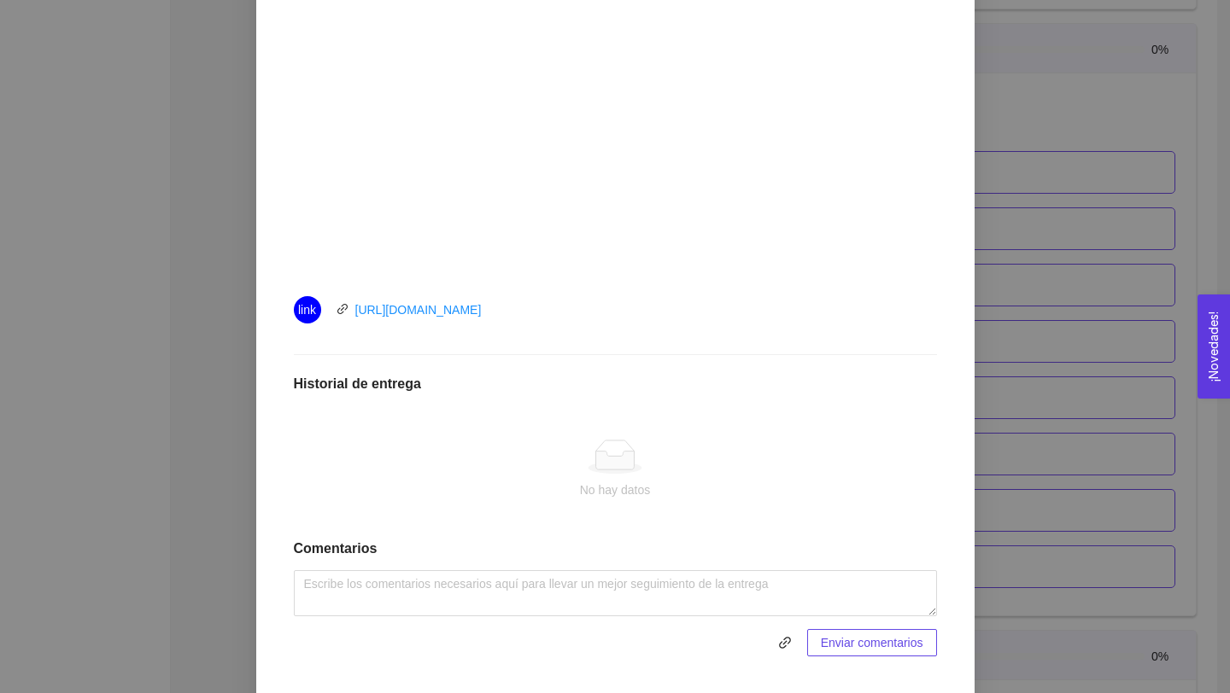
scroll to position [629, 0]
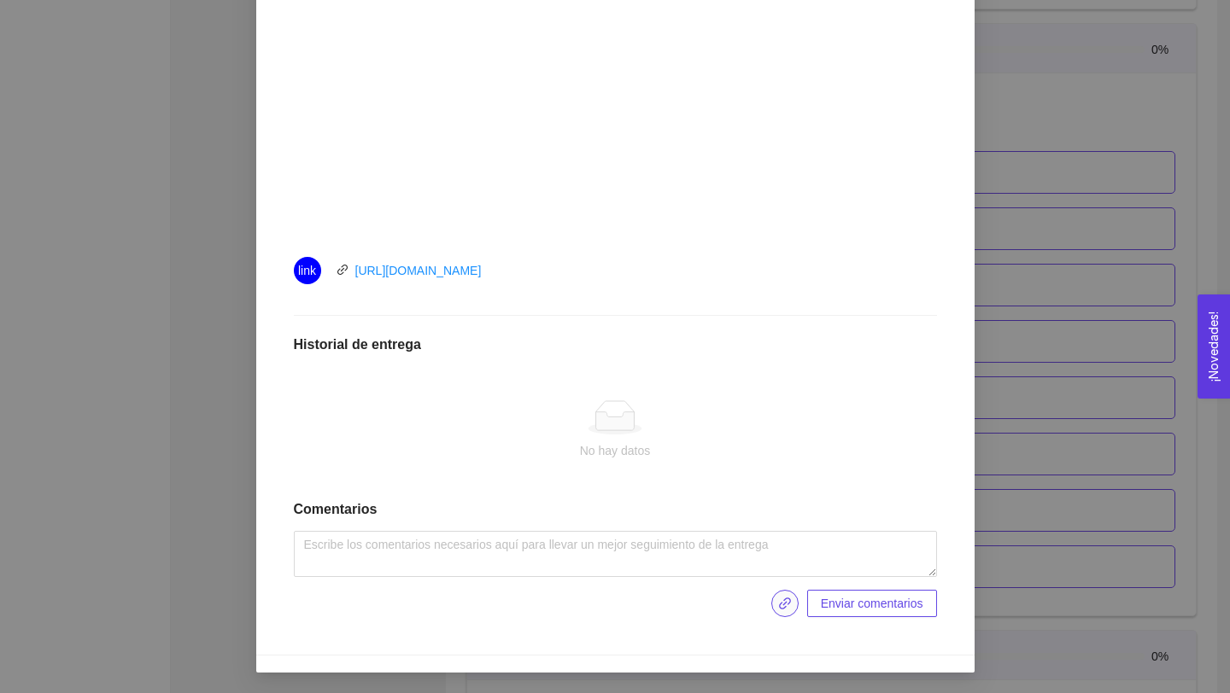
click at [781, 599] on icon "link" at bounding box center [785, 604] width 14 height 14
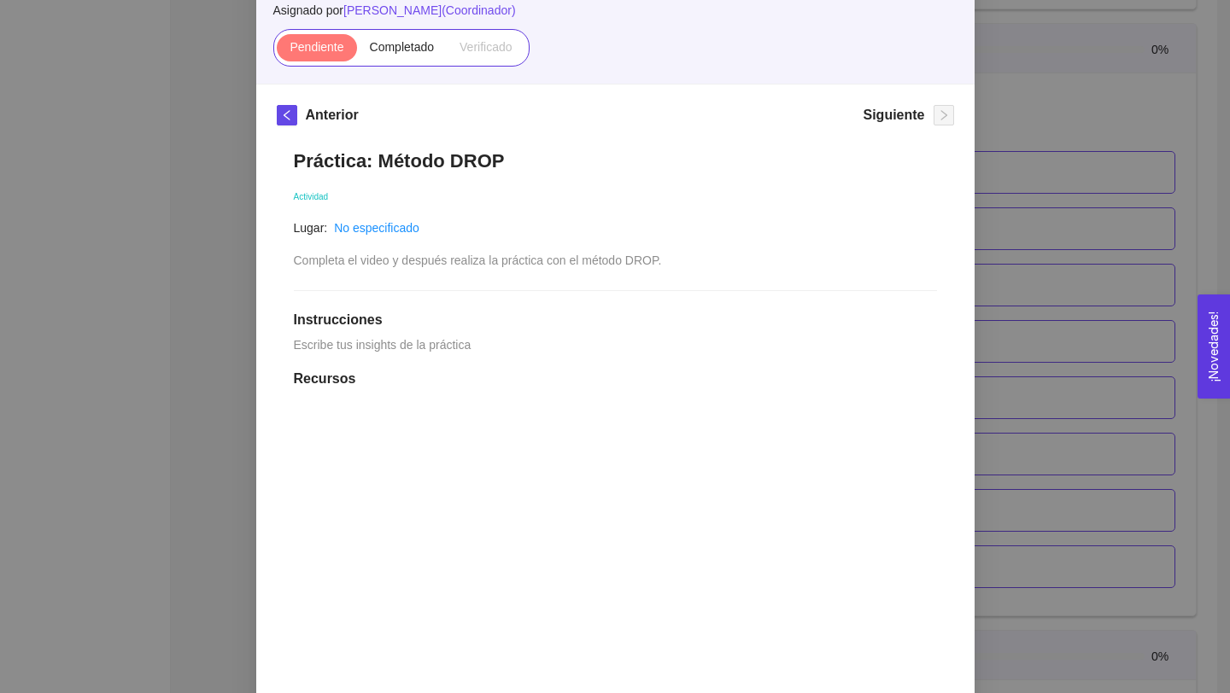
scroll to position [44, 0]
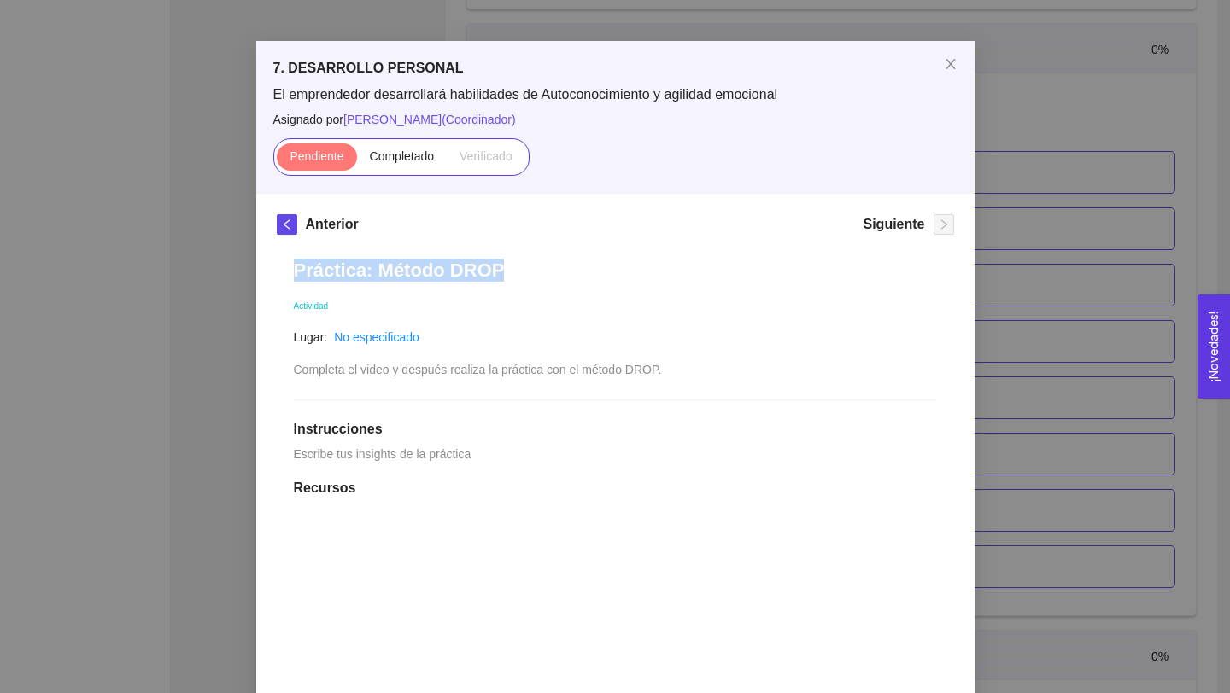
drag, startPoint x: 296, startPoint y: 266, endPoint x: 582, endPoint y: 273, distance: 285.3
click at [582, 273] on h1 "Práctica: Método DROP" at bounding box center [615, 270] width 643 height 23
copy h1 "Práctica: Método DROP"
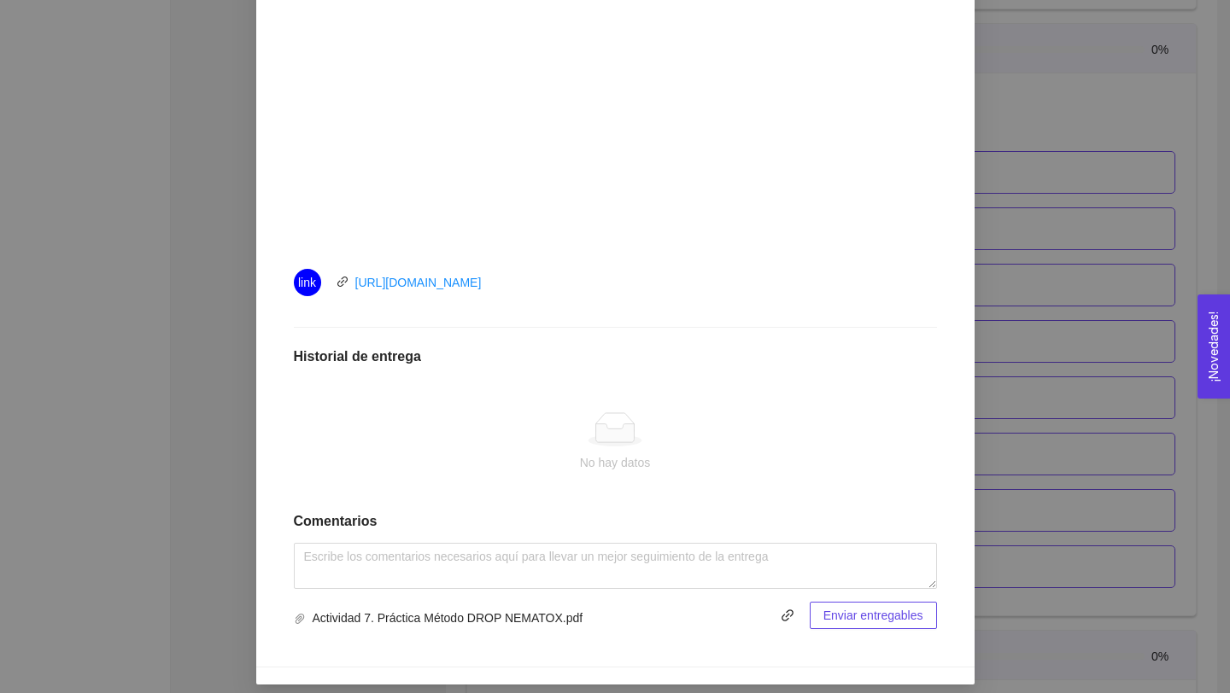
scroll to position [629, 0]
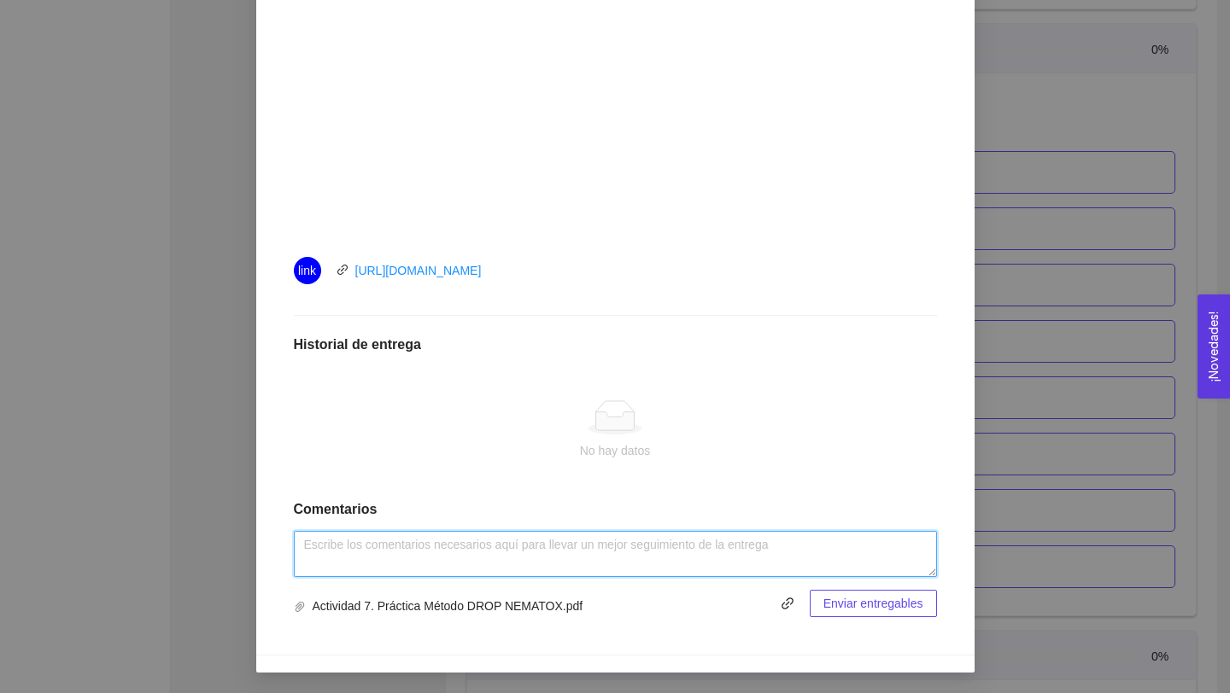
click at [513, 555] on textarea at bounding box center [615, 554] width 643 height 46
paste textarea "Práctica: Método DROP"
type textarea "Práctica: Método DROP"
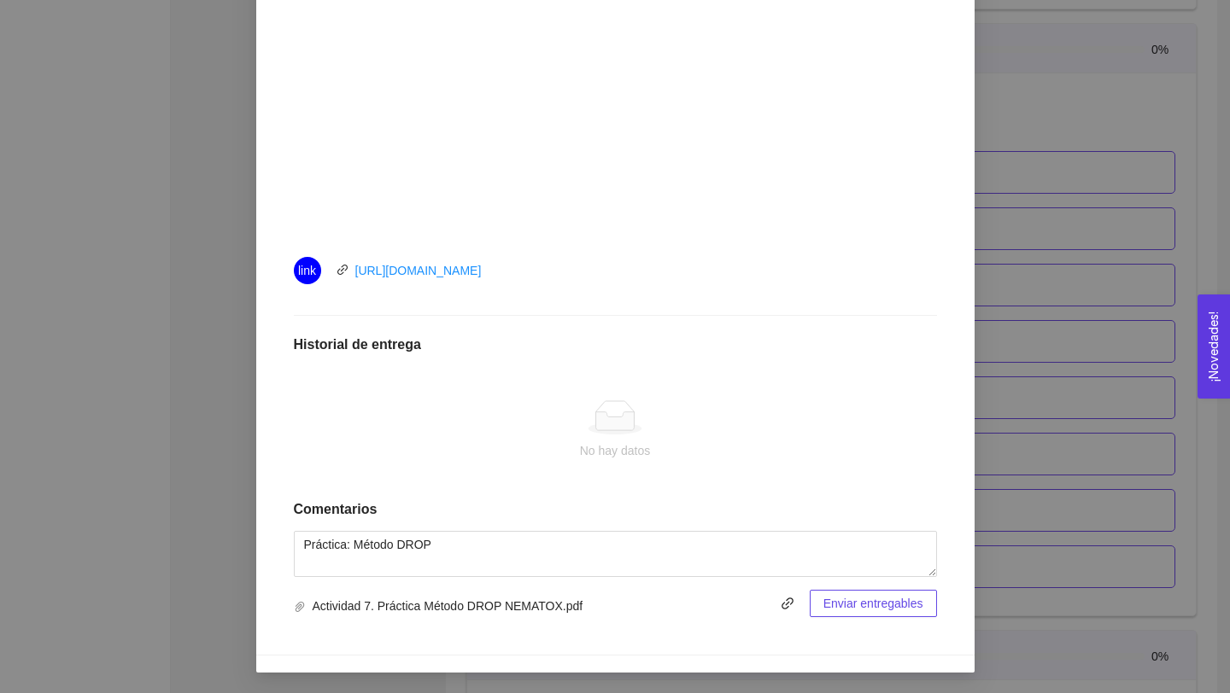
click at [890, 605] on span "Enviar entregables" at bounding box center [873, 603] width 100 height 19
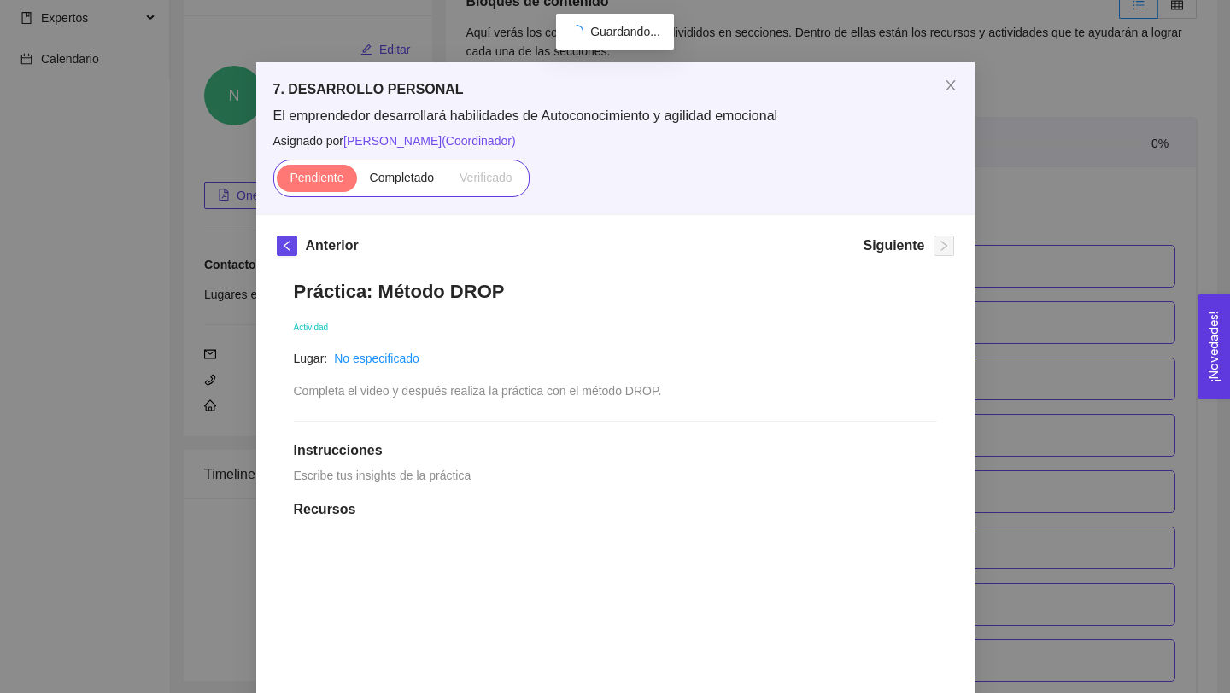
scroll to position [0, 0]
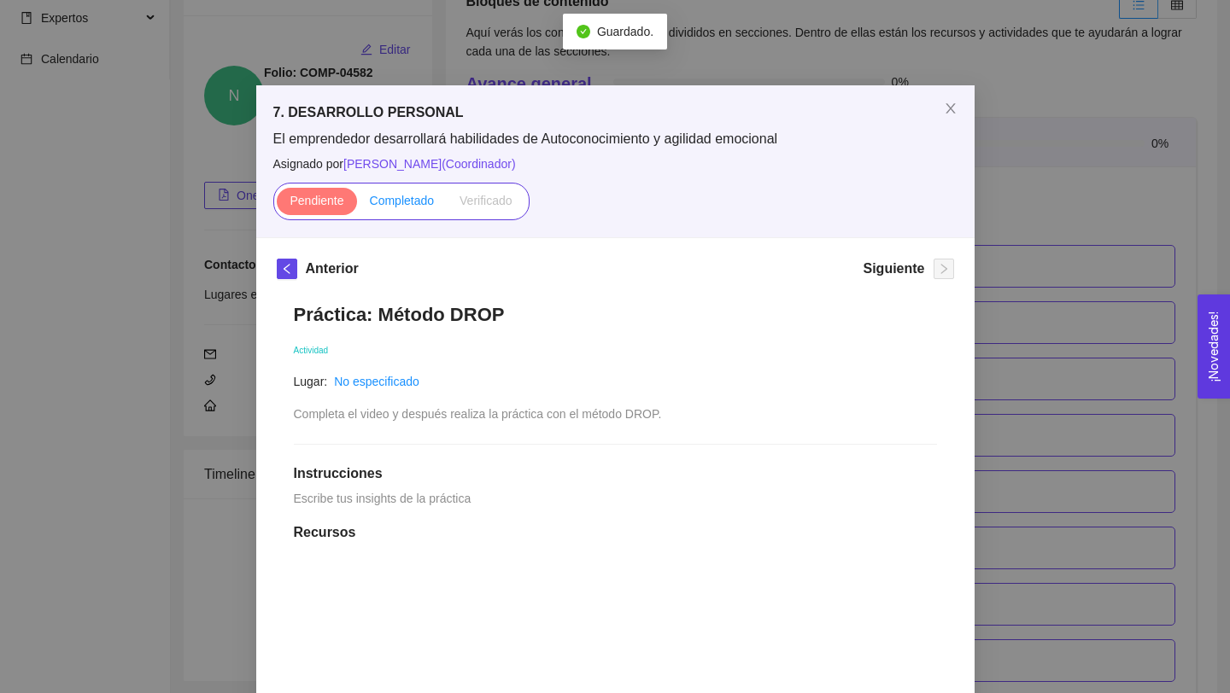
click at [420, 198] on span "Completado" at bounding box center [402, 201] width 65 height 14
click at [357, 205] on input "Completado" at bounding box center [357, 205] width 0 height 0
click at [948, 105] on icon "close" at bounding box center [951, 109] width 14 height 14
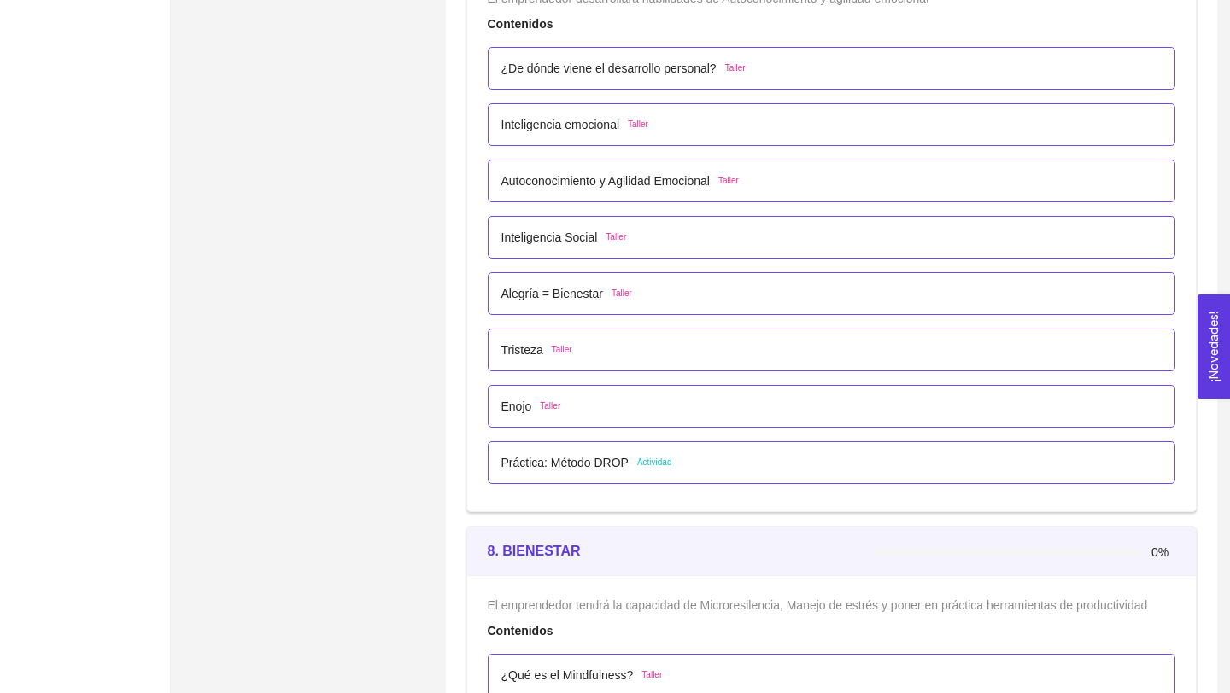
scroll to position [4735, 0]
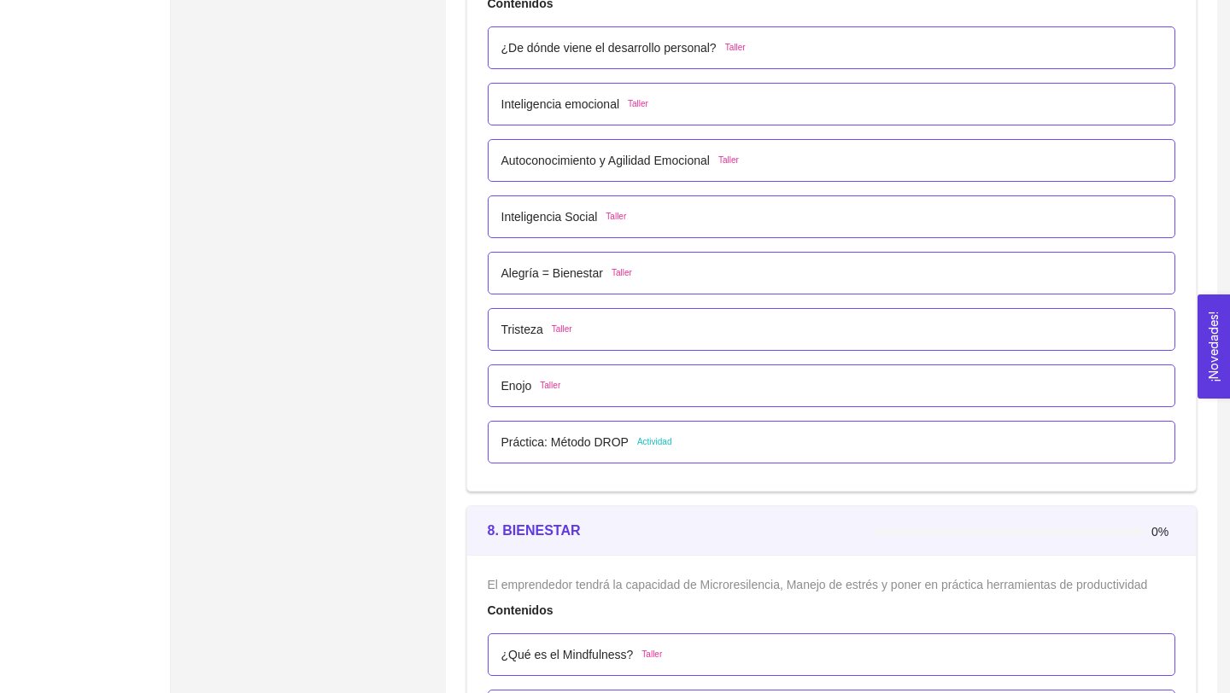
click at [620, 441] on p "Práctica: Método DROP" at bounding box center [564, 442] width 127 height 19
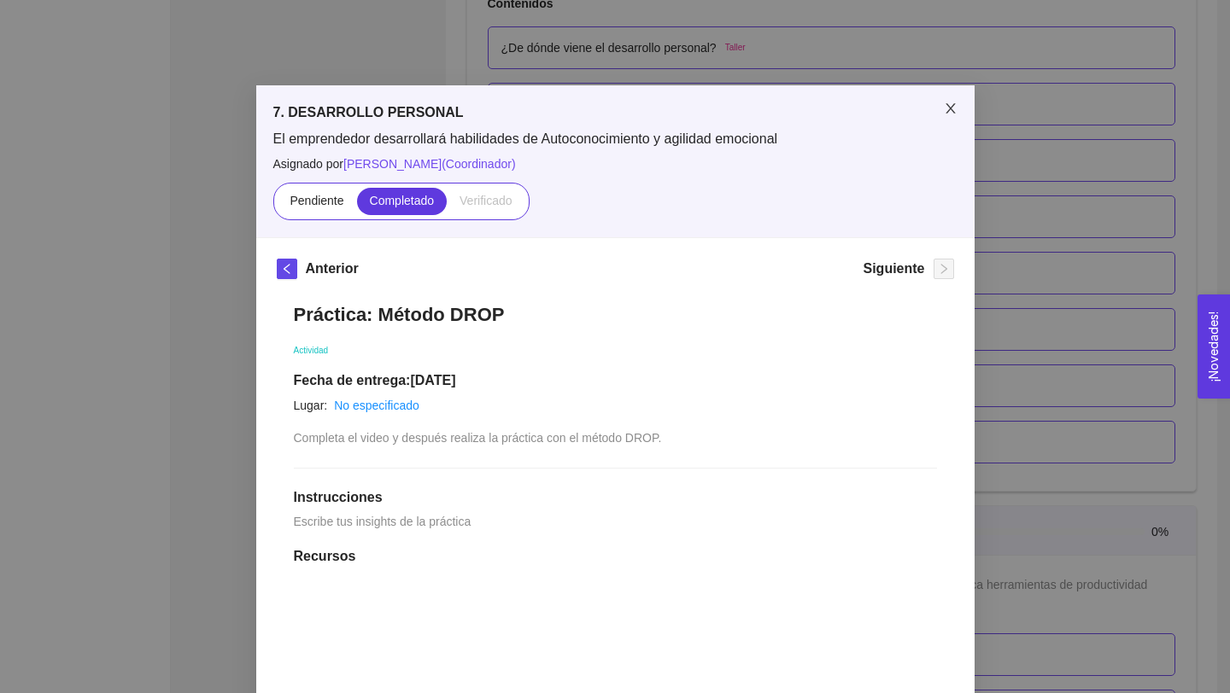
click at [948, 102] on icon "close" at bounding box center [951, 109] width 14 height 14
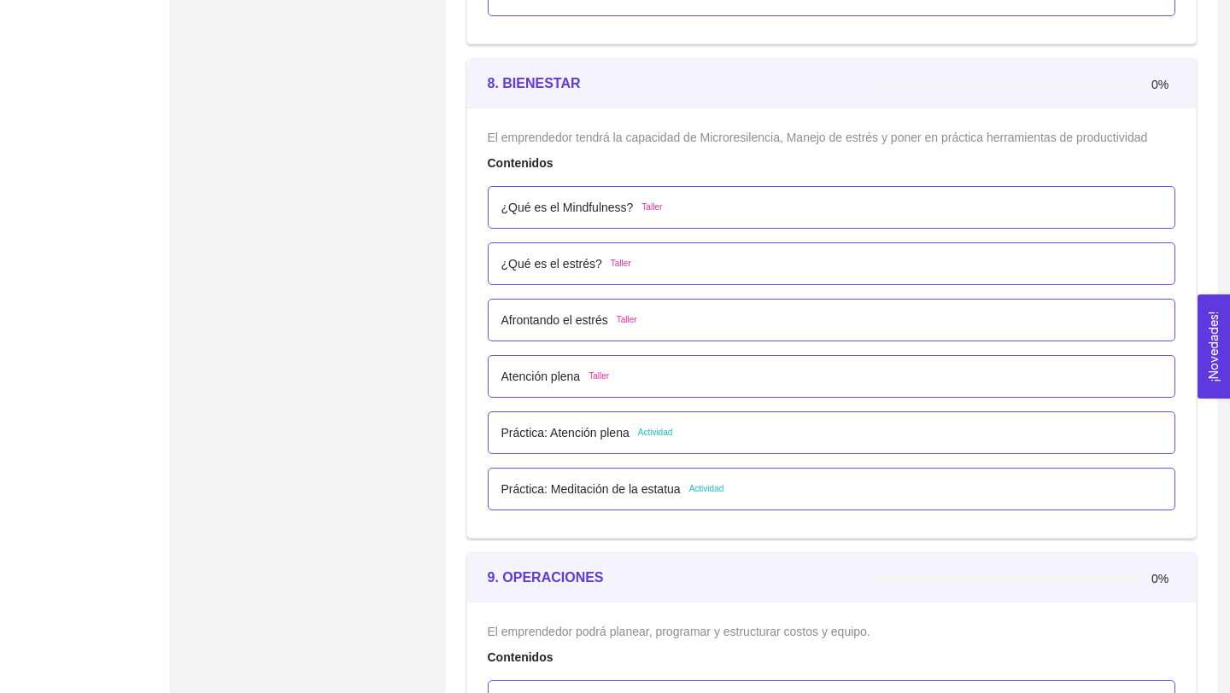
scroll to position [5187, 0]
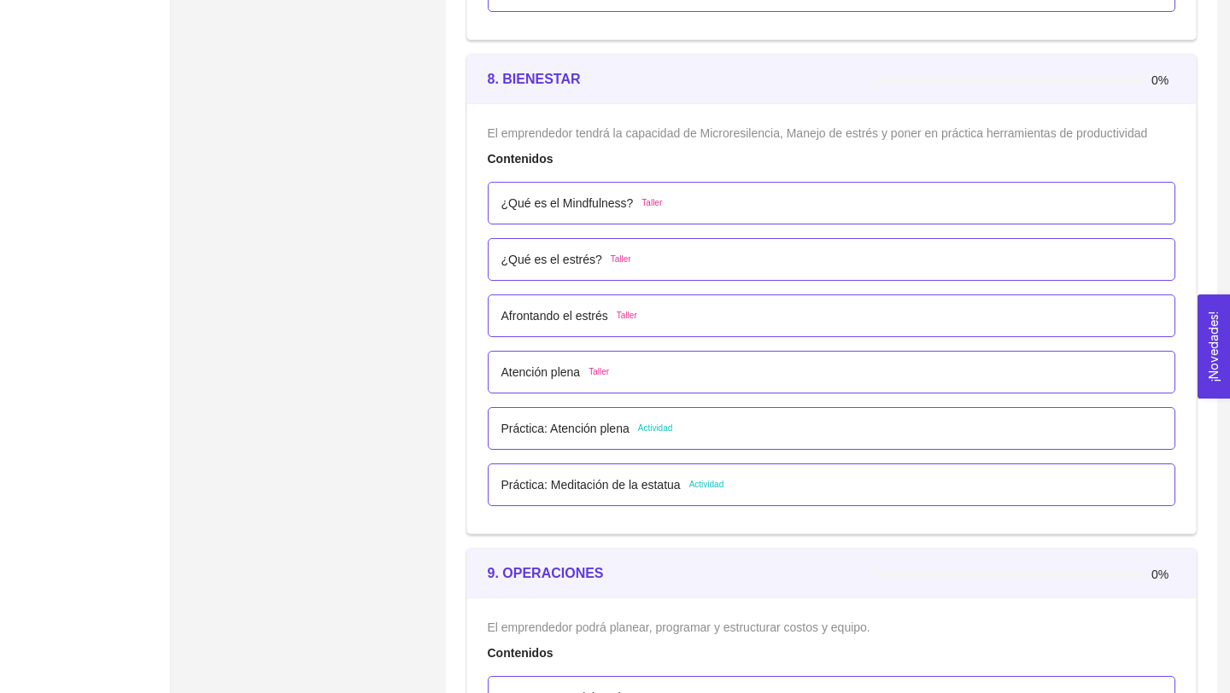
click at [604, 431] on p "Práctica: Atención plena" at bounding box center [565, 428] width 128 height 19
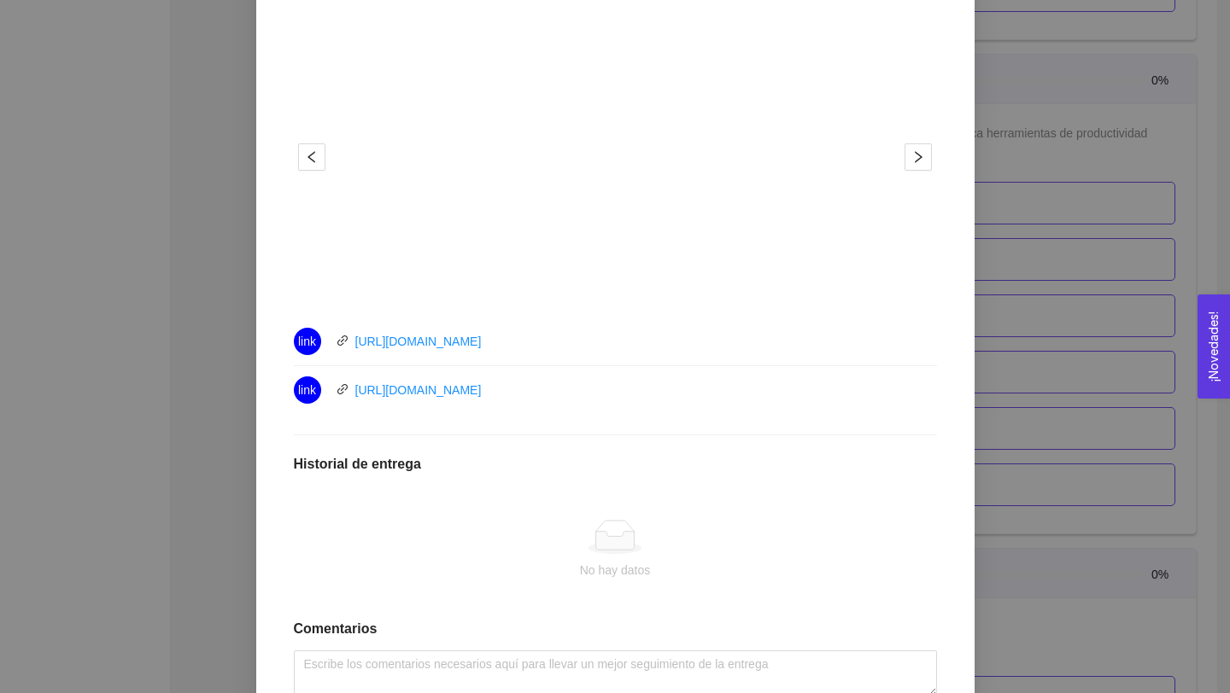
scroll to position [697, 0]
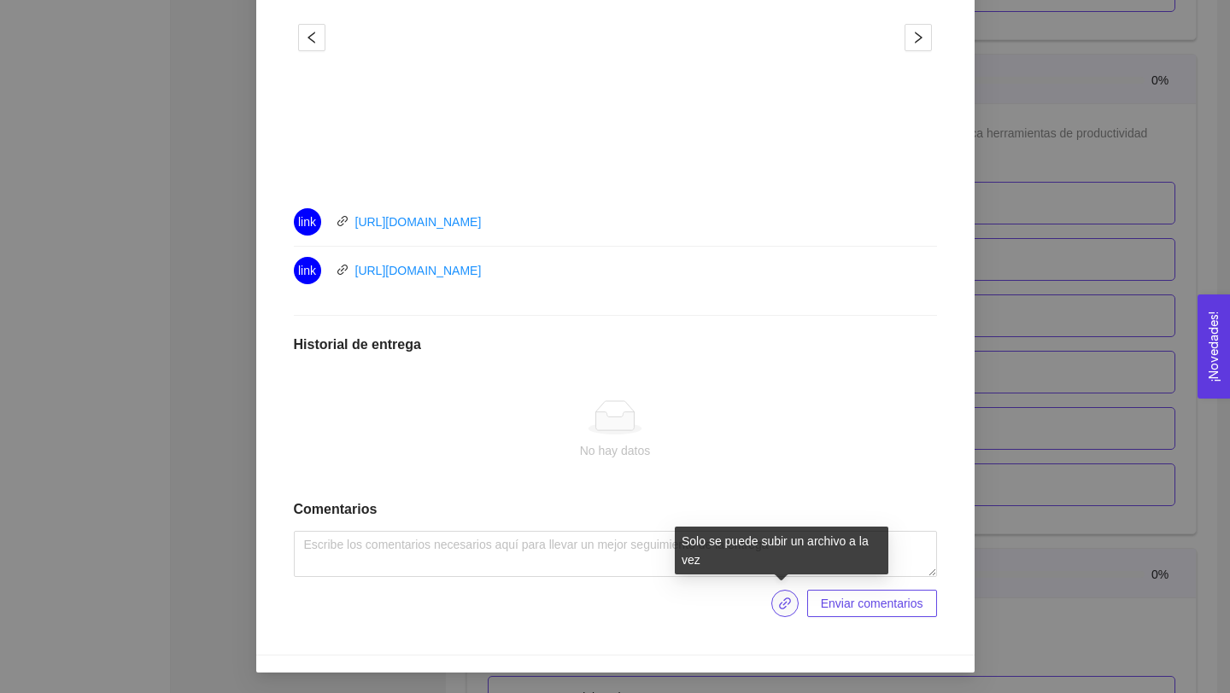
click at [781, 606] on icon "link" at bounding box center [785, 604] width 14 height 14
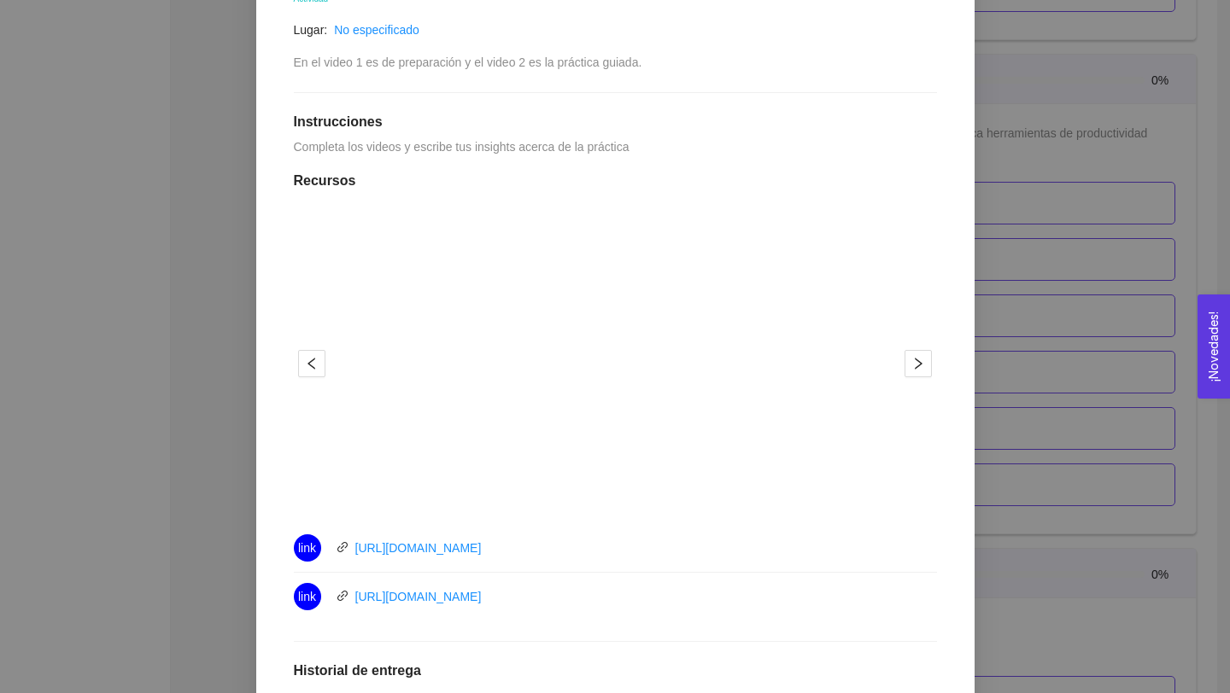
scroll to position [103, 0]
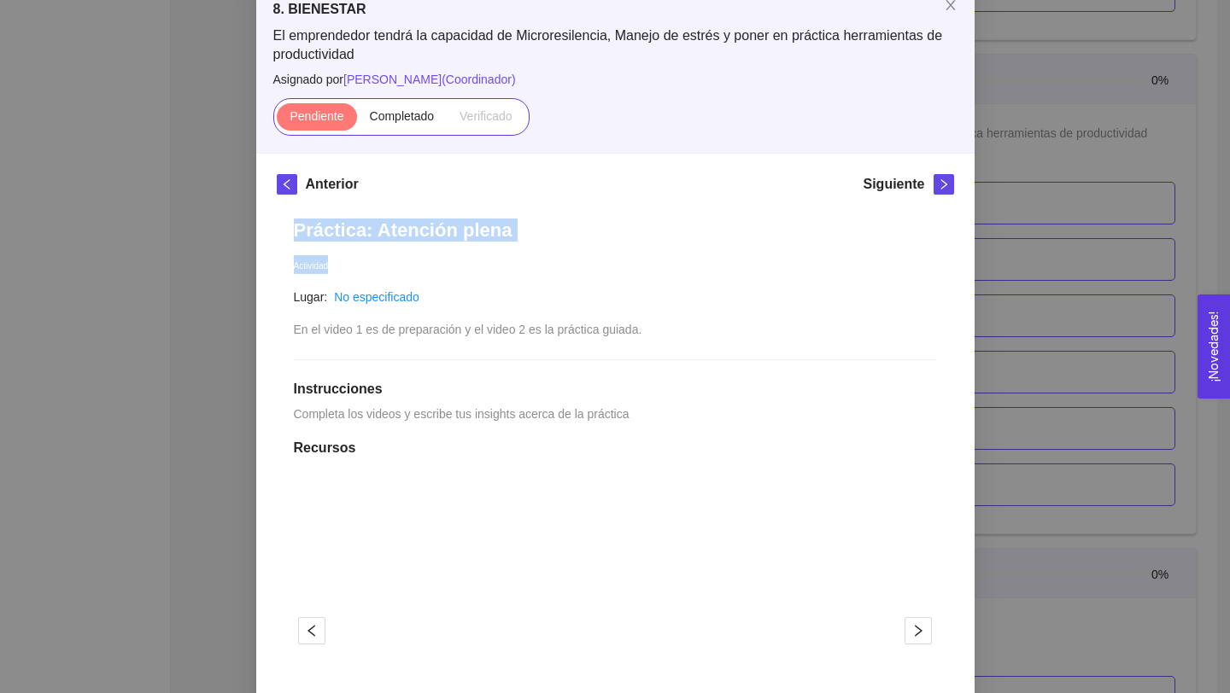
drag, startPoint x: 295, startPoint y: 226, endPoint x: 601, endPoint y: 266, distance: 309.2
drag, startPoint x: 294, startPoint y: 229, endPoint x: 542, endPoint y: 229, distance: 248.5
click at [543, 229] on h1 "Práctica: Atención plena" at bounding box center [615, 230] width 643 height 23
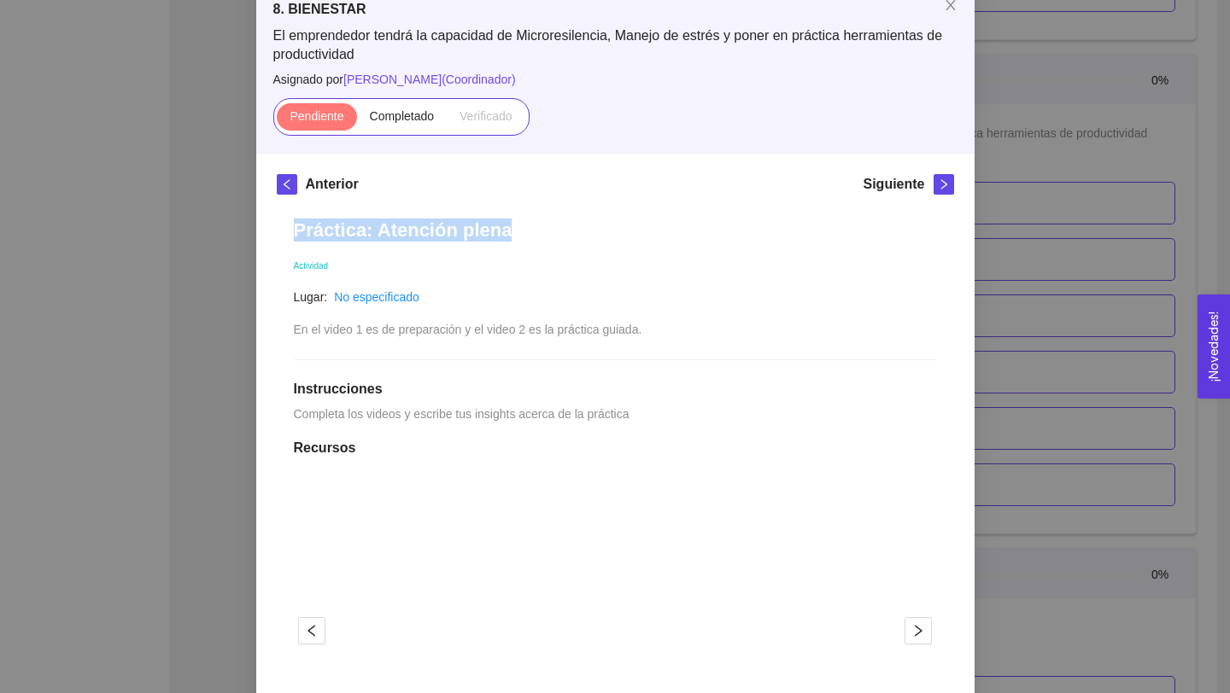
copy h1 "Práctica: Atención plena"
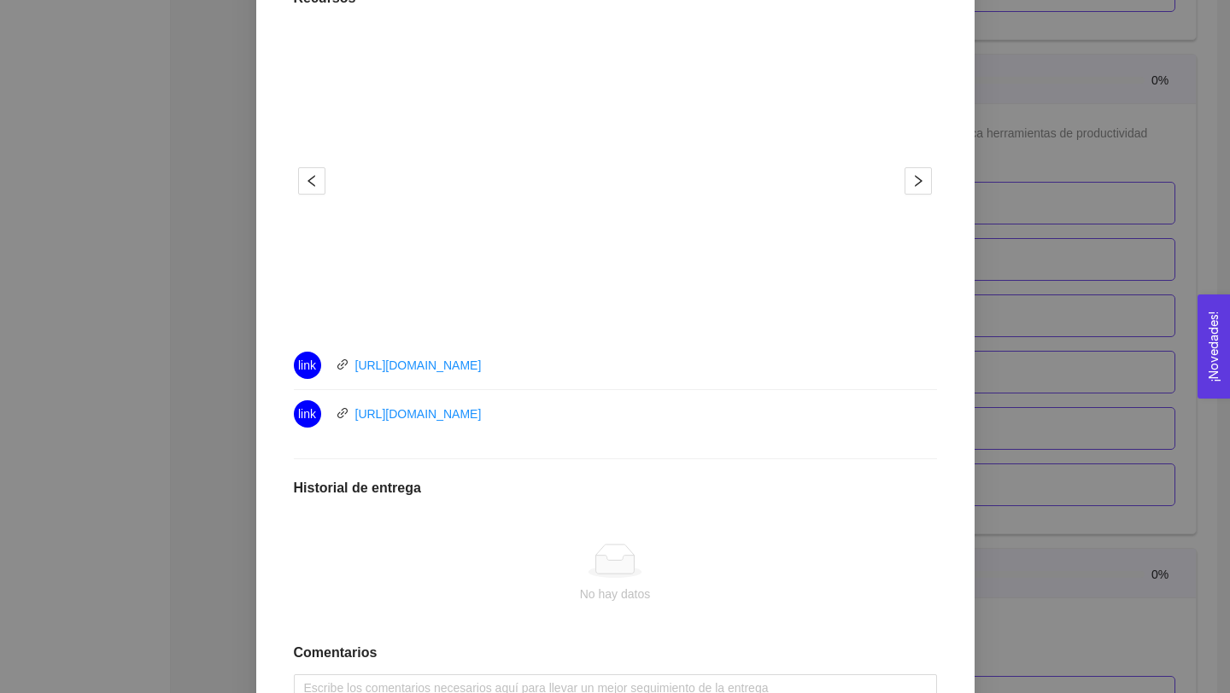
scroll to position [697, 0]
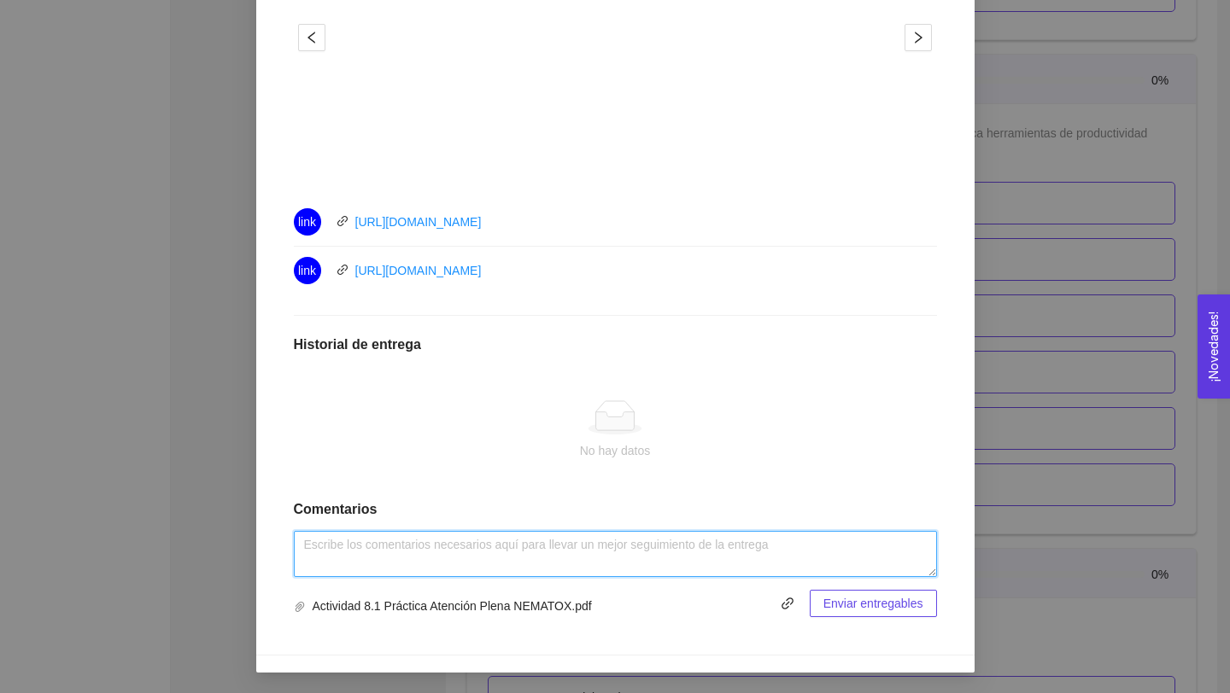
click at [423, 540] on textarea at bounding box center [615, 554] width 643 height 46
paste textarea "Práctica: Atención plena"
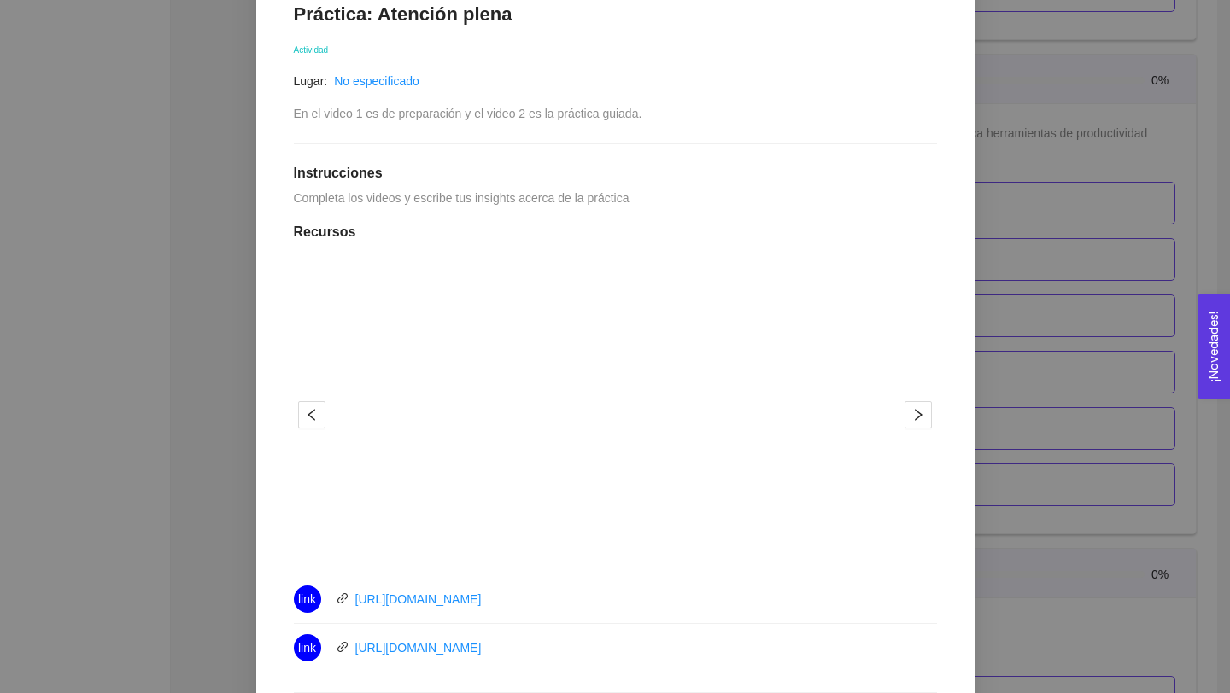
scroll to position [133, 0]
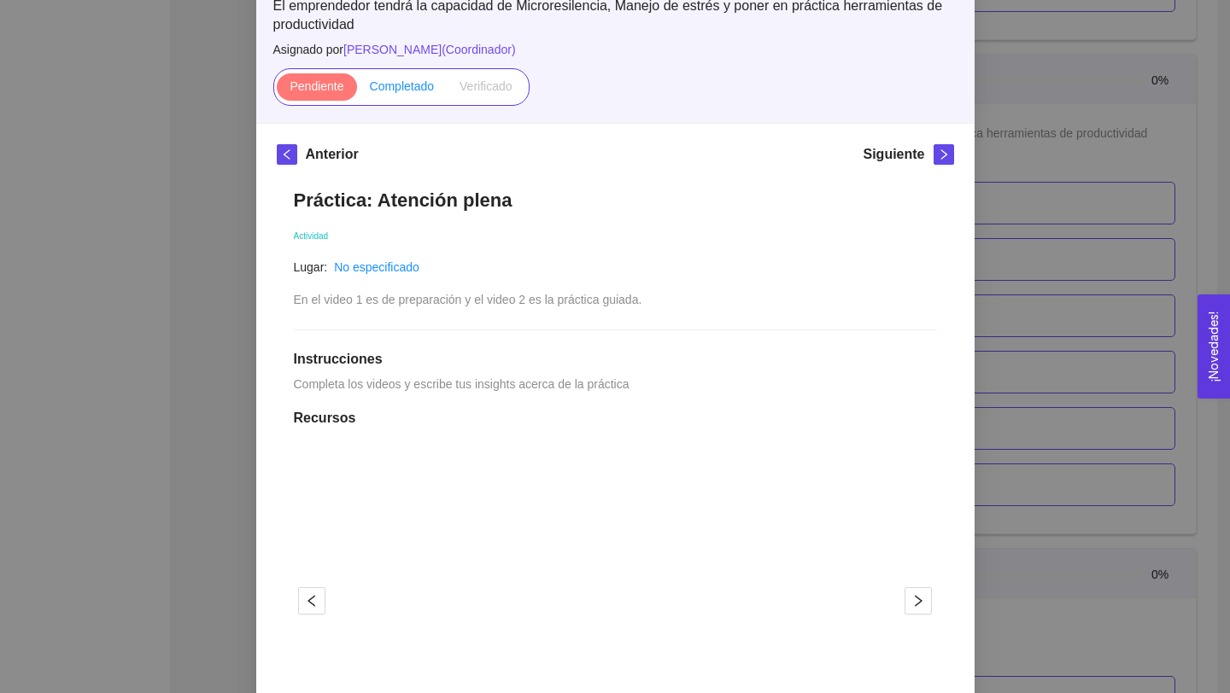
type textarea "Práctica: Atención plena"
click at [395, 91] on span "Completado" at bounding box center [402, 86] width 65 height 14
click at [357, 91] on input "Completado" at bounding box center [357, 91] width 0 height 0
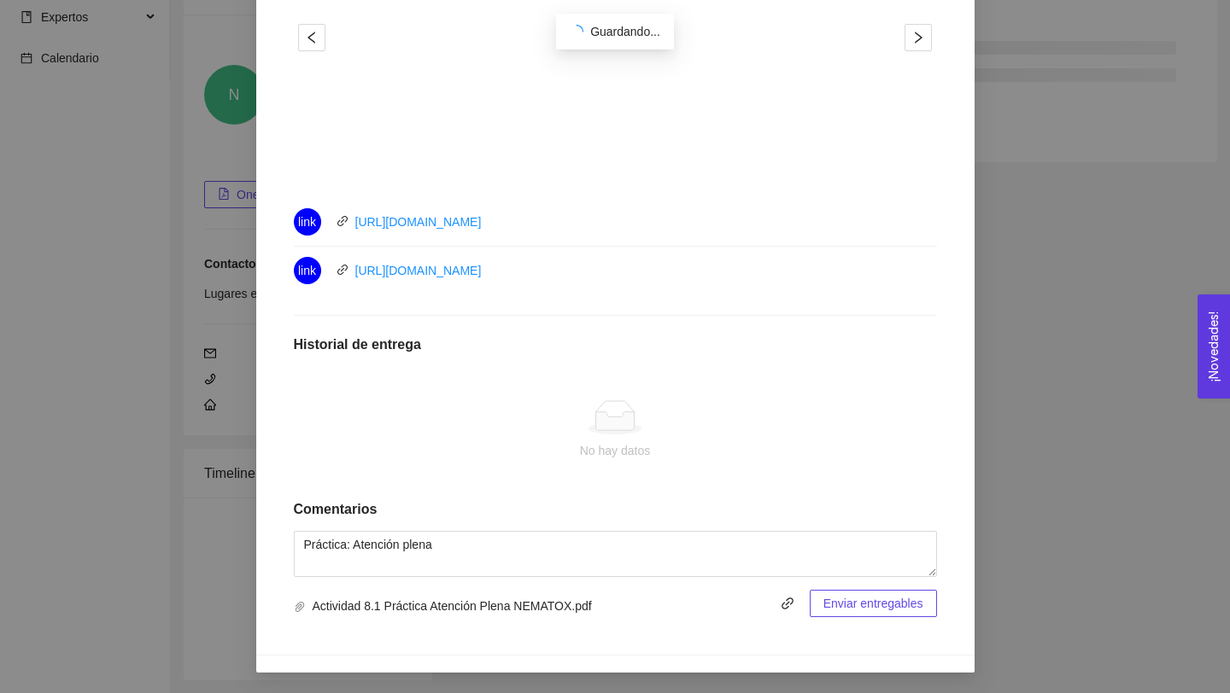
scroll to position [603, 0]
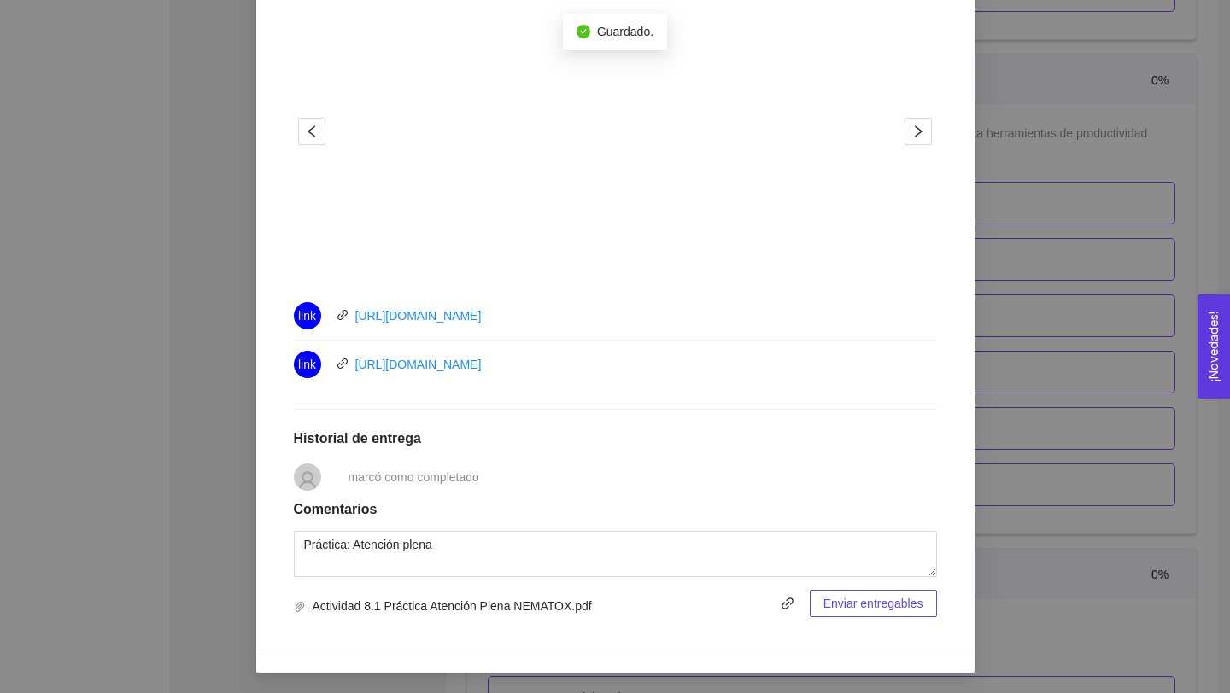
click at [888, 605] on span "Enviar entregables" at bounding box center [873, 603] width 100 height 19
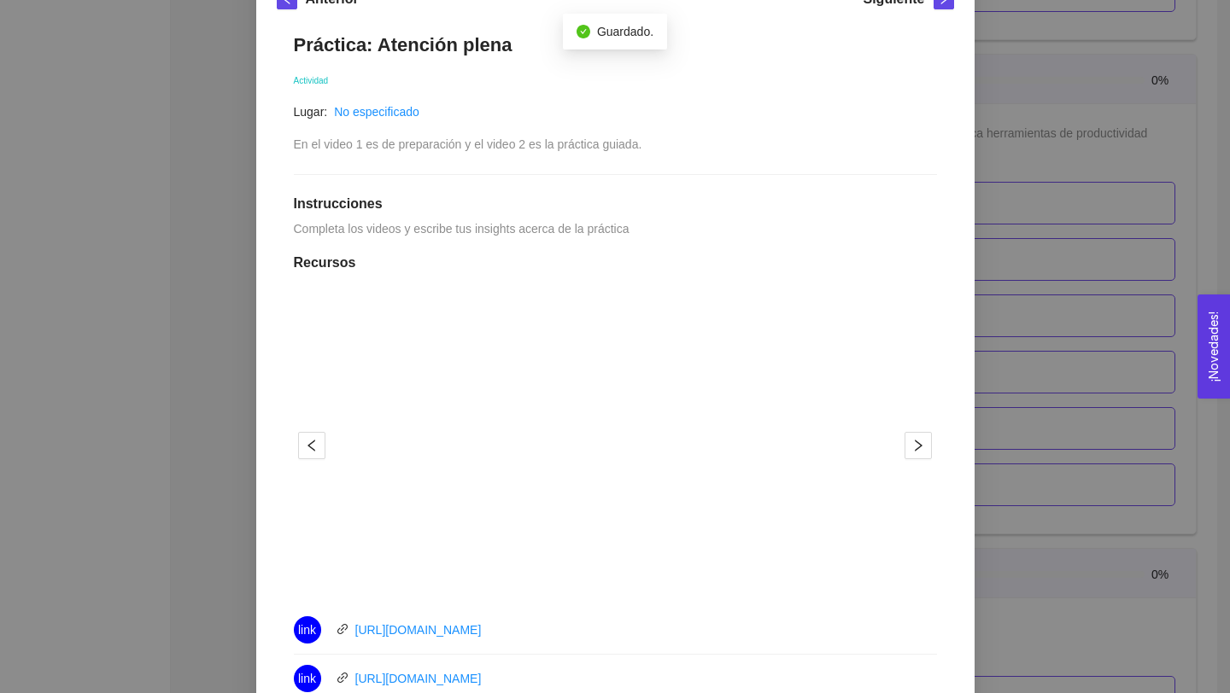
scroll to position [0, 0]
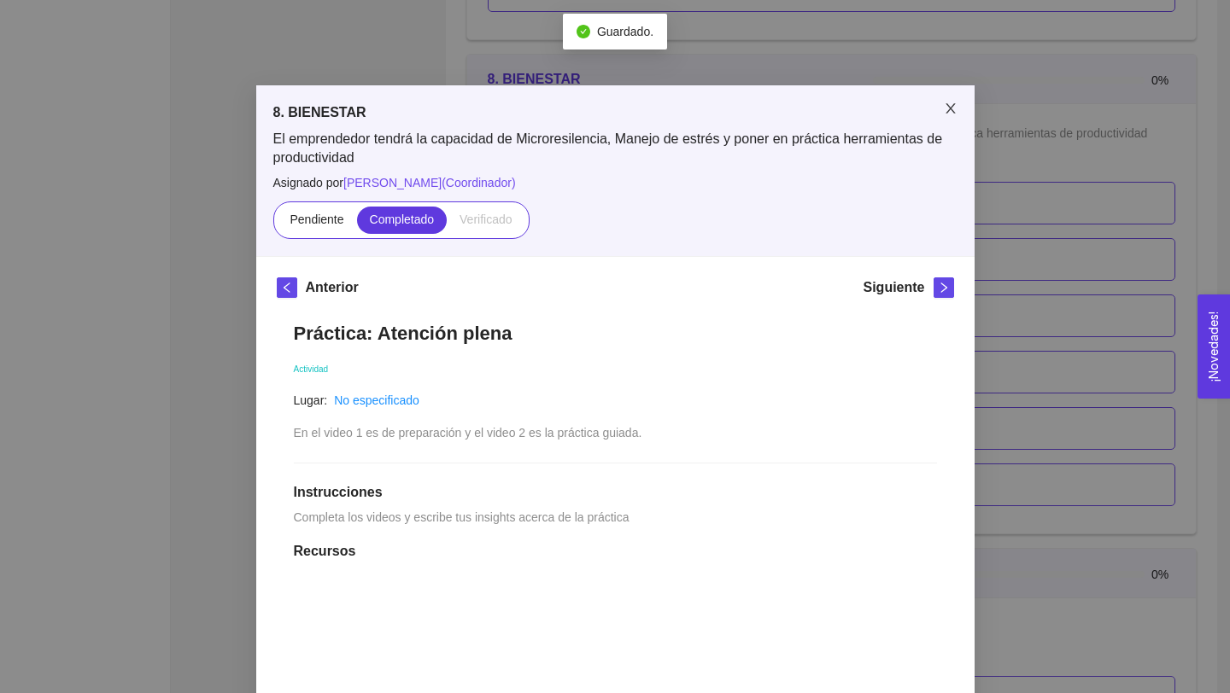
click at [951, 105] on icon "close" at bounding box center [951, 109] width 14 height 14
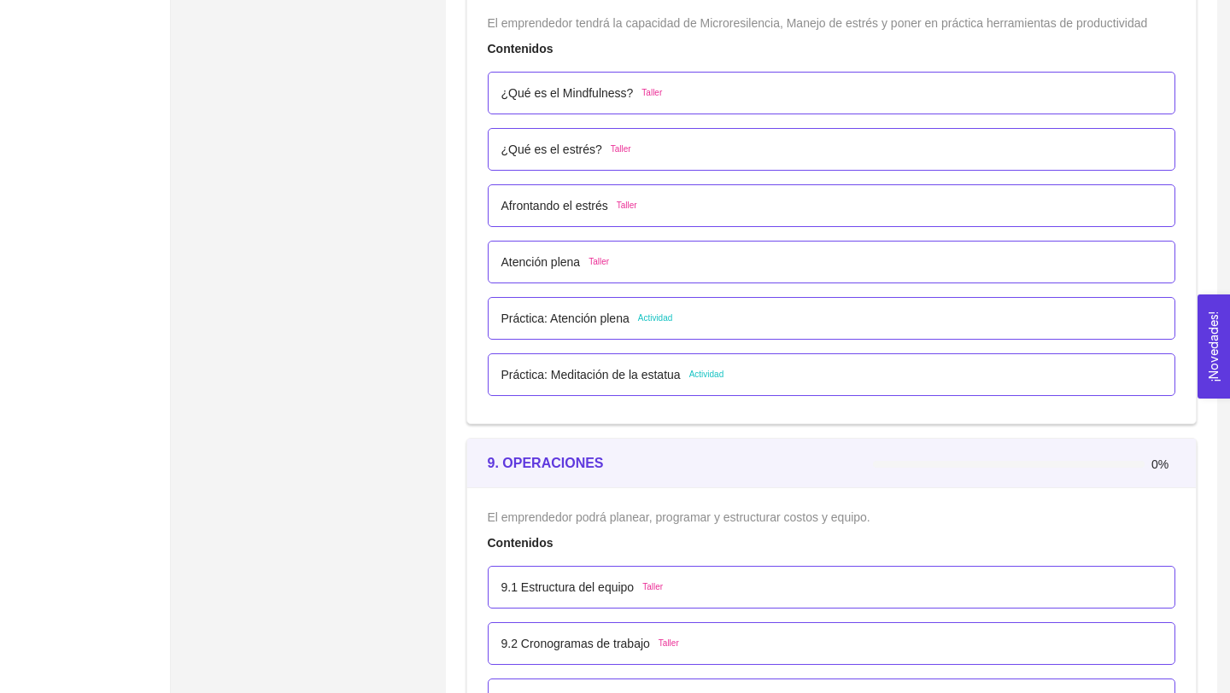
scroll to position [5330, 0]
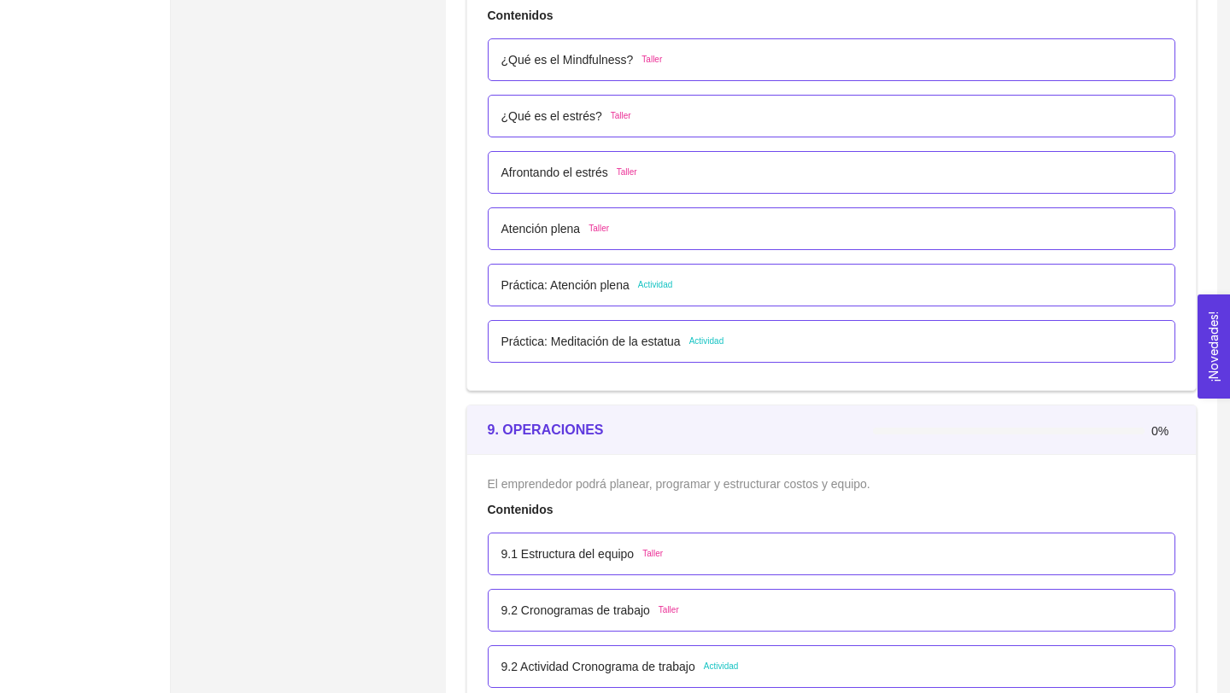
click at [651, 342] on p "Práctica: Meditación de la estatua" at bounding box center [590, 341] width 179 height 19
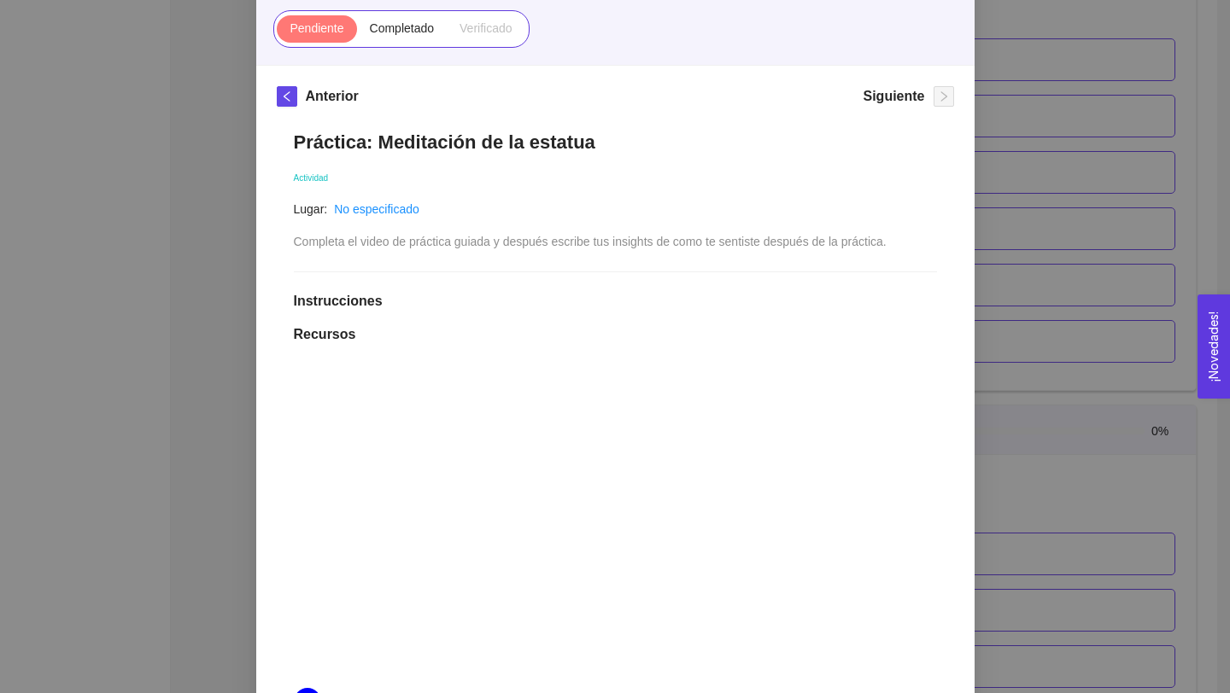
scroll to position [623, 0]
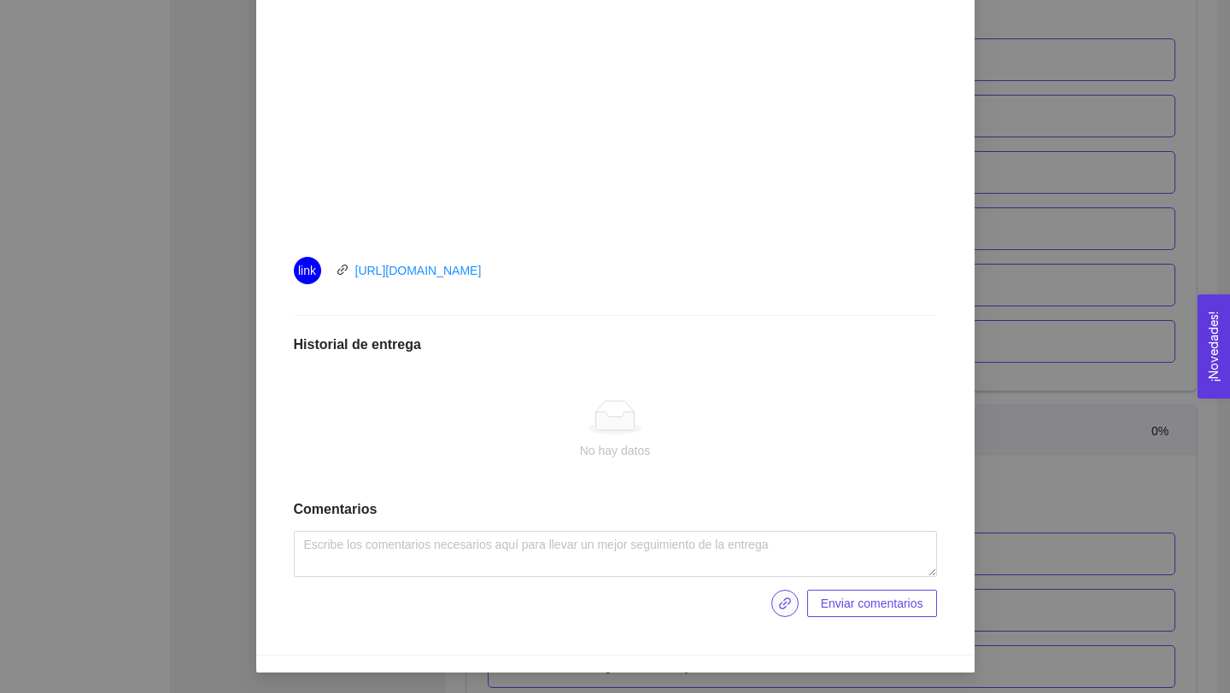
click at [779, 606] on icon "link" at bounding box center [785, 604] width 12 height 12
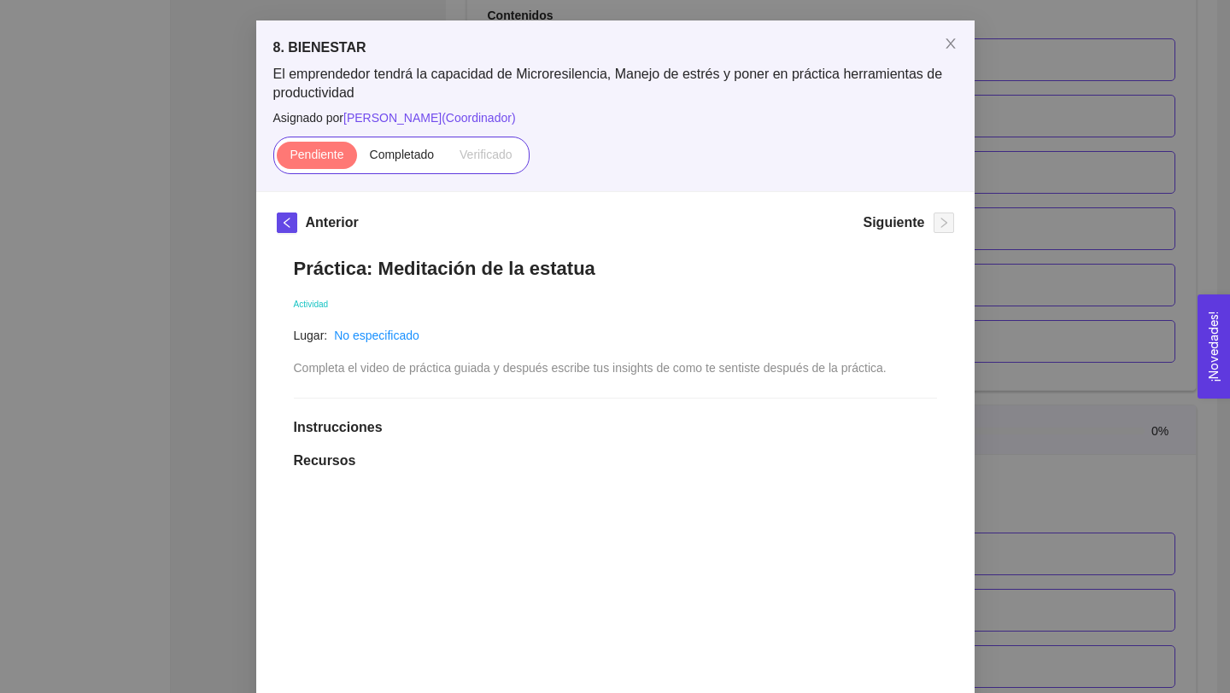
scroll to position [0, 0]
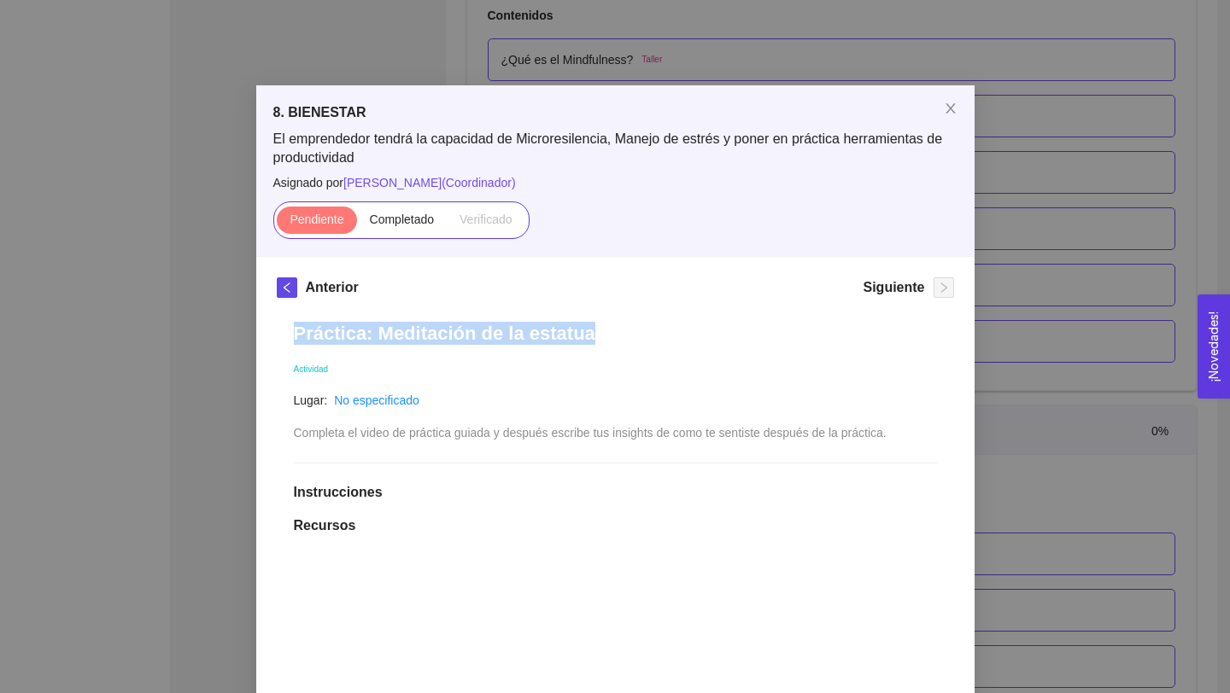
drag, startPoint x: 291, startPoint y: 328, endPoint x: 654, endPoint y: 329, distance: 362.9
copy h1 "Práctica: Meditación de la estatua"
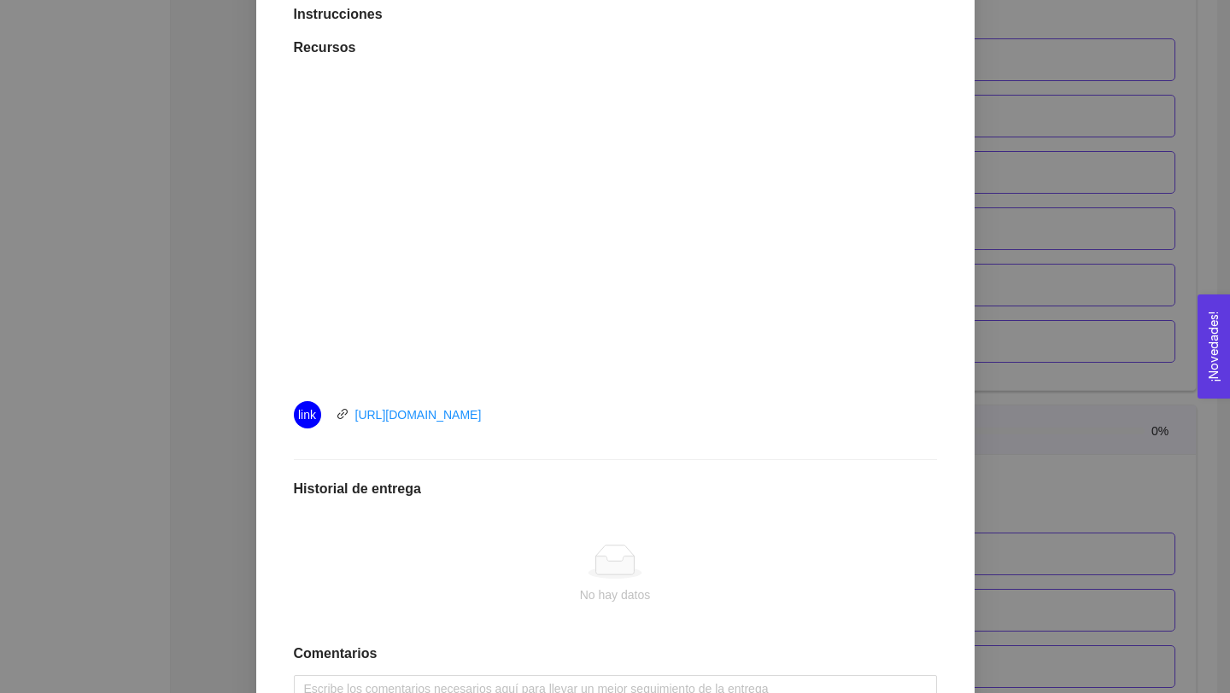
scroll to position [623, 0]
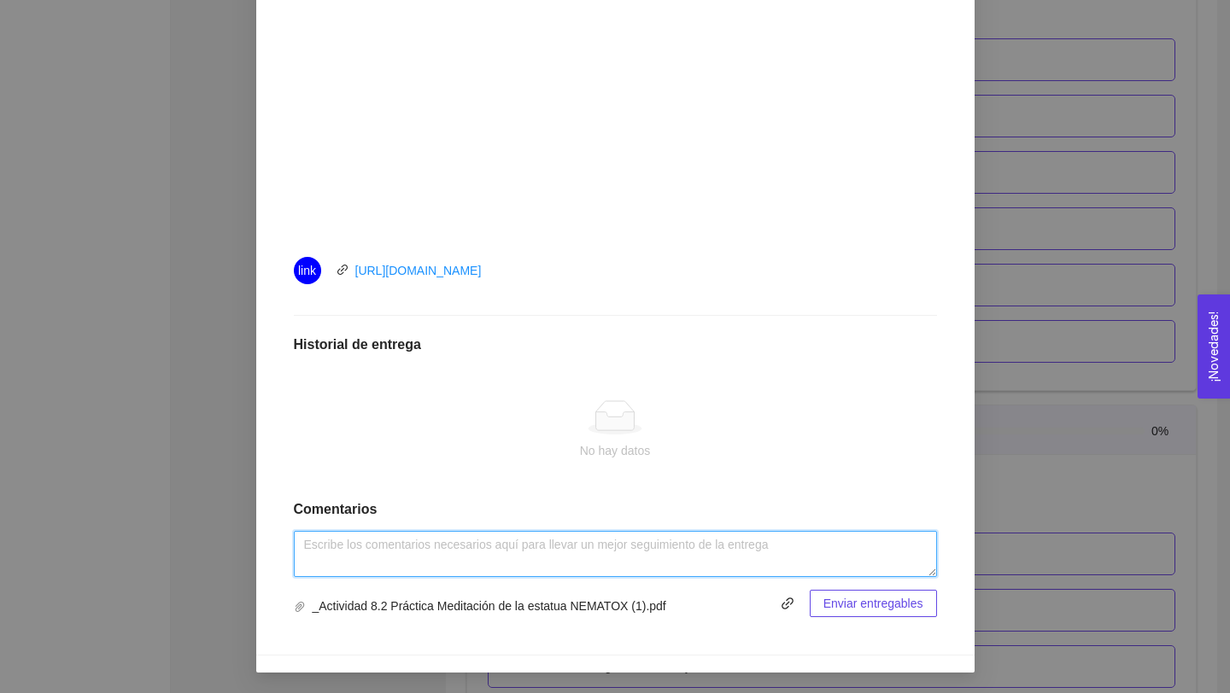
click at [546, 535] on textarea at bounding box center [615, 554] width 643 height 46
paste textarea "Práctica: Meditación de la estatua"
type textarea "Práctica: Meditación de la estatua"
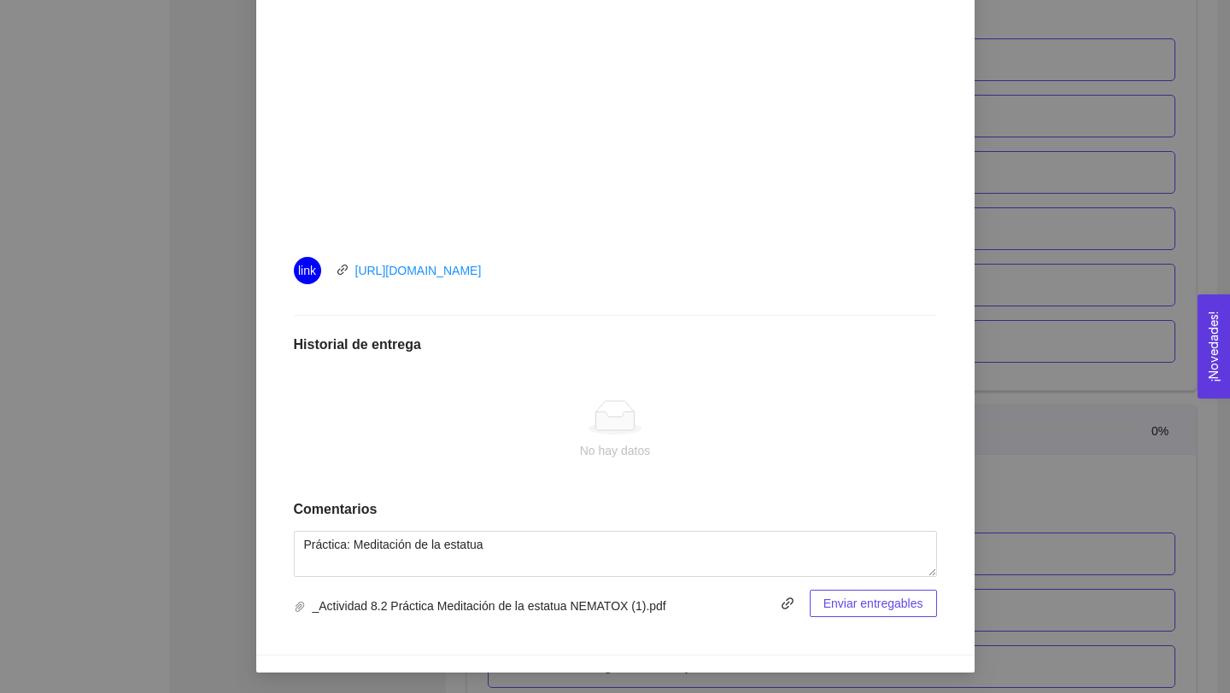
click at [894, 605] on span "Enviar entregables" at bounding box center [873, 603] width 100 height 19
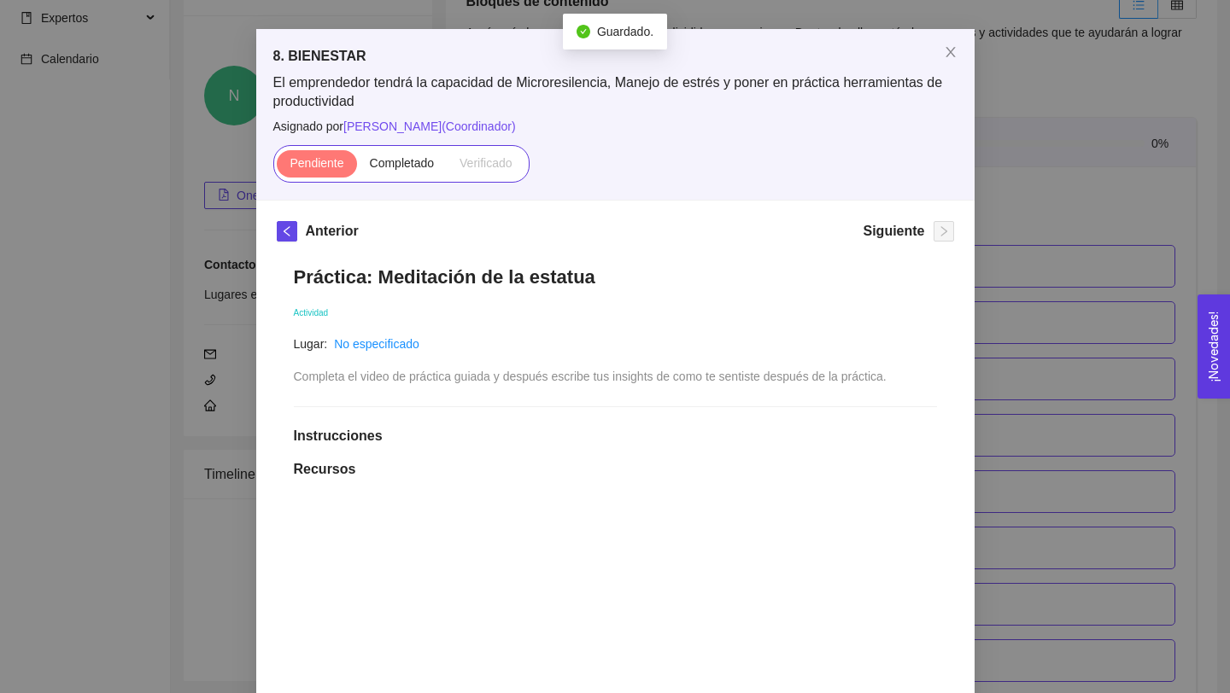
scroll to position [57, 0]
click at [428, 159] on span "Completado" at bounding box center [402, 162] width 65 height 14
click at [357, 167] on input "Completado" at bounding box center [357, 167] width 0 height 0
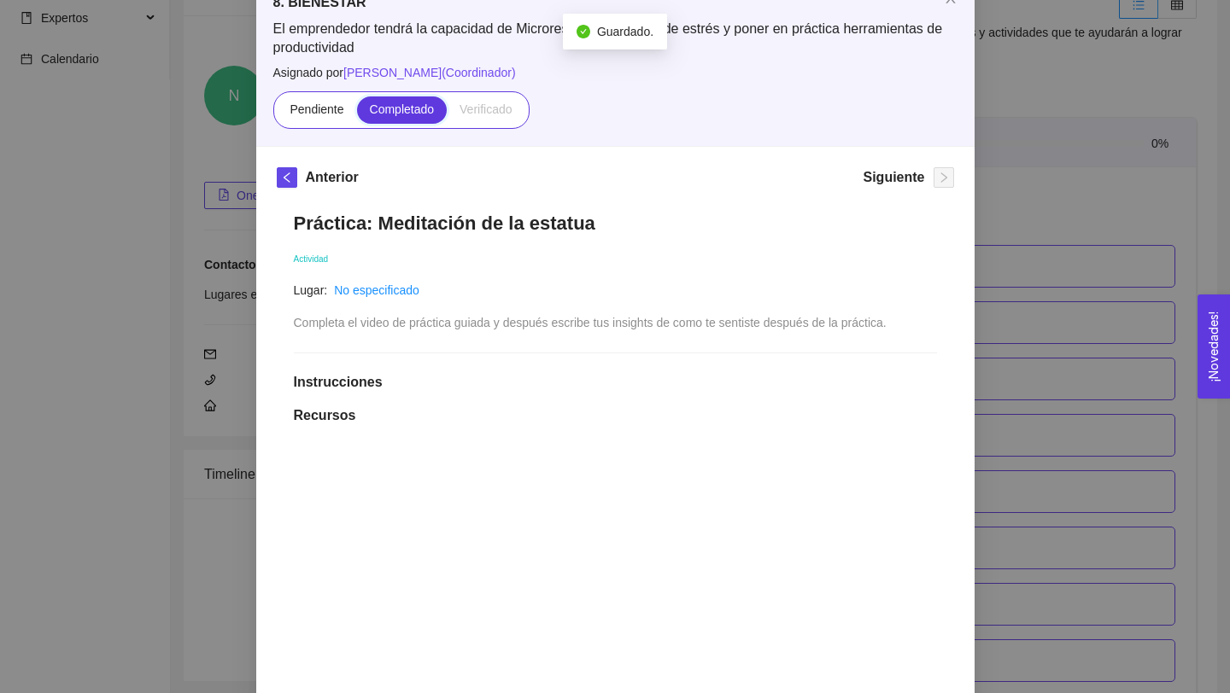
scroll to position [0, 0]
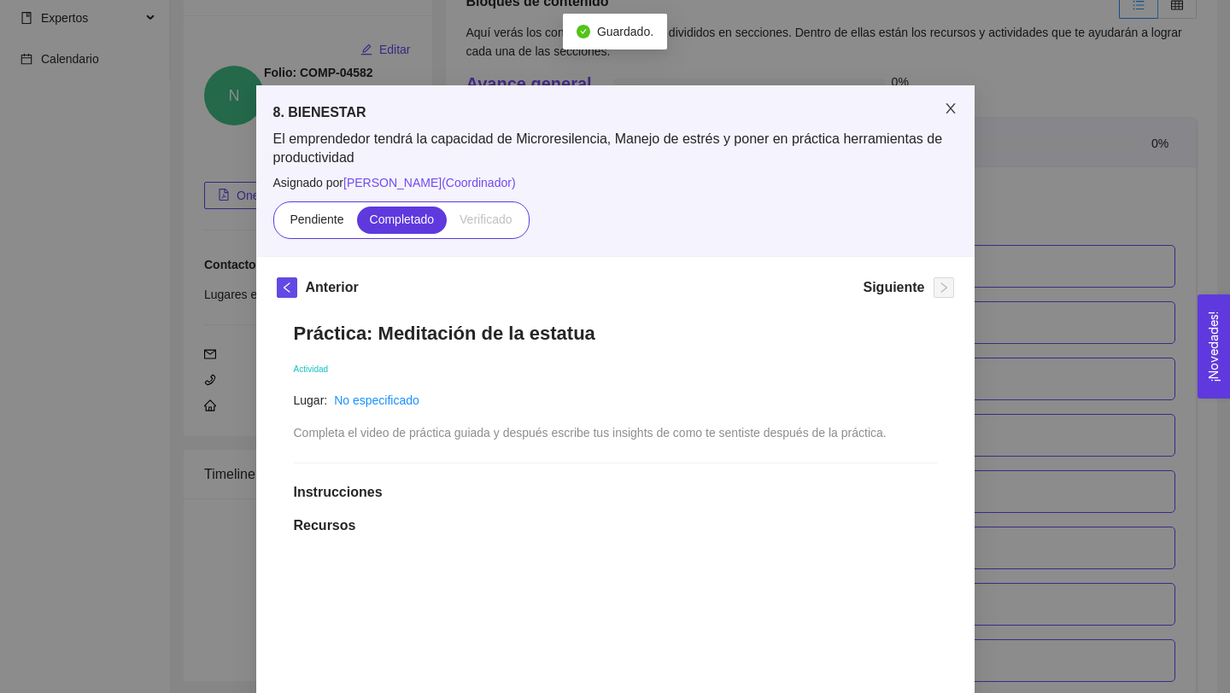
click at [950, 108] on icon "close" at bounding box center [949, 108] width 9 height 10
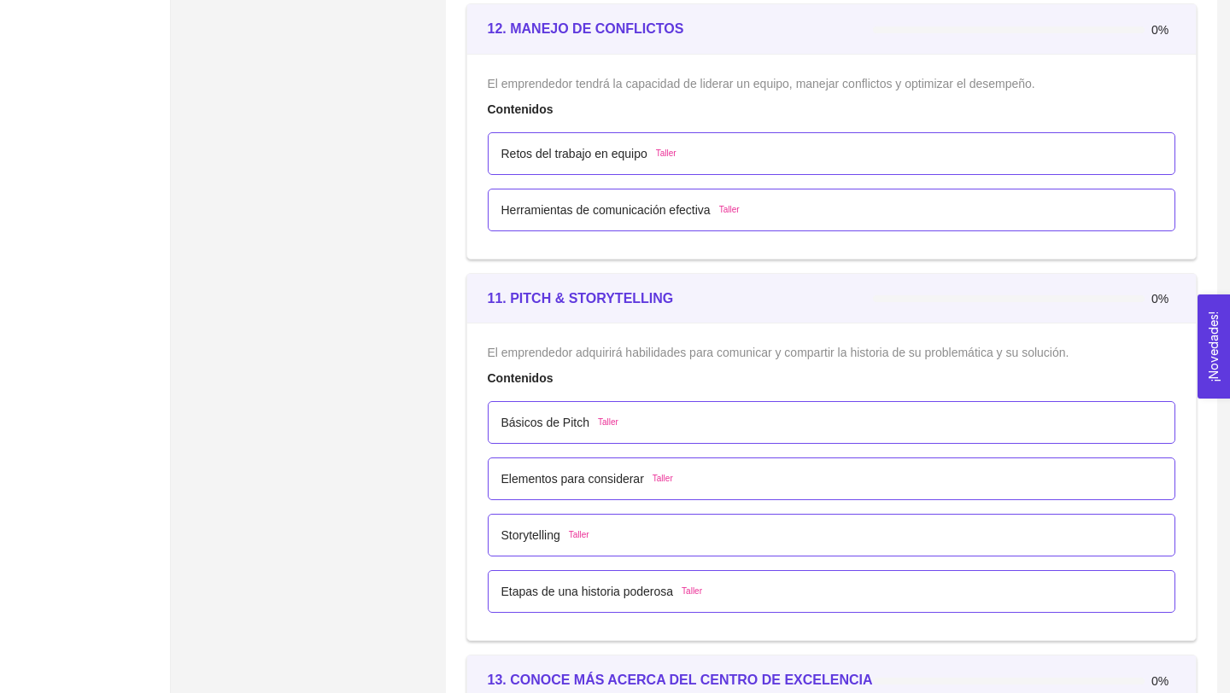
scroll to position [7154, 0]
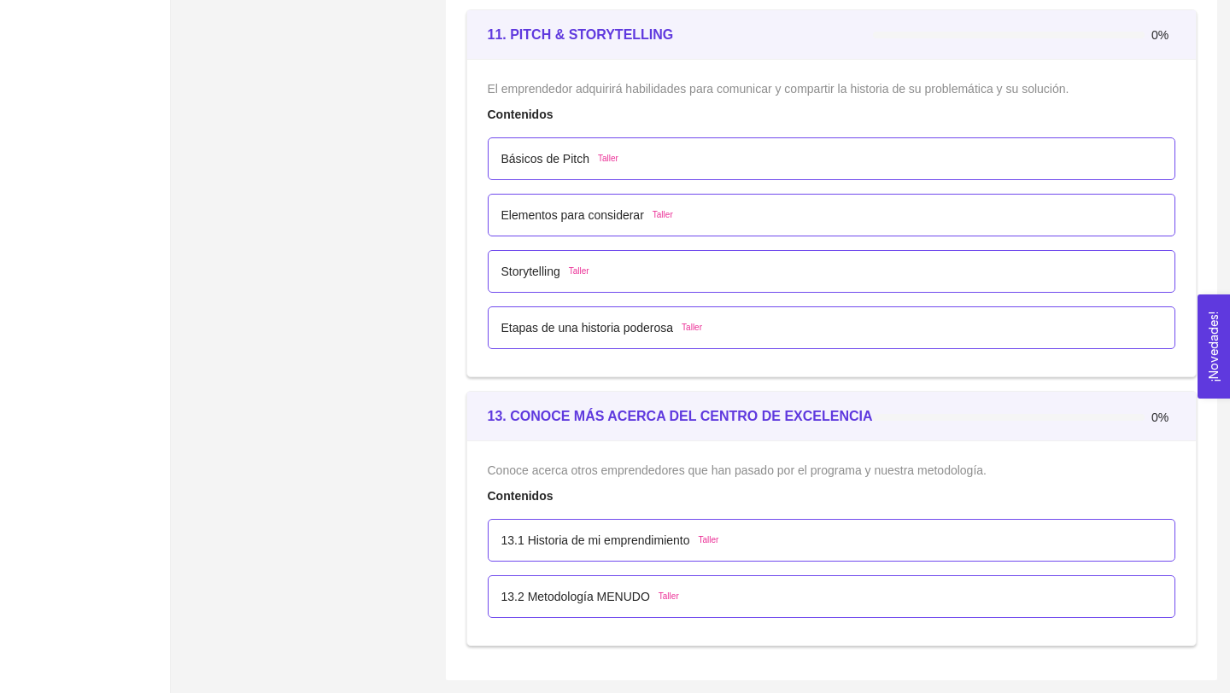
click at [664, 539] on p "13.1 Historia de mi emprendimiento" at bounding box center [595, 540] width 189 height 19
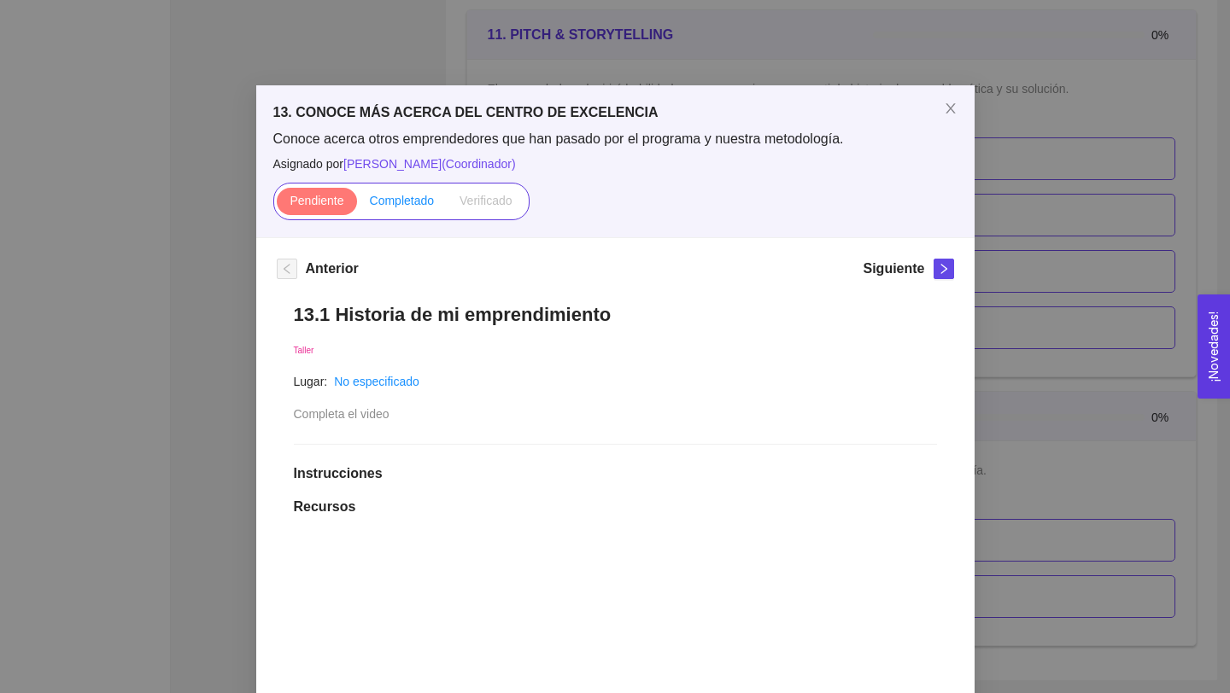
click at [417, 202] on span "Completado" at bounding box center [402, 201] width 65 height 14
click at [357, 205] on input "Completado" at bounding box center [357, 205] width 0 height 0
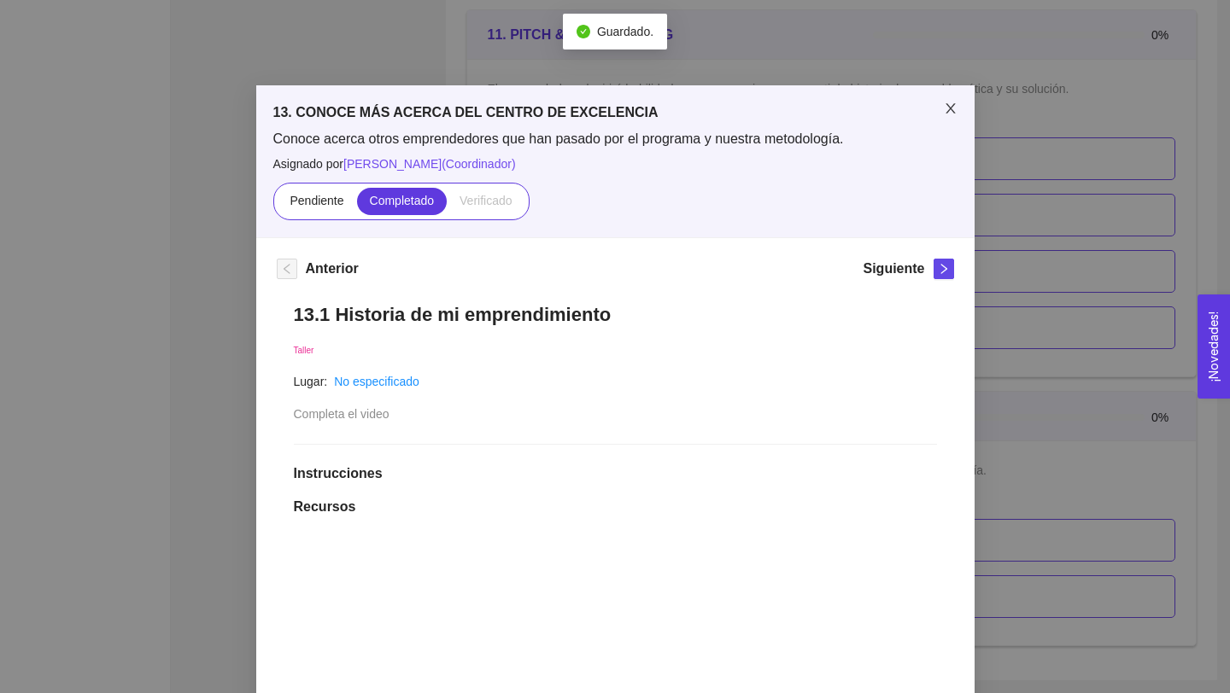
click at [950, 111] on icon "close" at bounding box center [951, 109] width 14 height 14
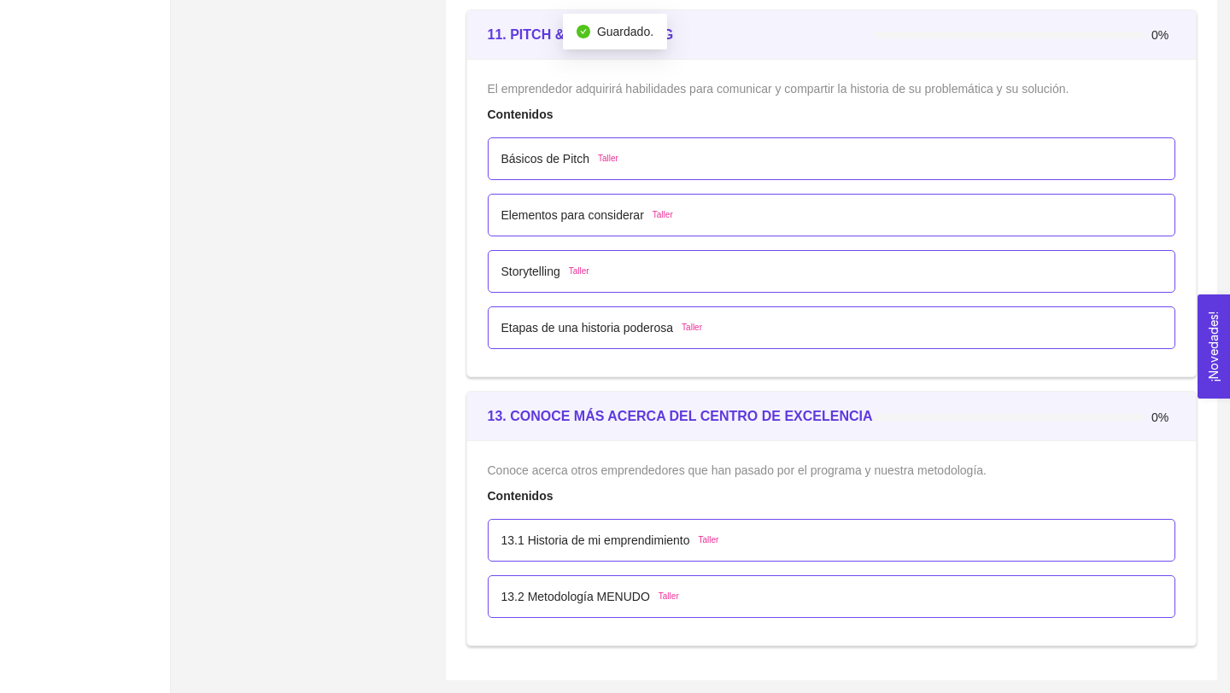
click at [576, 599] on p "13.2 Metodología MENUDO" at bounding box center [575, 597] width 149 height 19
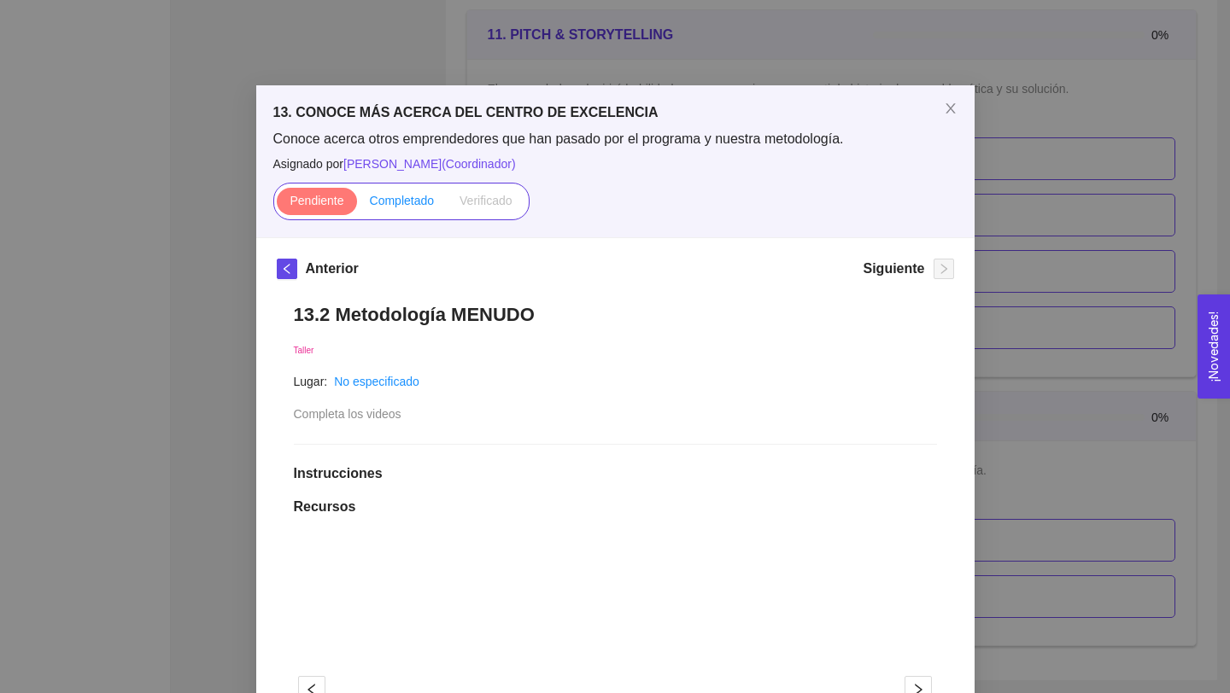
click at [413, 199] on span "Completado" at bounding box center [402, 201] width 65 height 14
click at [357, 205] on input "Completado" at bounding box center [357, 205] width 0 height 0
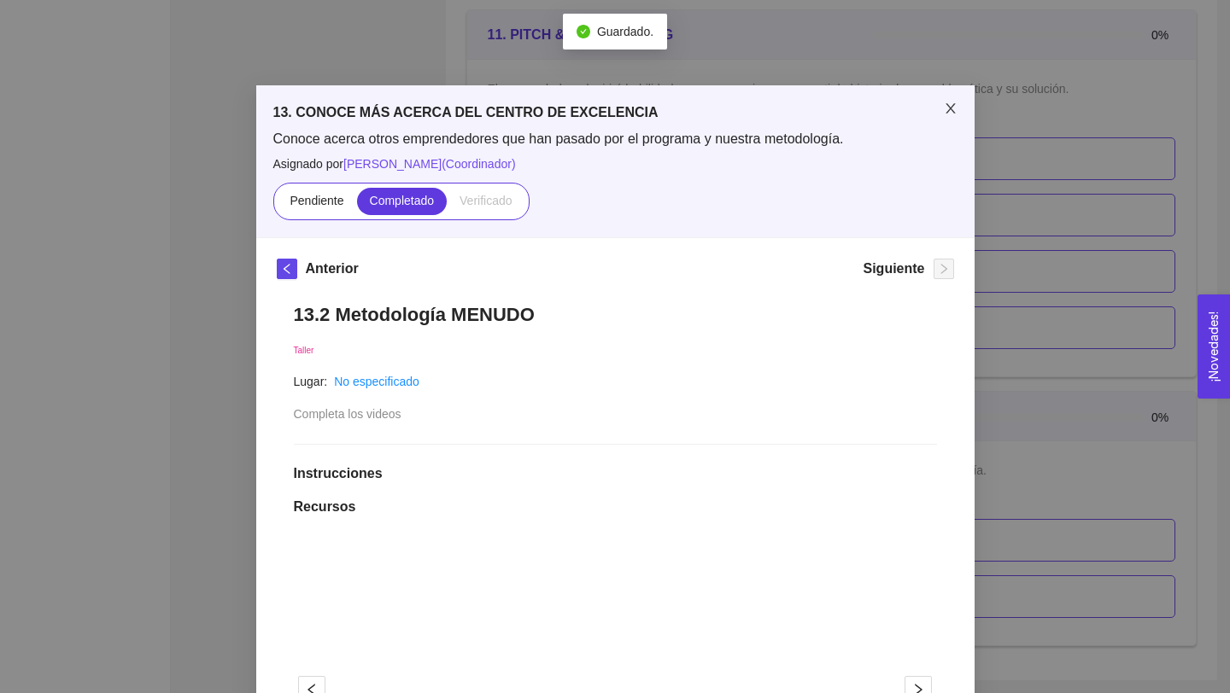
click at [951, 108] on icon "close" at bounding box center [949, 108] width 9 height 10
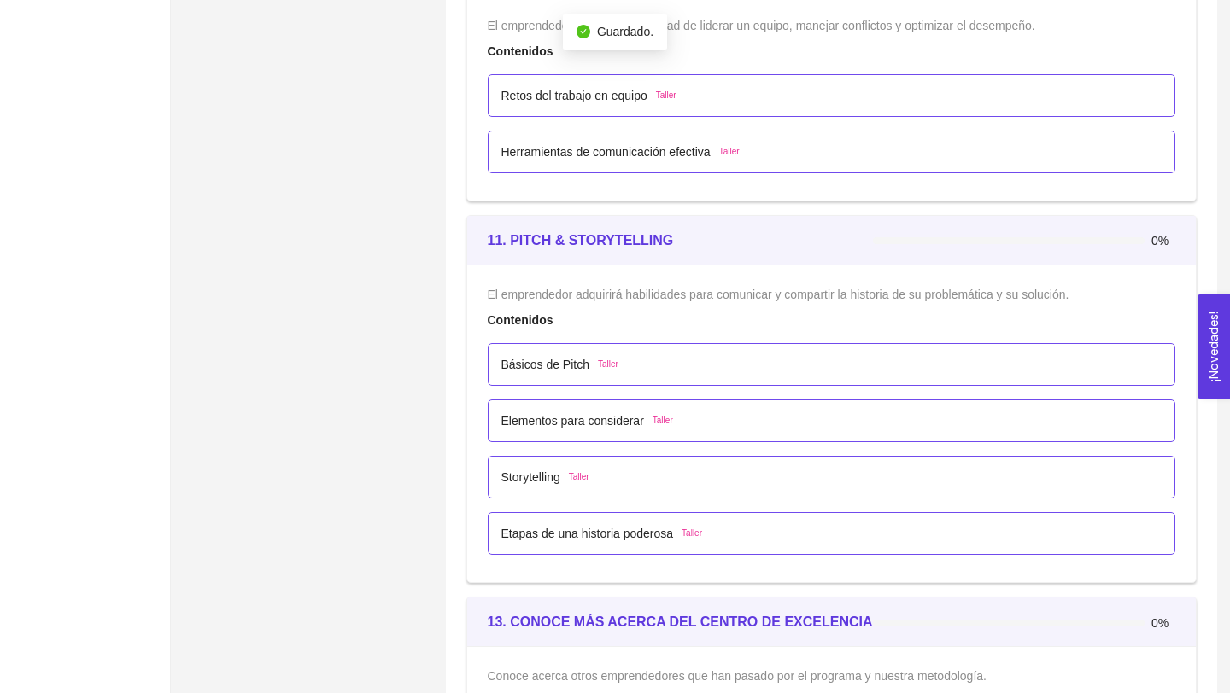
scroll to position [6944, 0]
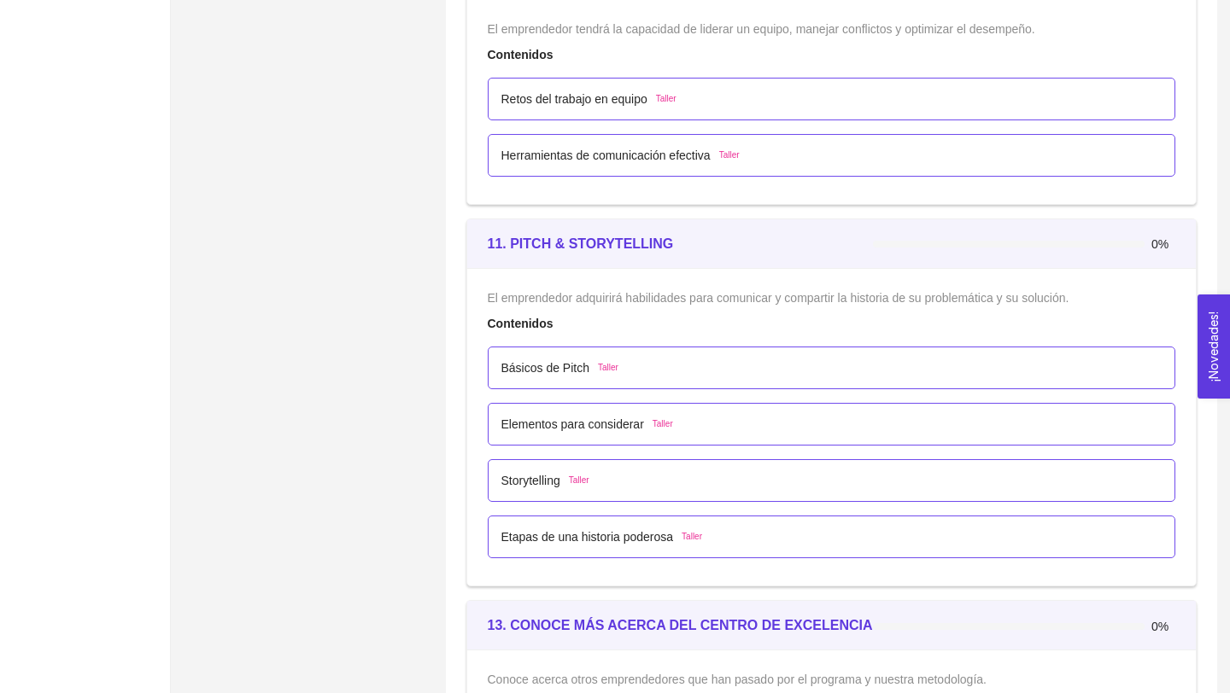
click at [551, 368] on p "Básicos de Pitch" at bounding box center [545, 368] width 89 height 19
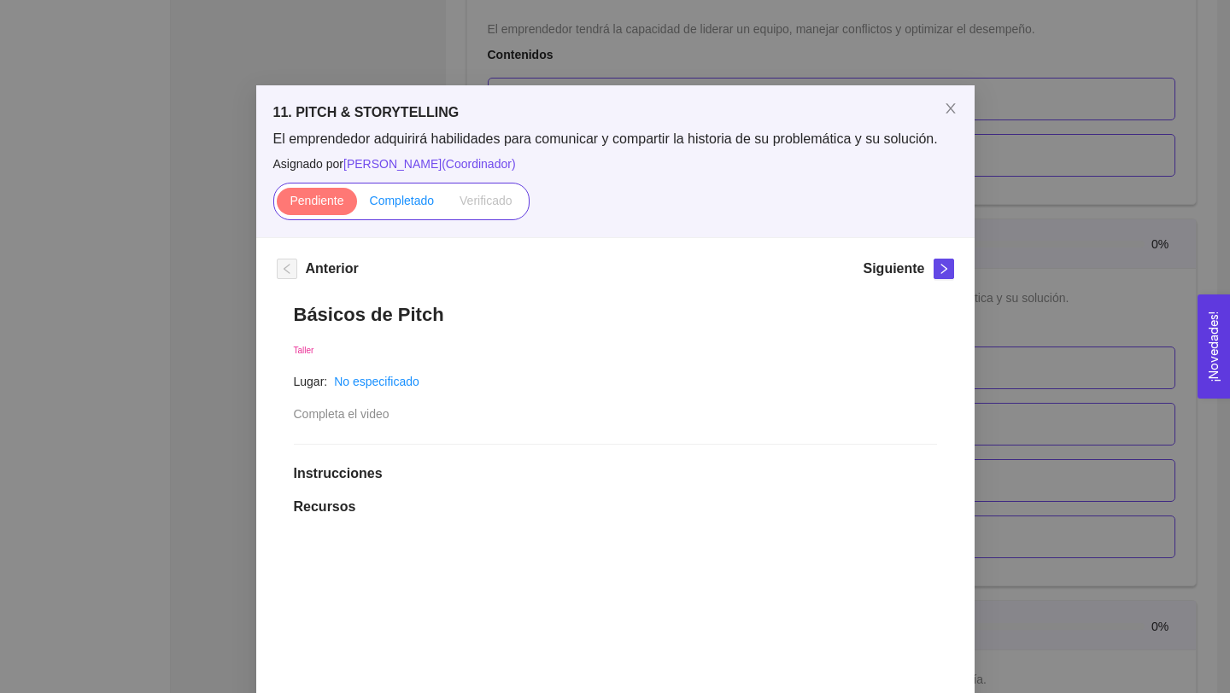
click at [395, 211] on label "Completado" at bounding box center [402, 201] width 91 height 27
click at [357, 205] on input "Completado" at bounding box center [357, 205] width 0 height 0
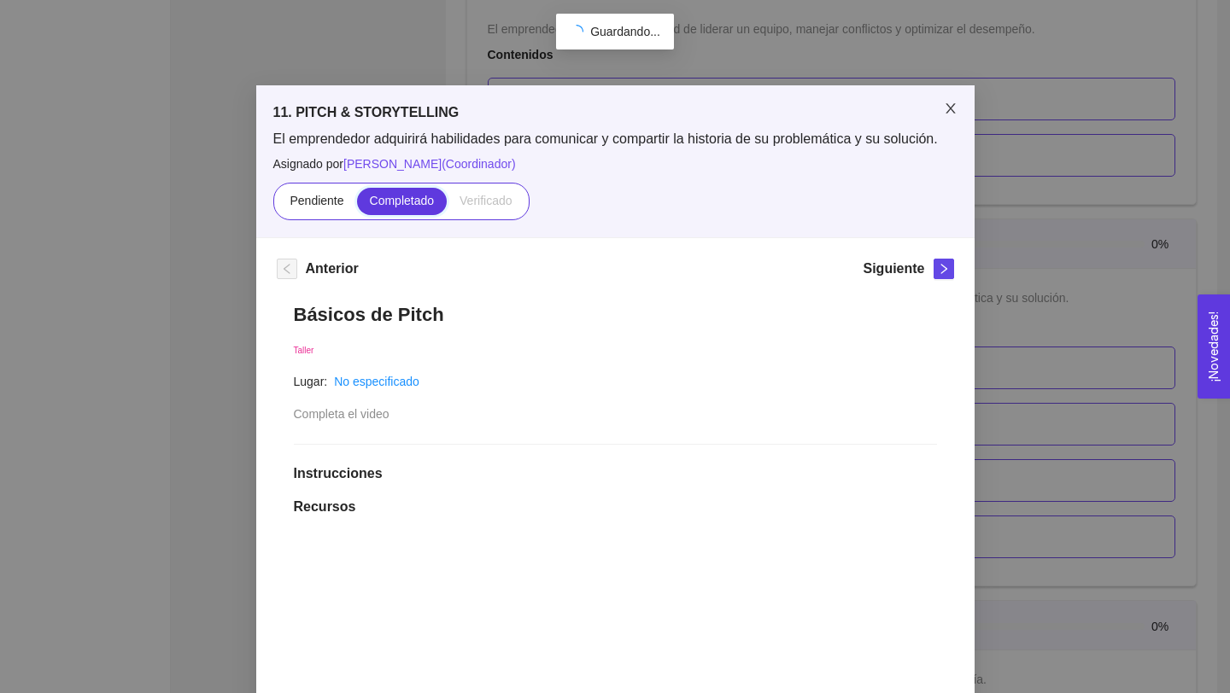
scroll to position [140, 0]
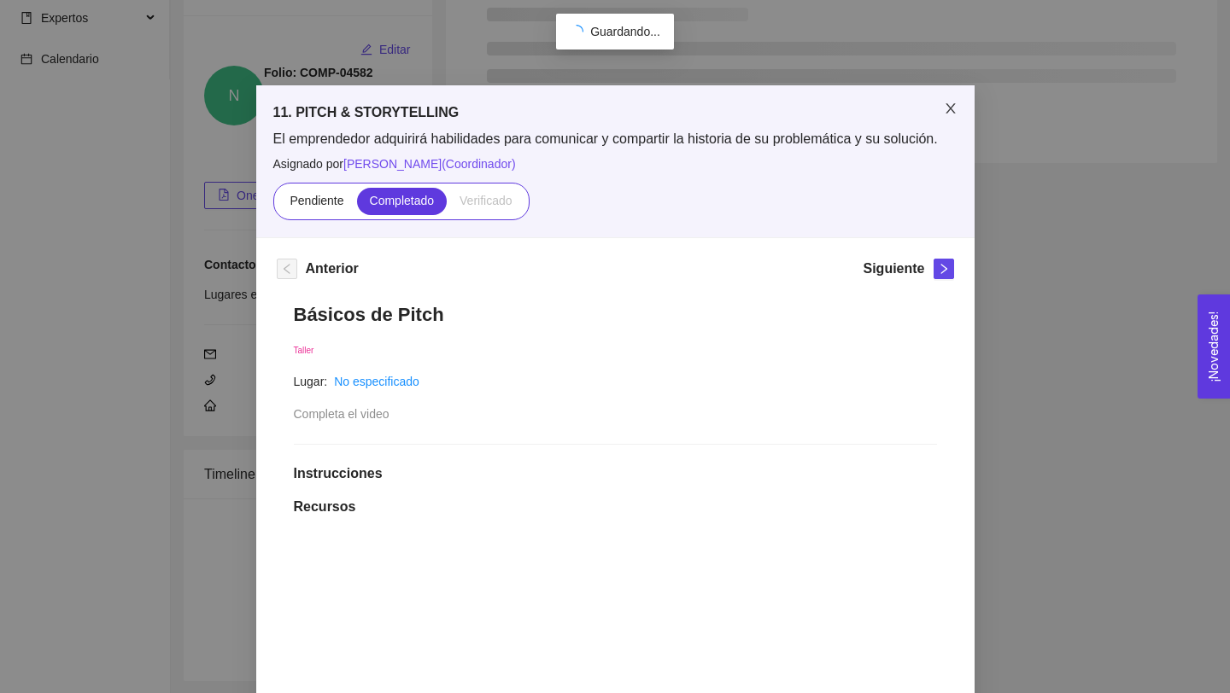
click at [946, 106] on icon "close" at bounding box center [951, 109] width 14 height 14
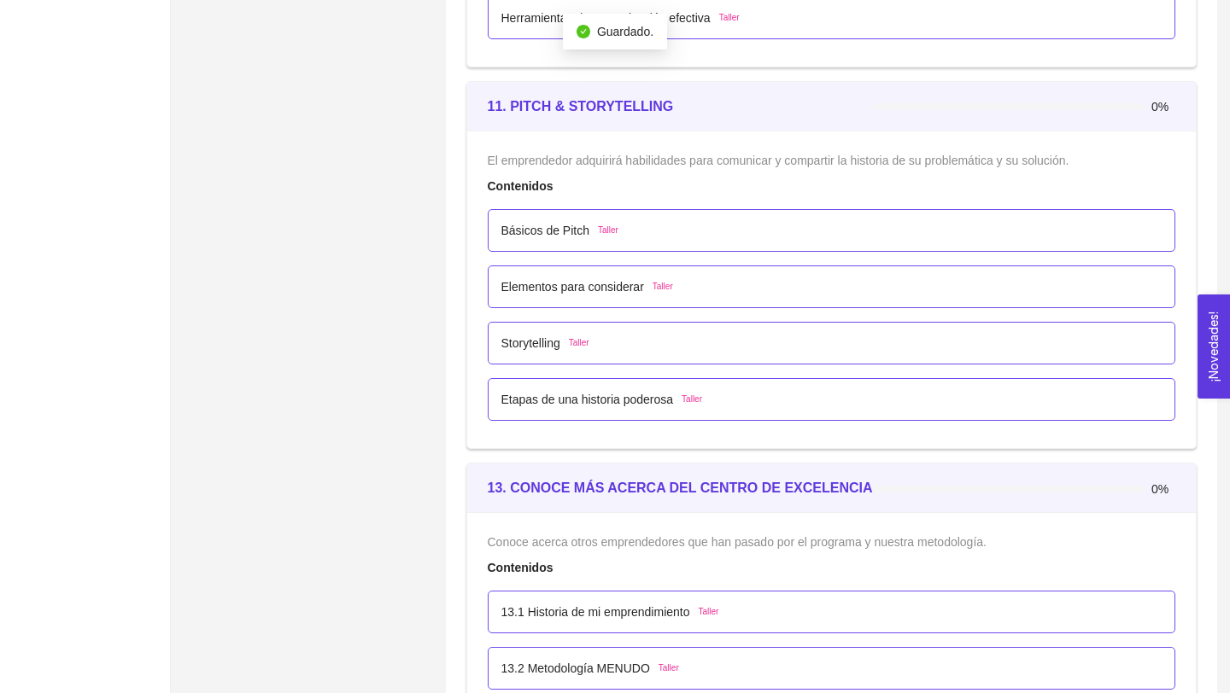
scroll to position [7154, 0]
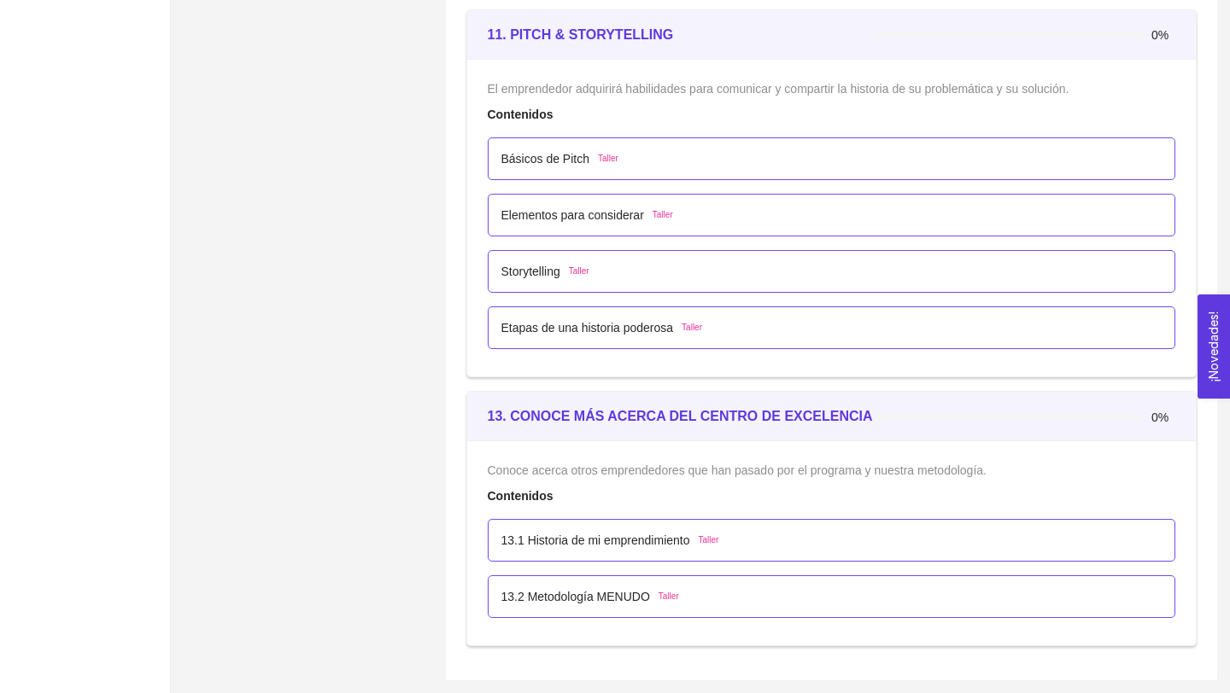
click at [579, 219] on p "Elementos para considerar" at bounding box center [572, 215] width 143 height 19
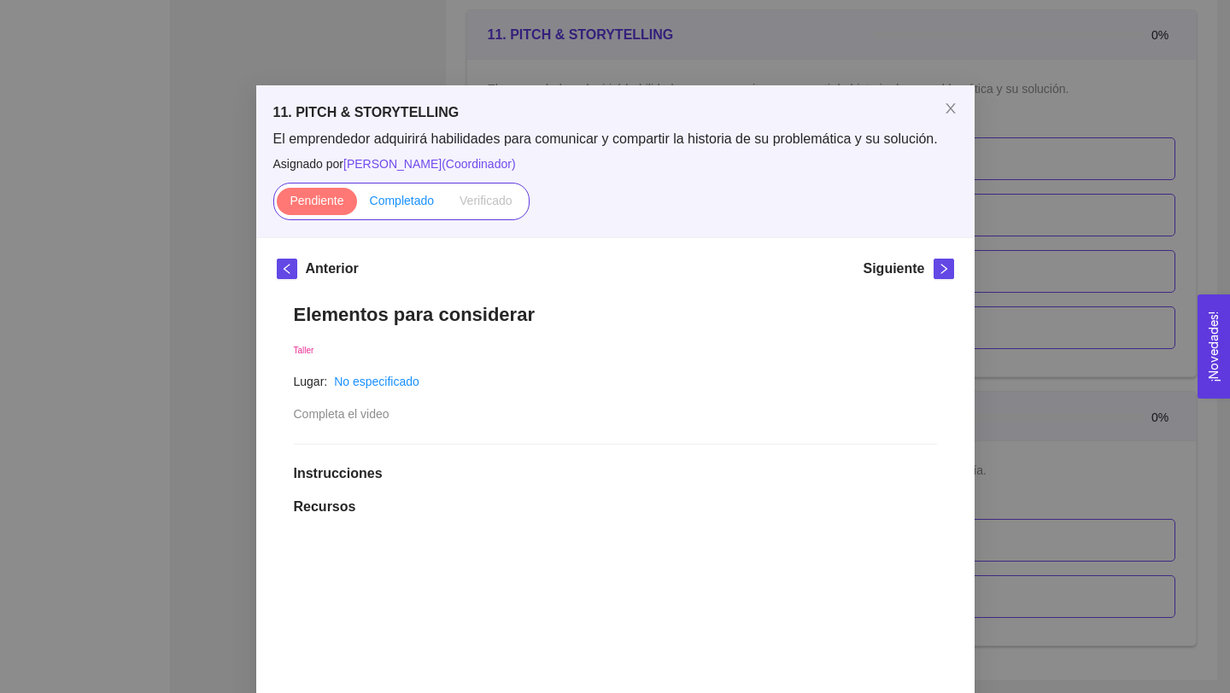
click at [386, 202] on span "Completado" at bounding box center [402, 201] width 65 height 14
click at [357, 205] on input "Completado" at bounding box center [357, 205] width 0 height 0
click at [945, 100] on span "Close" at bounding box center [951, 109] width 48 height 48
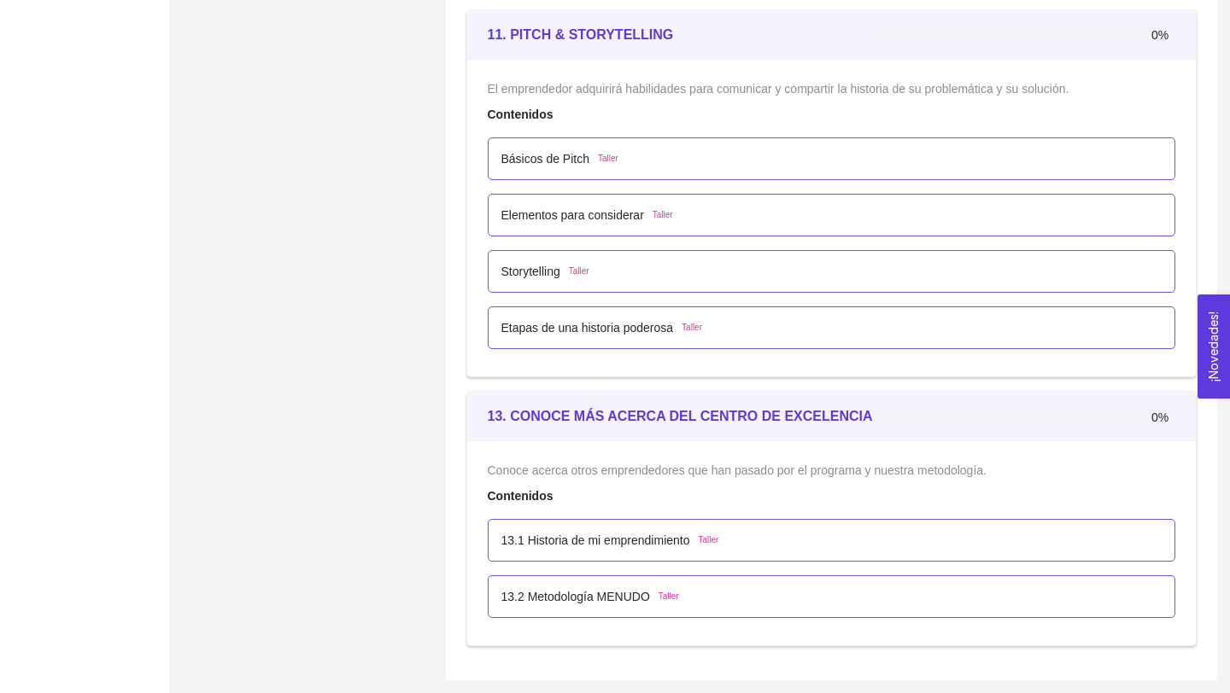
click at [580, 218] on p "Elementos para considerar" at bounding box center [572, 215] width 143 height 19
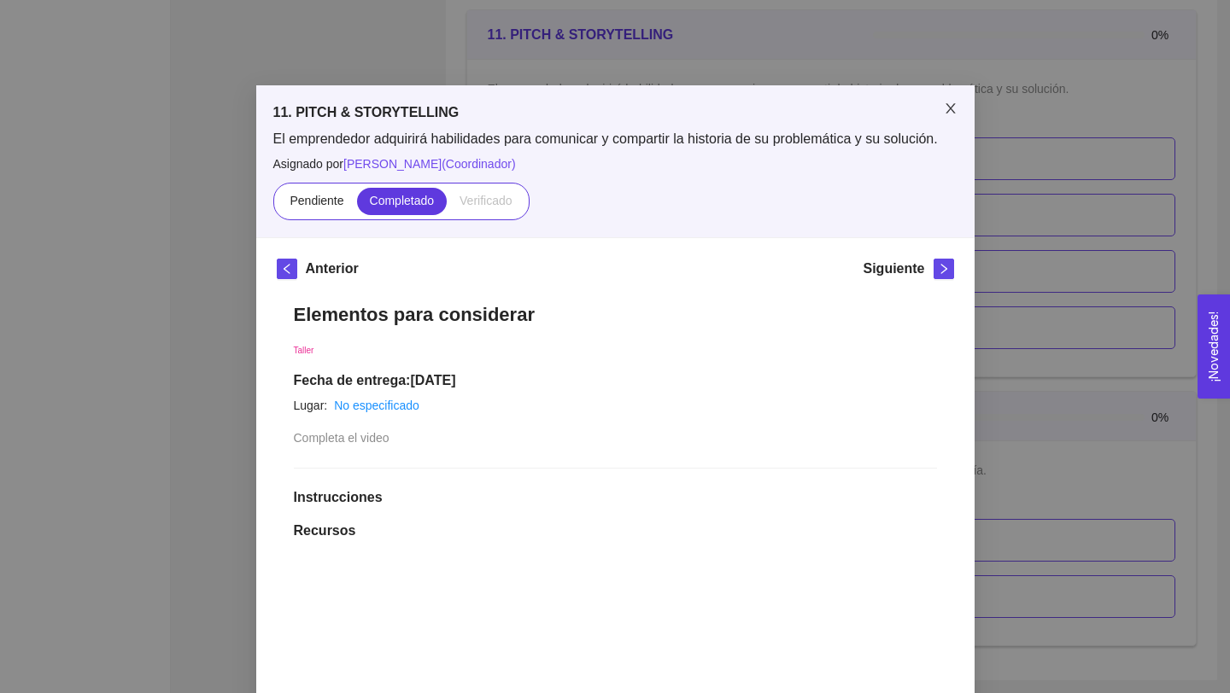
click at [944, 112] on icon "close" at bounding box center [951, 109] width 14 height 14
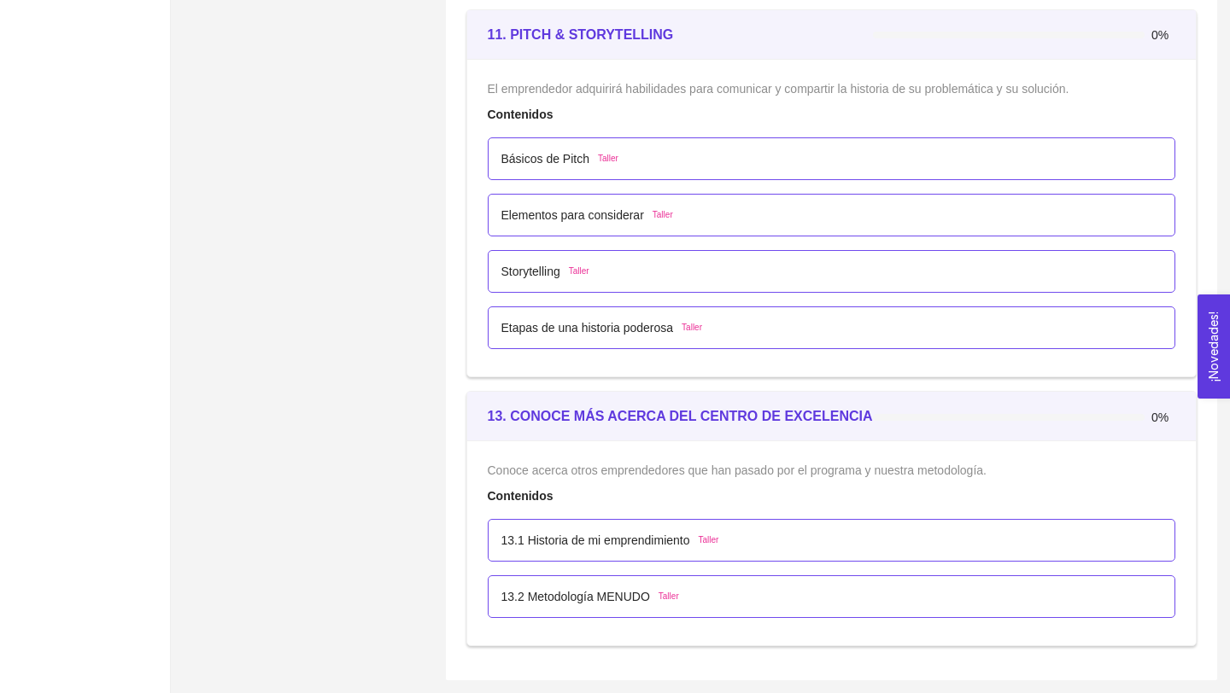
click at [533, 279] on p "Storytelling" at bounding box center [530, 271] width 59 height 19
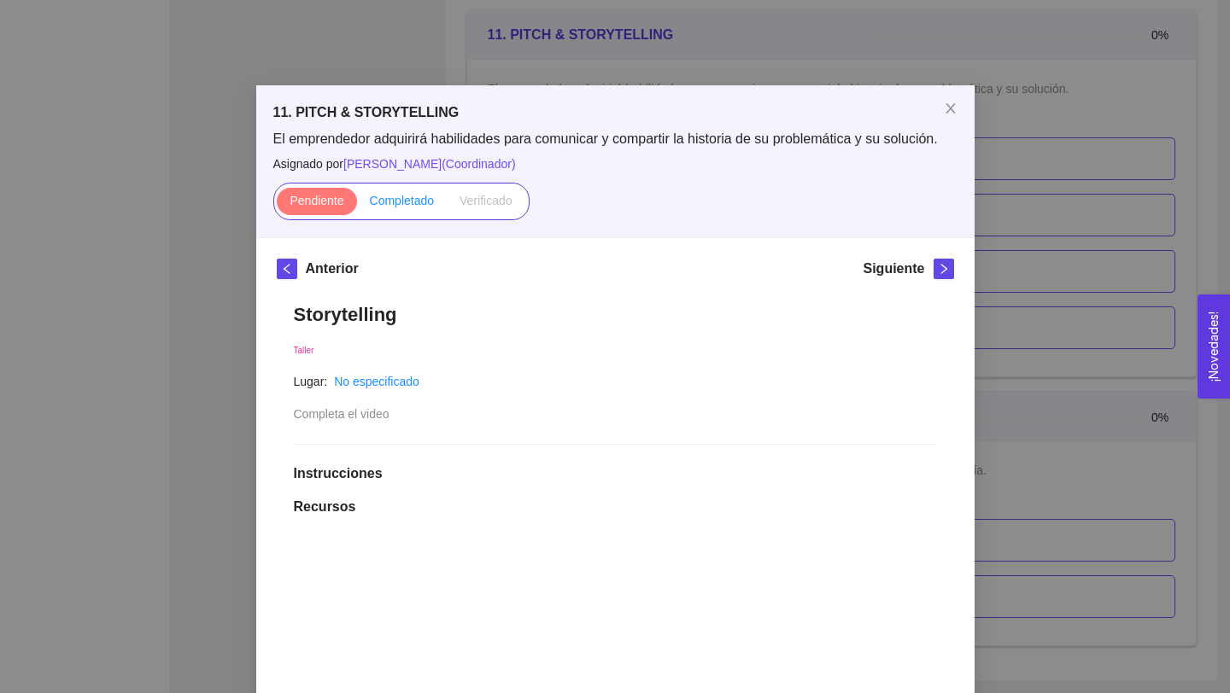
click at [405, 206] on span "Completado" at bounding box center [402, 201] width 65 height 14
click at [357, 205] on input "Completado" at bounding box center [357, 205] width 0 height 0
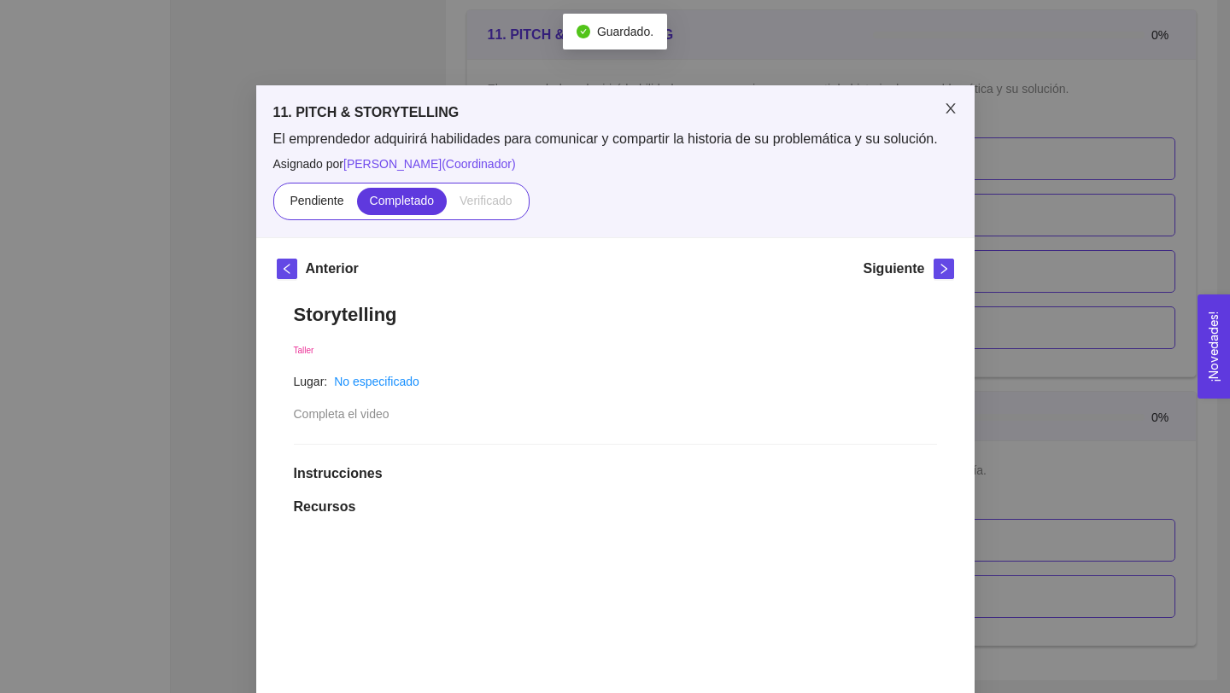
click at [950, 112] on icon "close" at bounding box center [951, 109] width 14 height 14
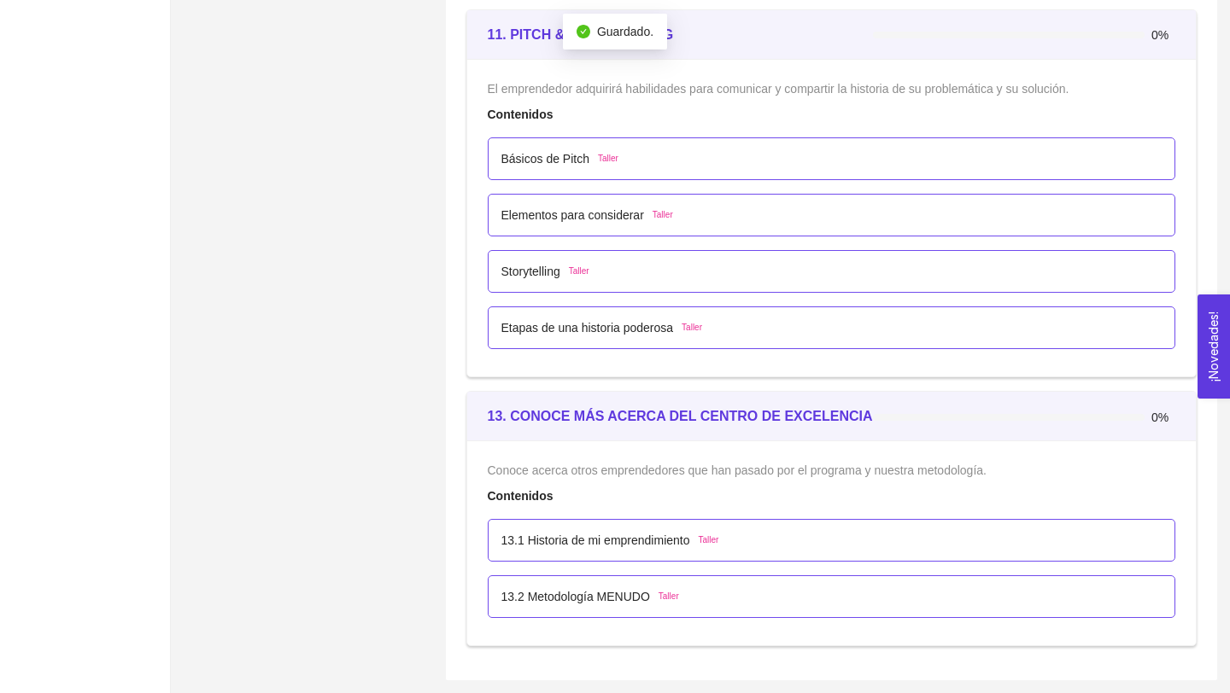
click at [634, 331] on p "Etapas de una historia poderosa" at bounding box center [587, 328] width 172 height 19
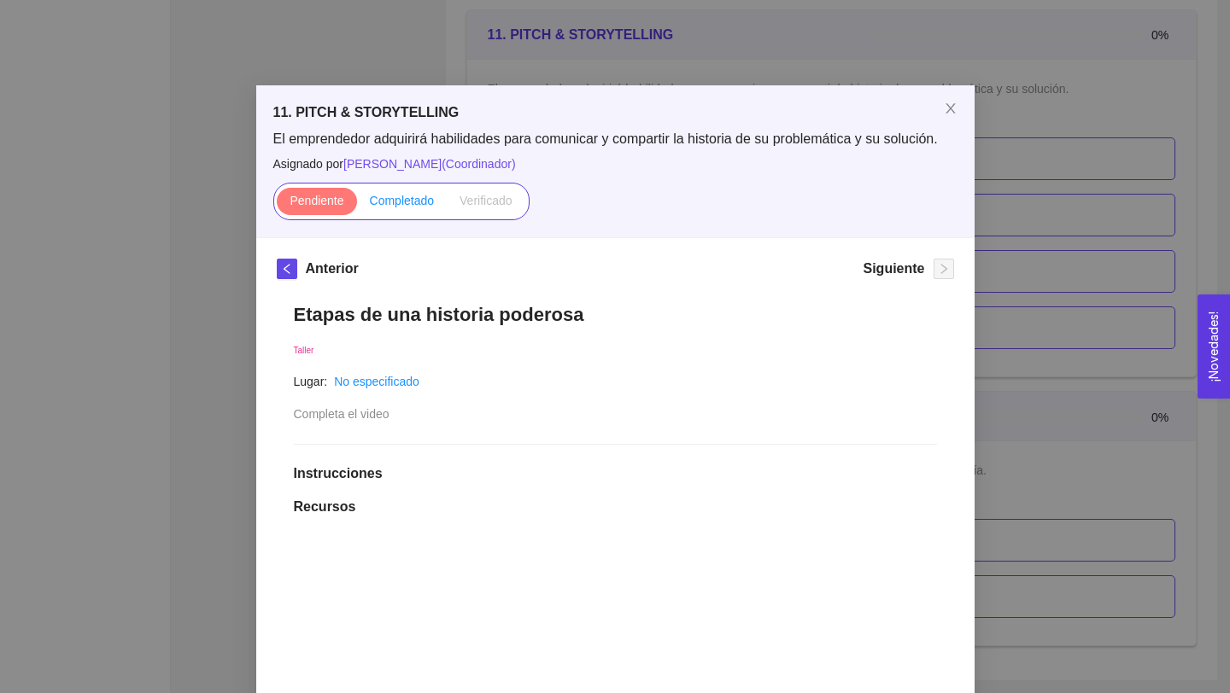
click at [420, 202] on span "Completado" at bounding box center [402, 201] width 65 height 14
click at [357, 205] on input "Completado" at bounding box center [357, 205] width 0 height 0
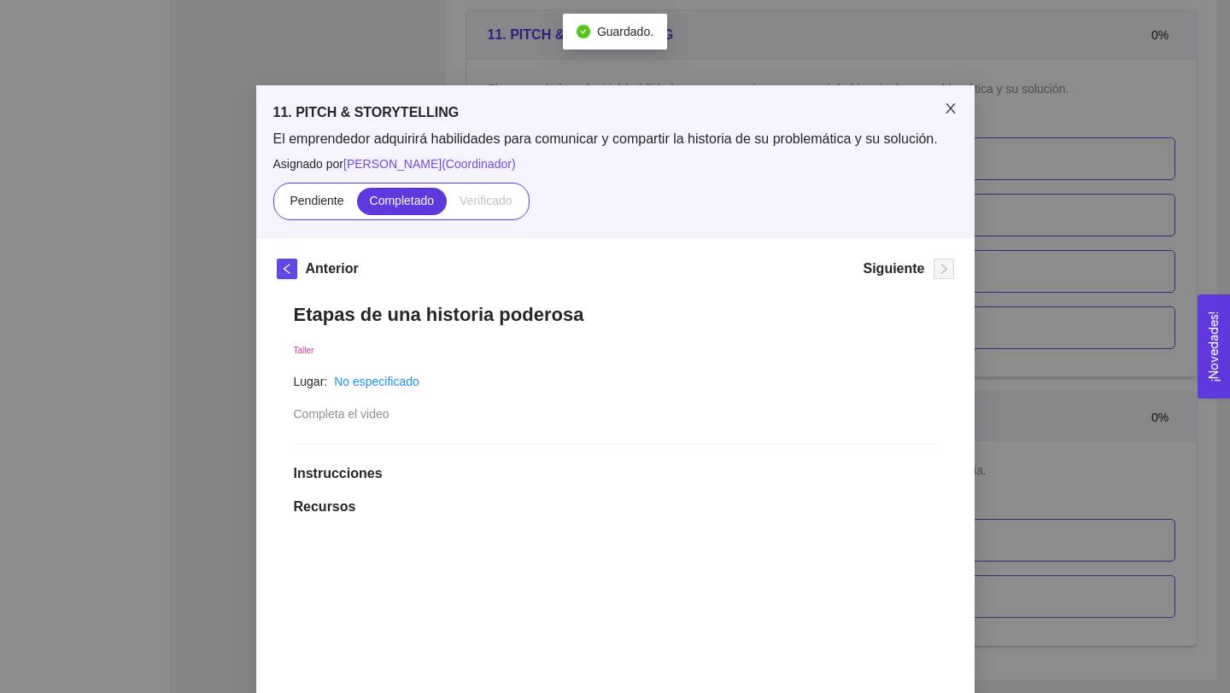
click at [951, 111] on icon "close" at bounding box center [949, 108] width 9 height 10
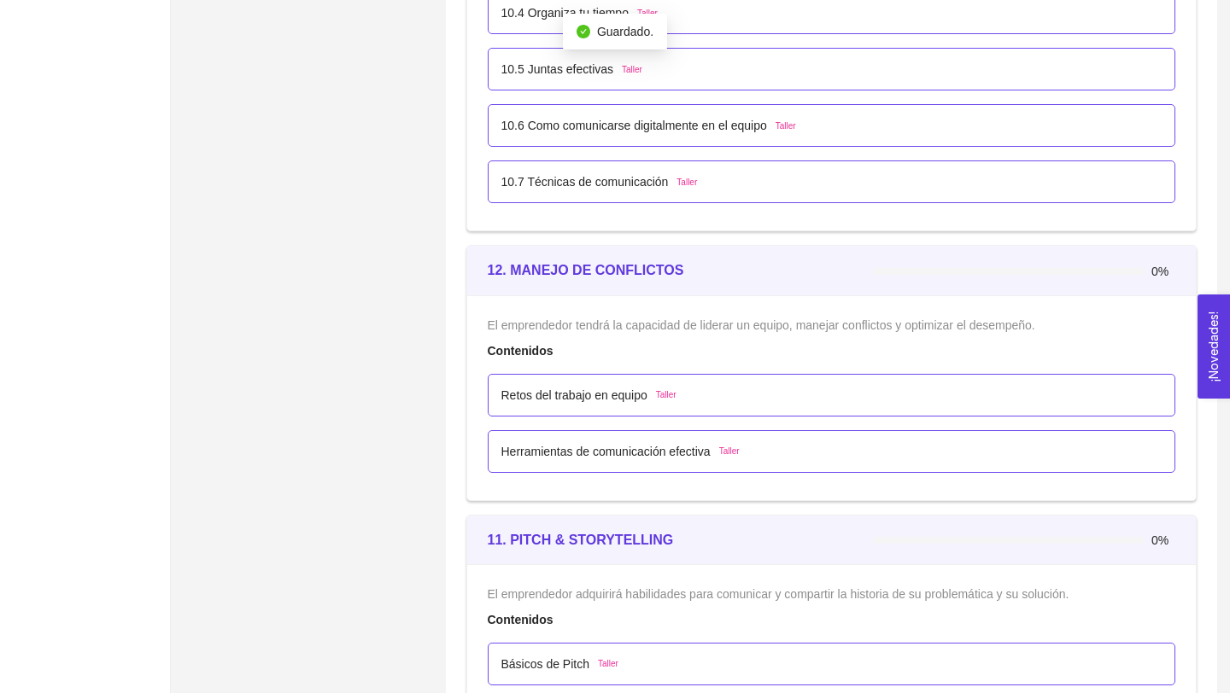
scroll to position [6635, 0]
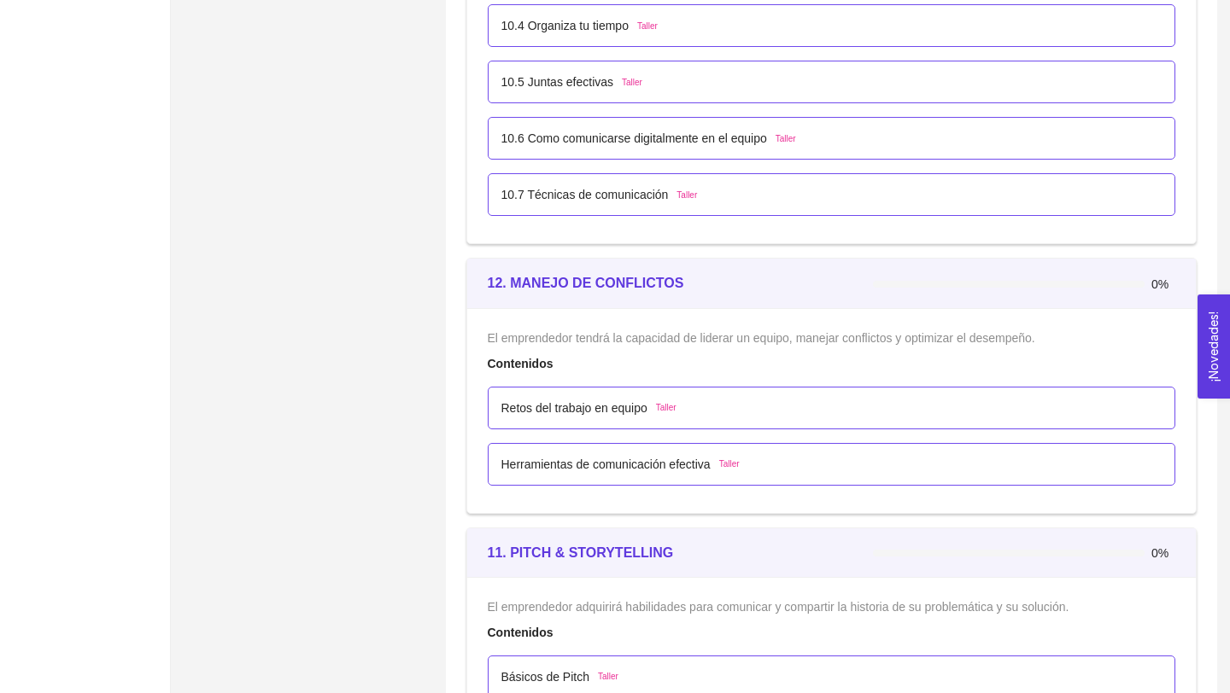
click at [617, 413] on p "Retos del trabajo en equipo" at bounding box center [574, 408] width 146 height 19
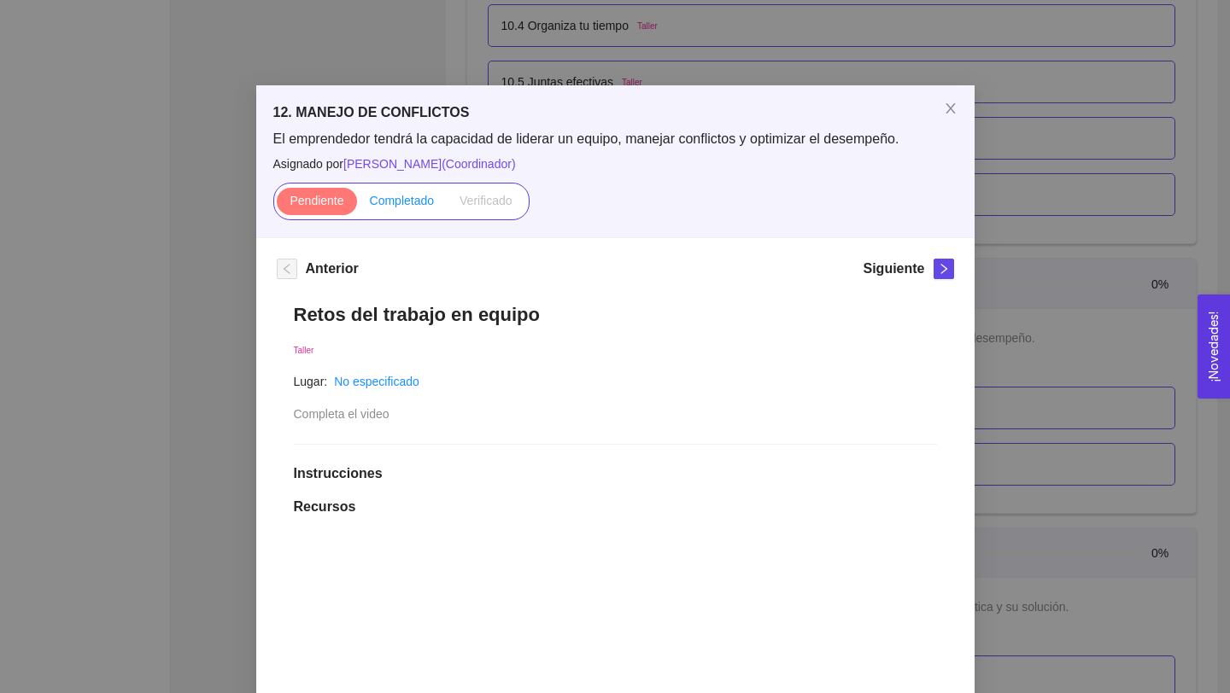
click at [420, 201] on span "Completado" at bounding box center [402, 201] width 65 height 14
click at [357, 205] on input "Completado" at bounding box center [357, 205] width 0 height 0
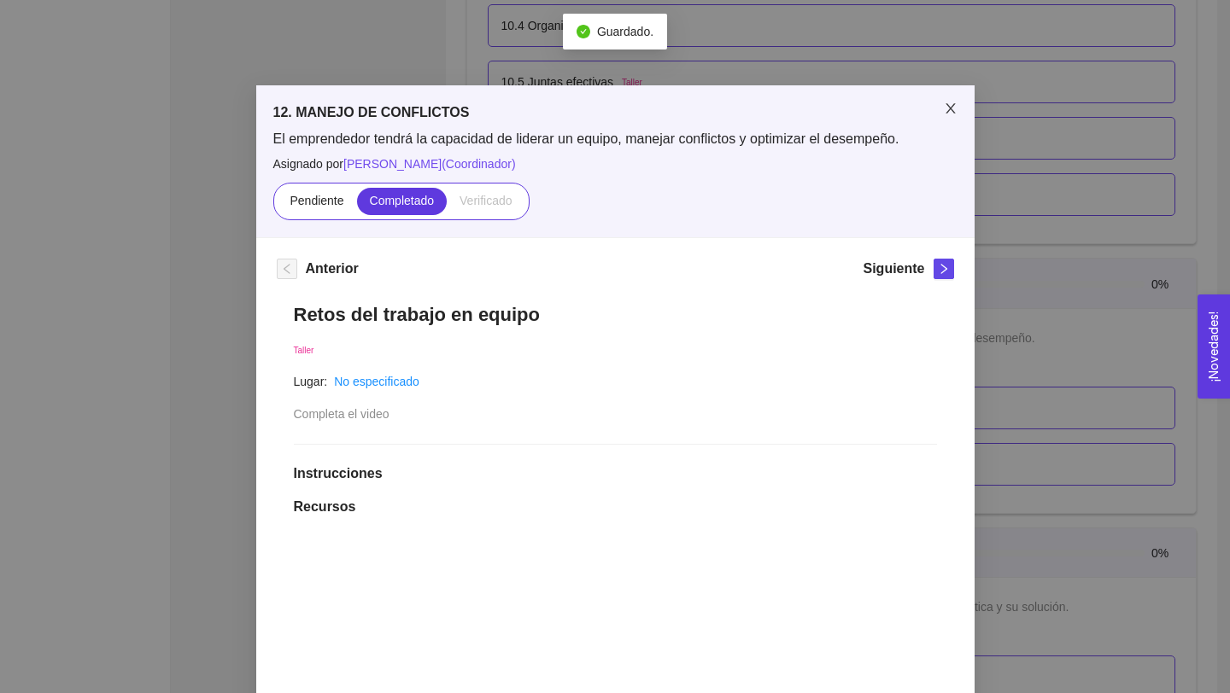
click at [944, 104] on icon "close" at bounding box center [951, 109] width 14 height 14
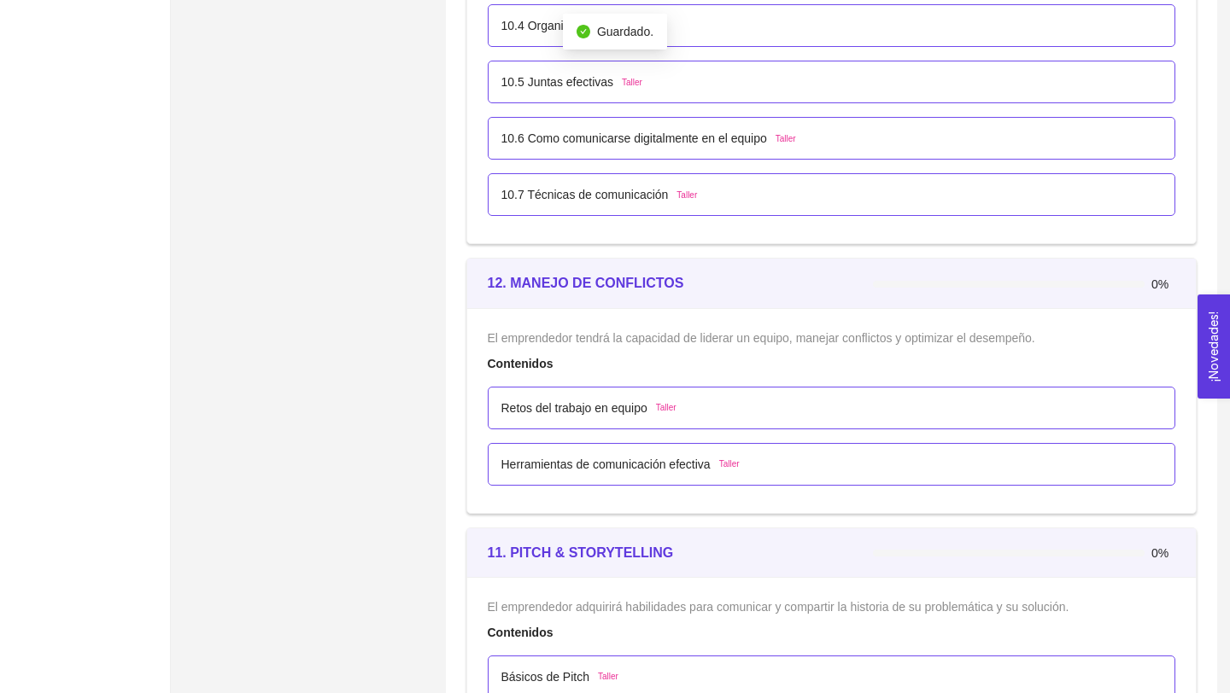
click at [625, 466] on p "Herramientas de comunicación efectiva" at bounding box center [605, 464] width 209 height 19
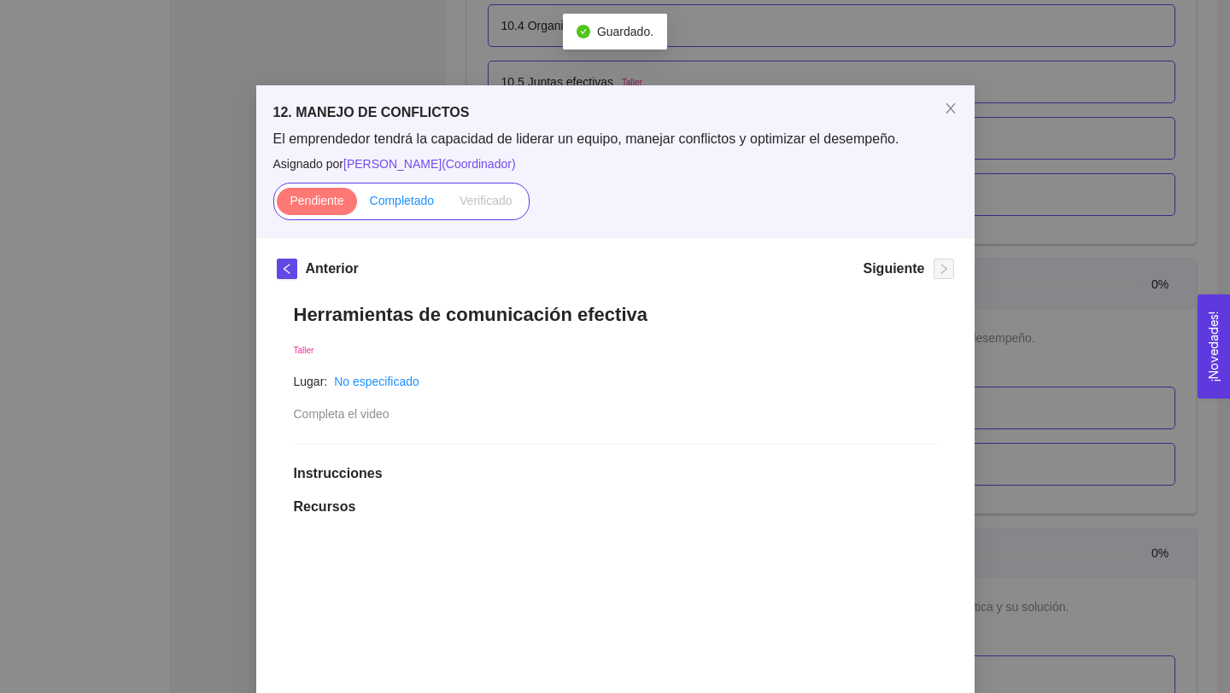
click at [422, 196] on span "Completado" at bounding box center [402, 201] width 65 height 14
click at [357, 205] on input "Completado" at bounding box center [357, 205] width 0 height 0
click at [950, 110] on icon "close" at bounding box center [949, 108] width 9 height 10
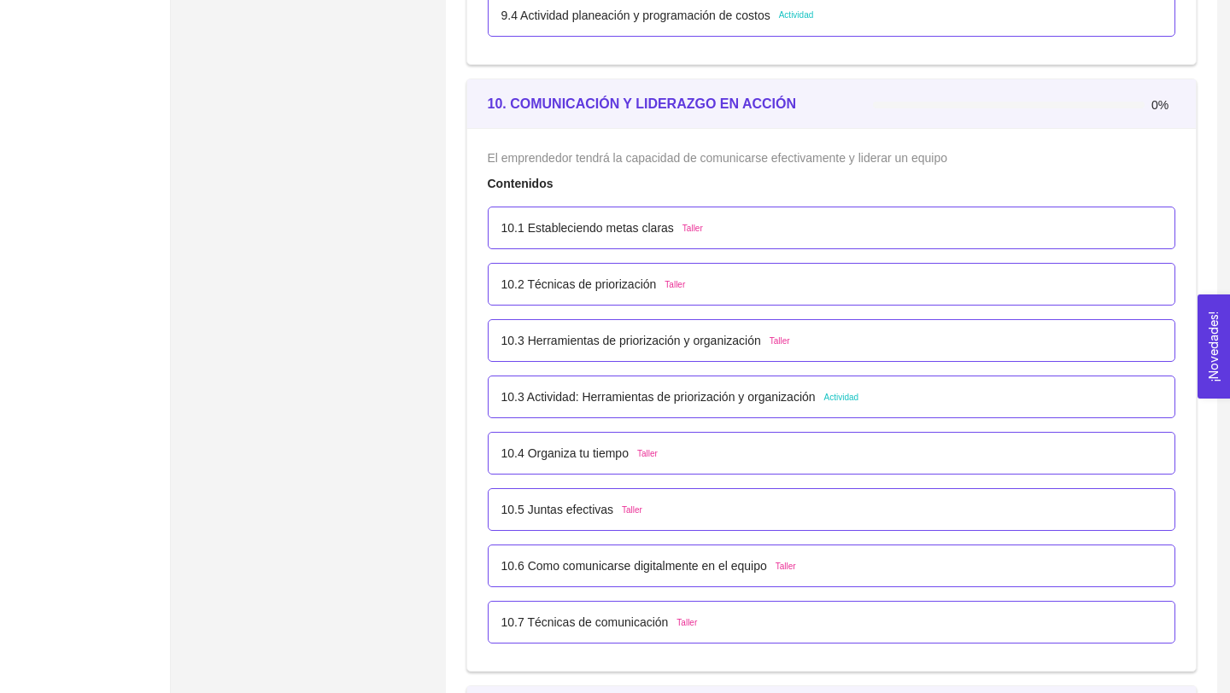
scroll to position [6199, 0]
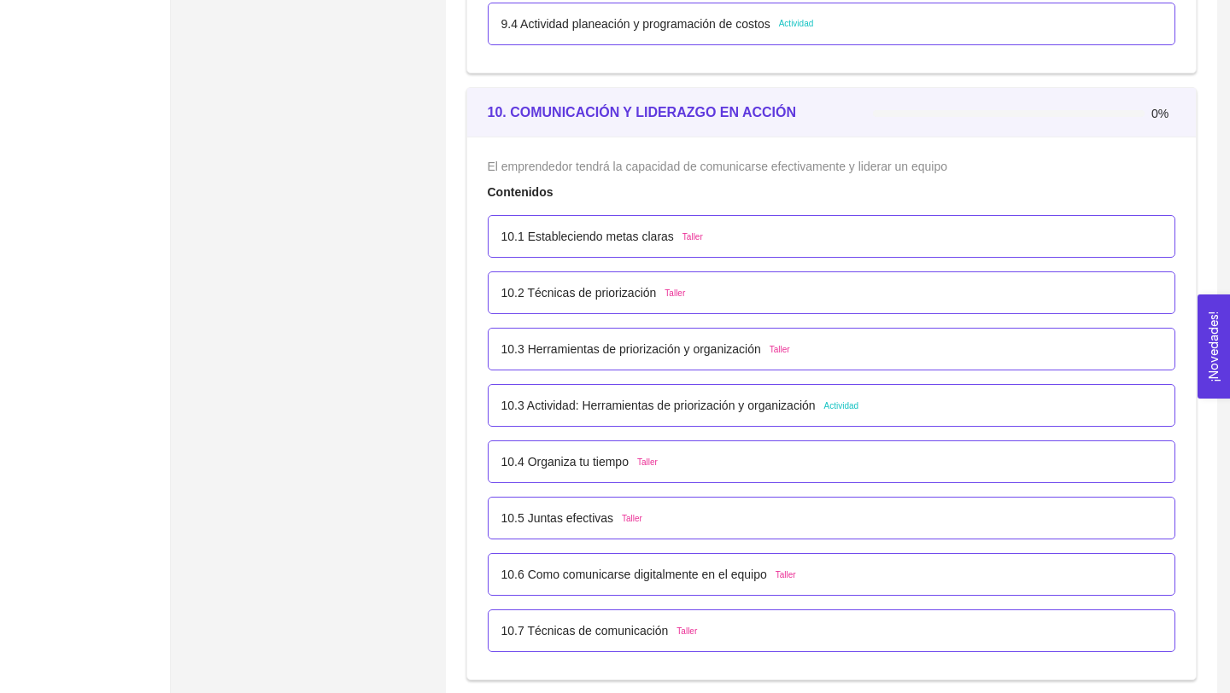
click at [746, 406] on p "10.3 Actividad: Herramientas de priorización y organización" at bounding box center [658, 405] width 314 height 19
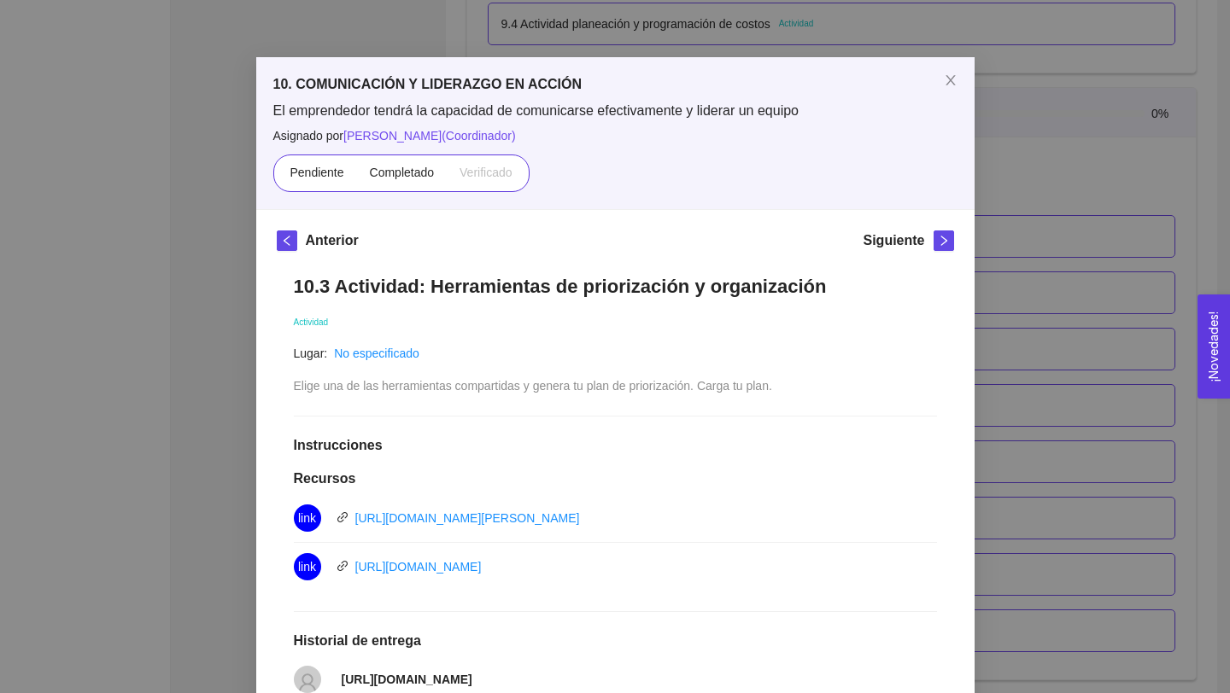
scroll to position [0, 0]
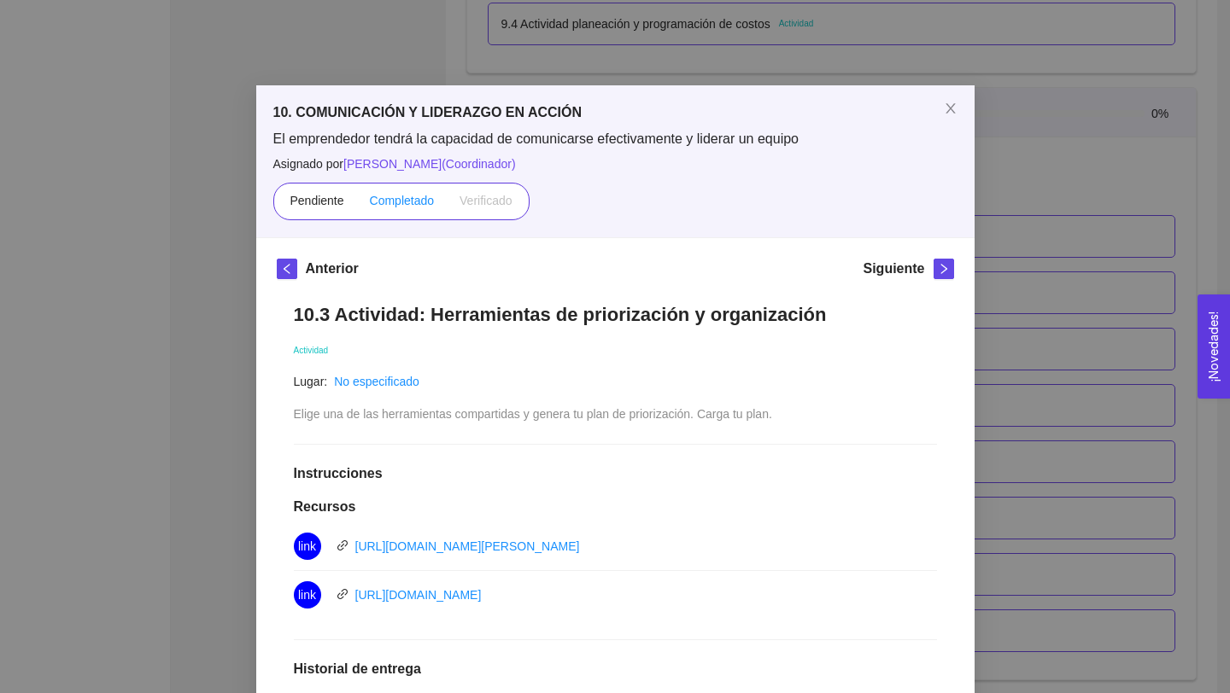
click at [416, 205] on span "Completado" at bounding box center [402, 201] width 65 height 14
click at [357, 205] on input "Completado" at bounding box center [357, 205] width 0 height 0
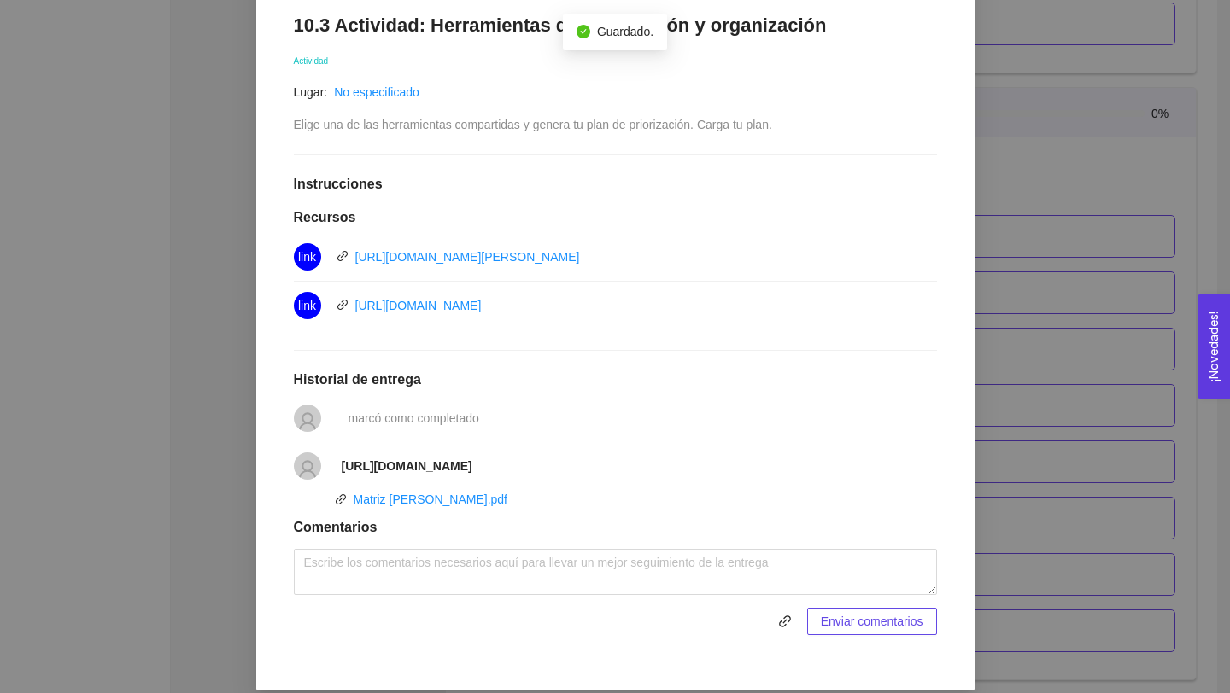
scroll to position [289, 0]
click at [475, 506] on link "Matriz [PERSON_NAME].pdf" at bounding box center [431, 501] width 155 height 14
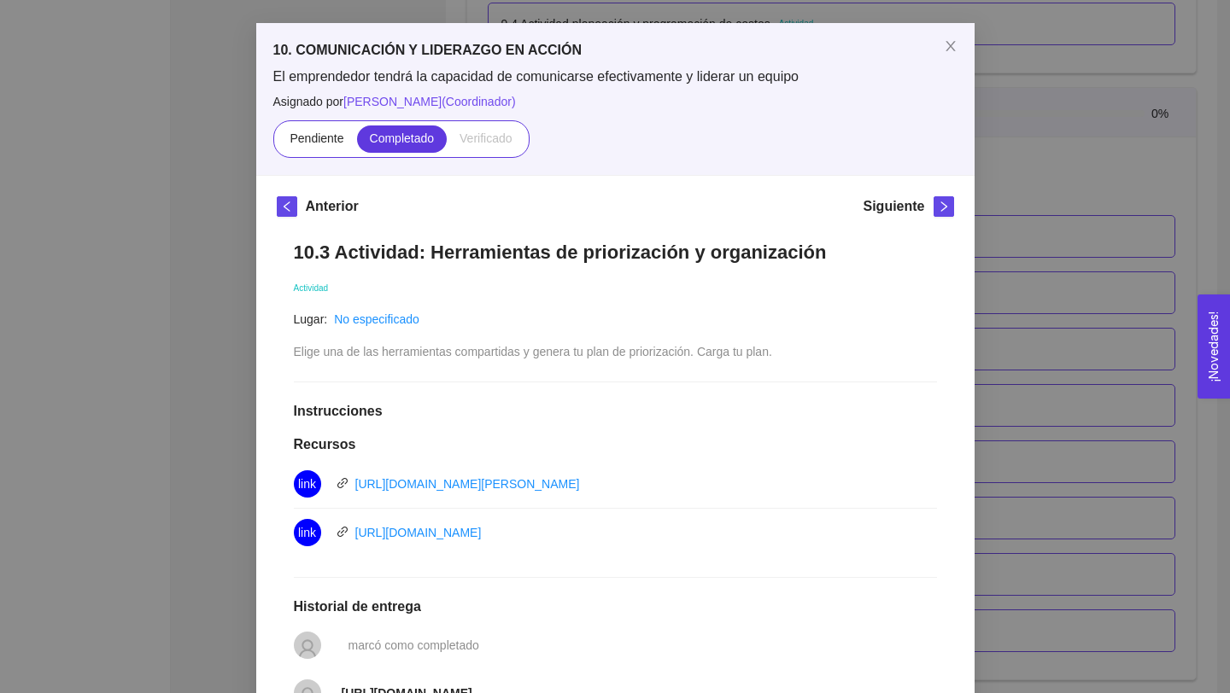
scroll to position [0, 0]
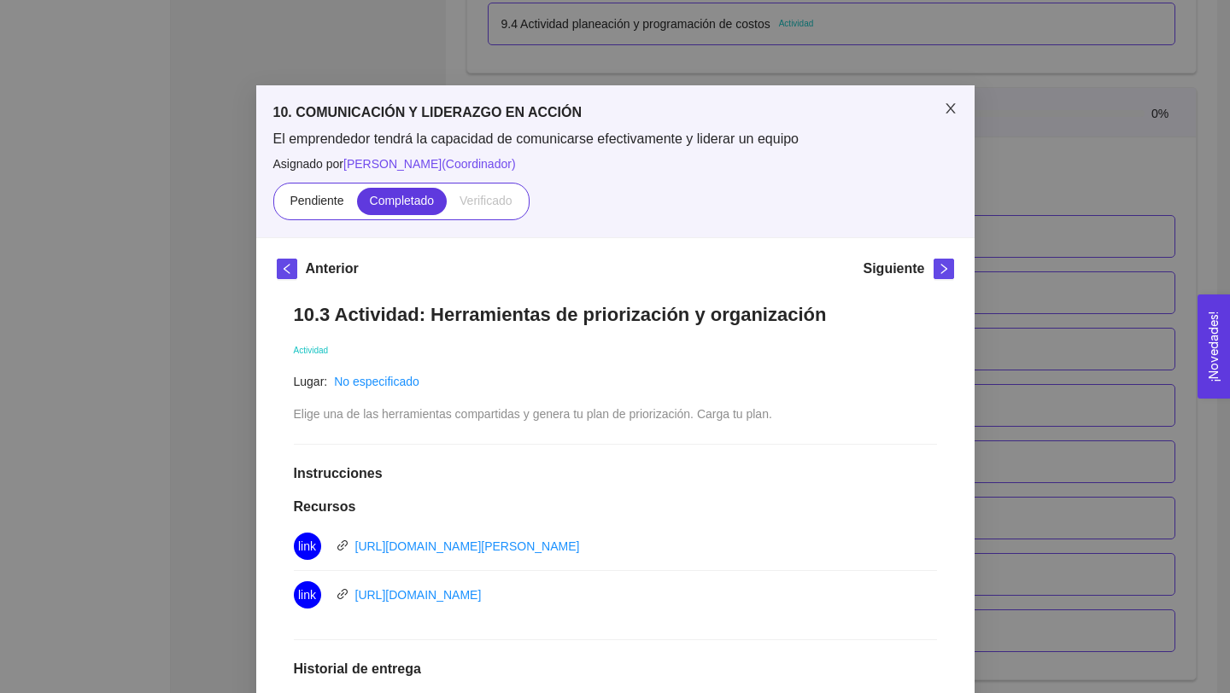
click at [944, 111] on icon "close" at bounding box center [951, 109] width 14 height 14
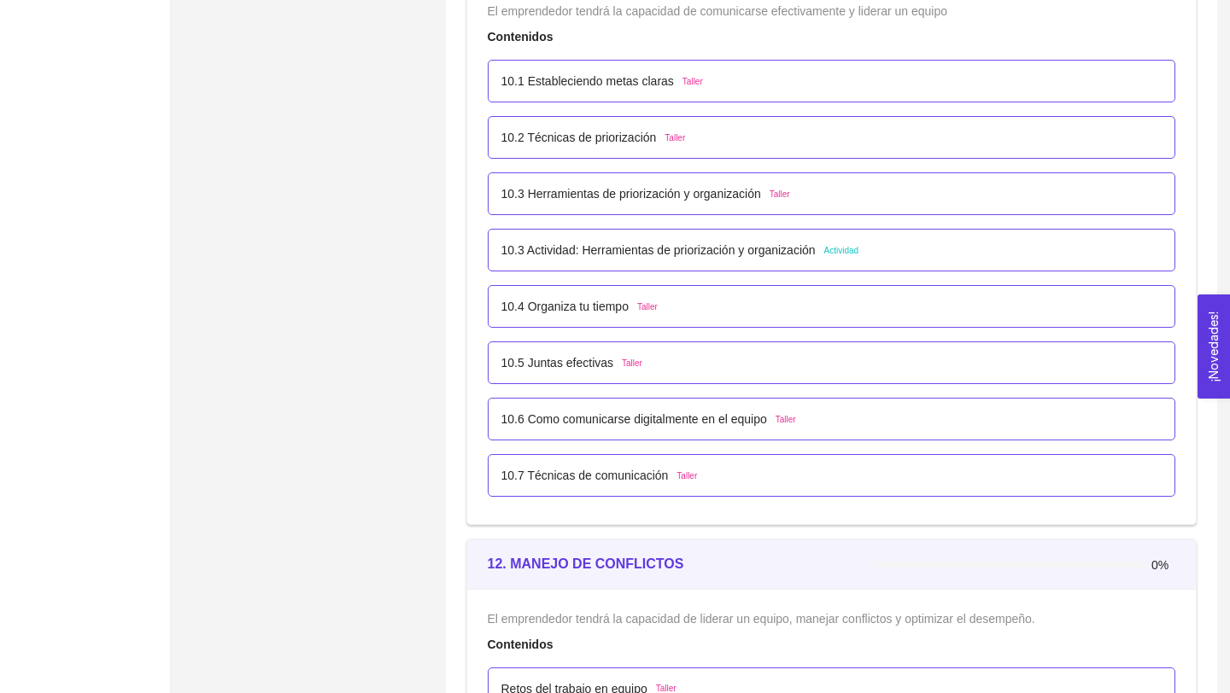
scroll to position [6325, 0]
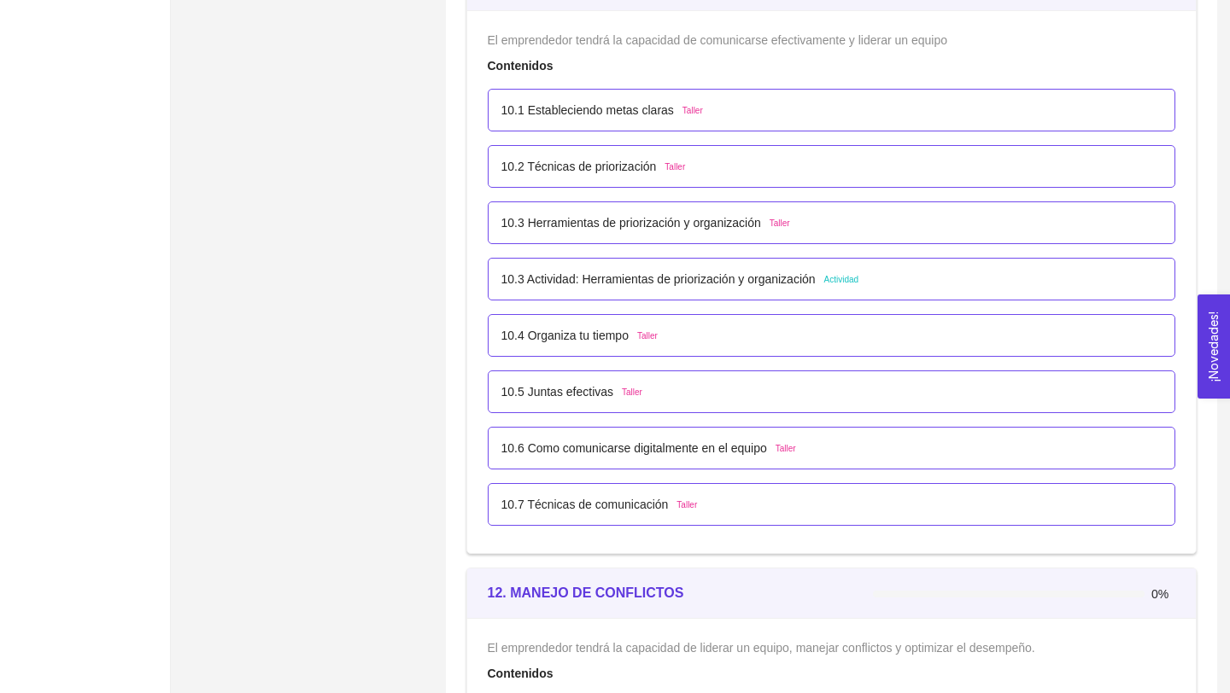
click at [591, 398] on p "10.5 Juntas efectivas" at bounding box center [557, 392] width 113 height 19
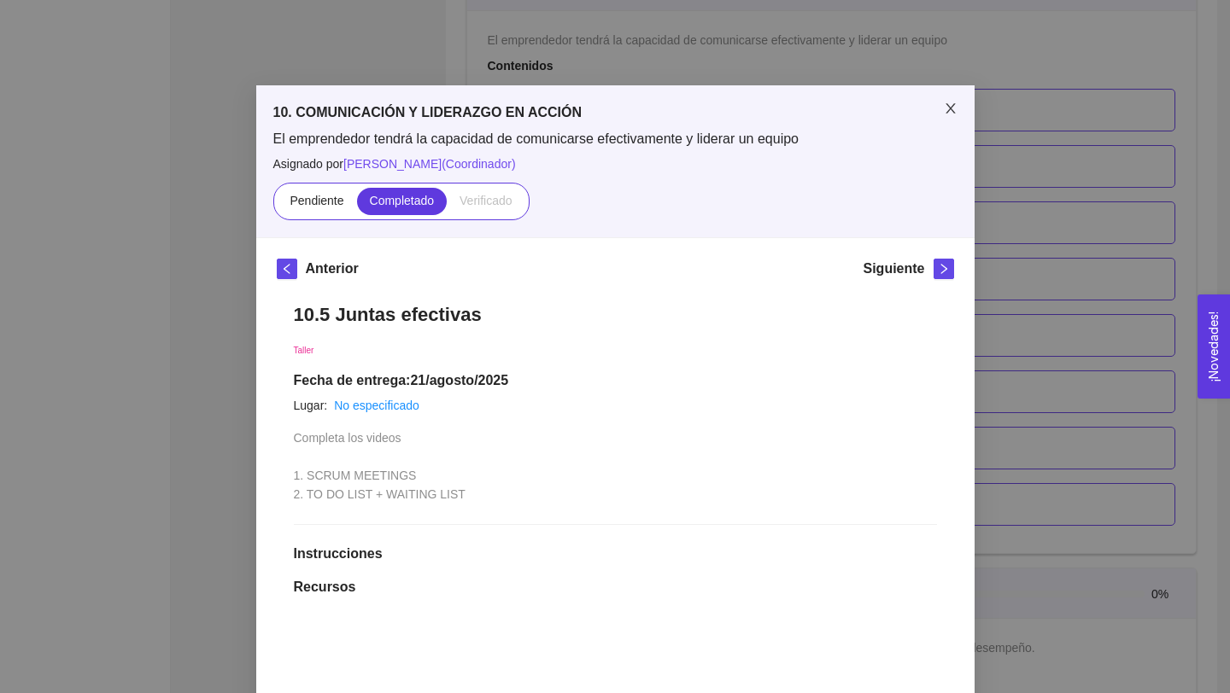
click at [948, 106] on icon "close" at bounding box center [949, 108] width 9 height 10
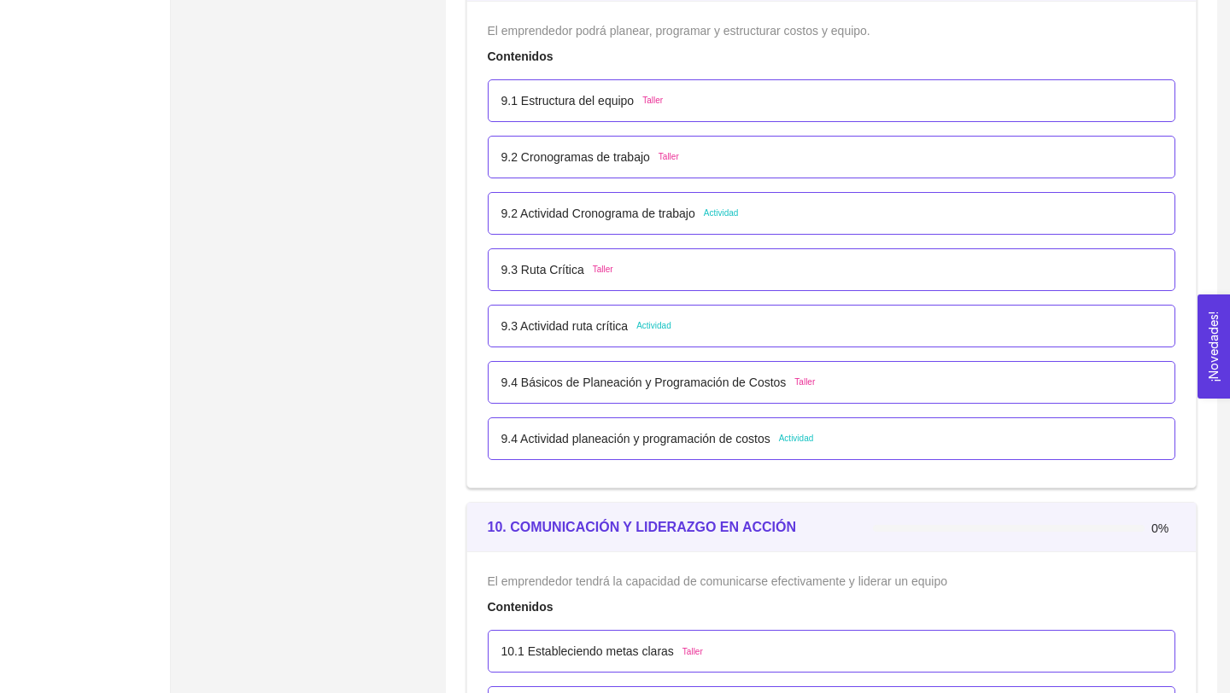
scroll to position [5765, 0]
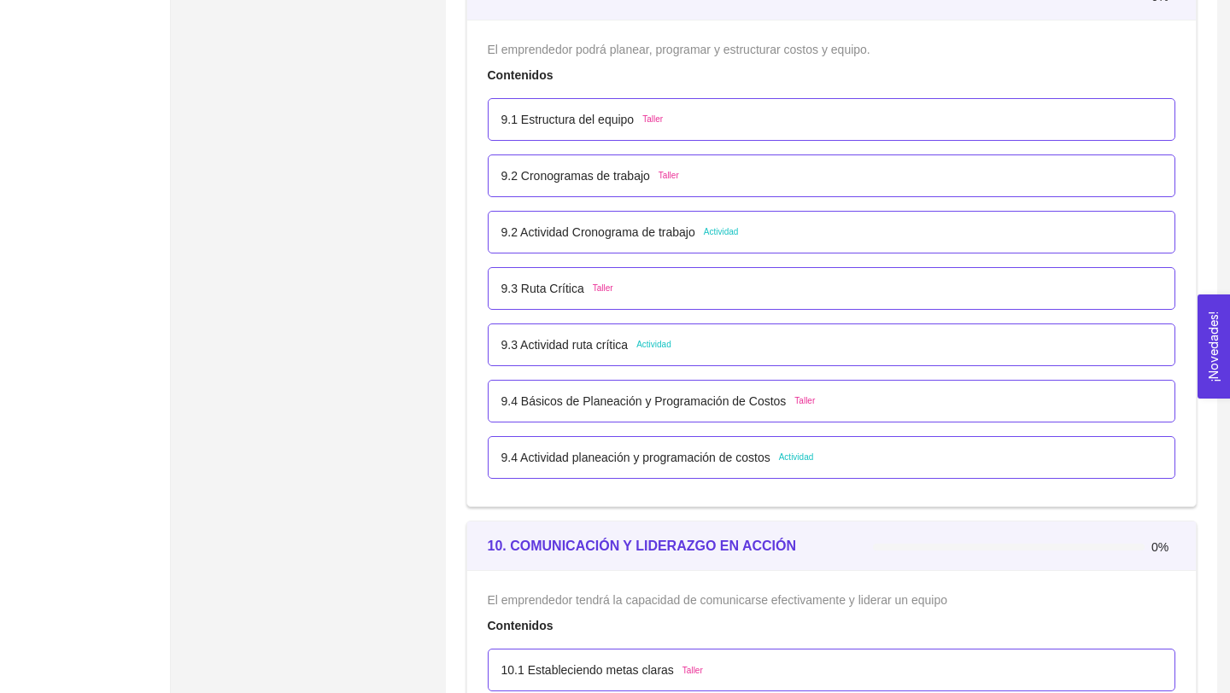
click at [776, 406] on p "9.4 Básicos de Planeación y Programación de Costos" at bounding box center [643, 401] width 285 height 19
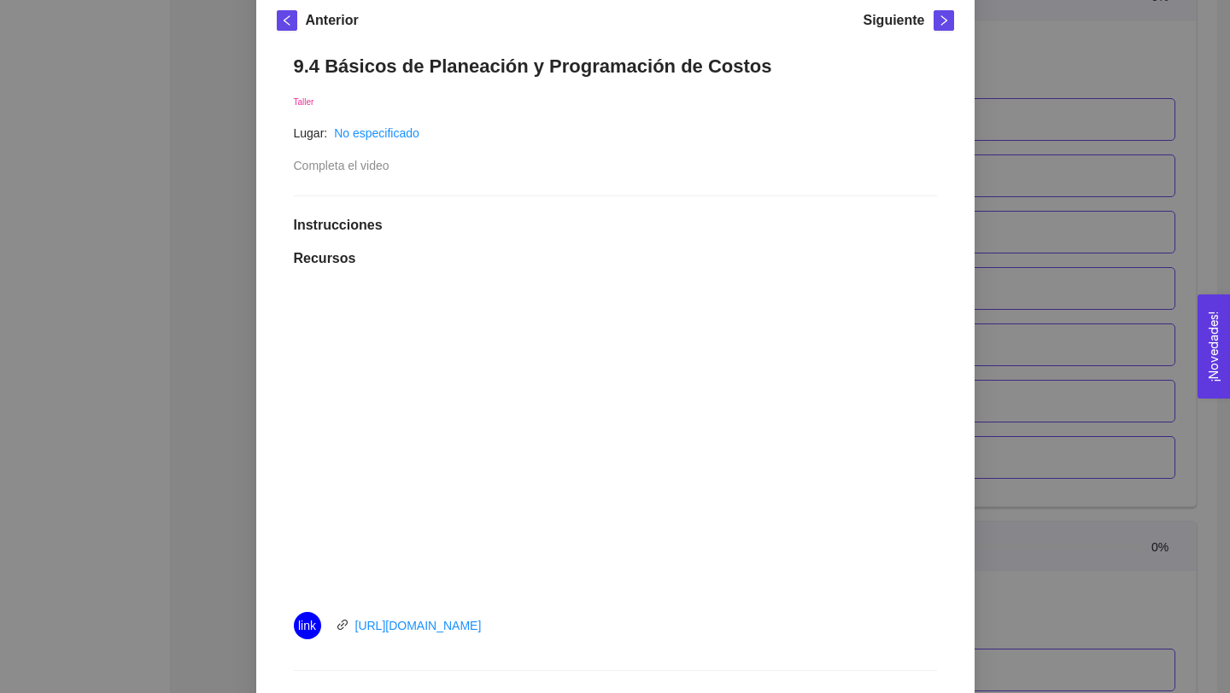
scroll to position [0, 0]
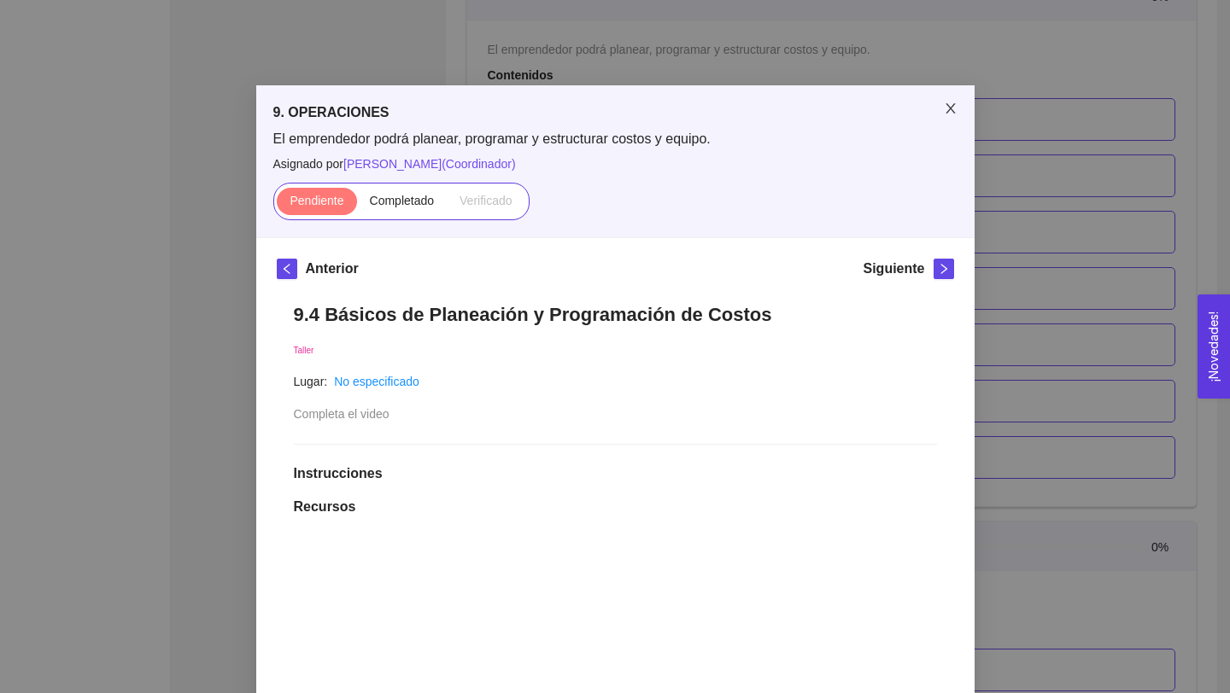
click at [945, 106] on icon "close" at bounding box center [951, 109] width 14 height 14
